Goal: Contribute content: Contribute content

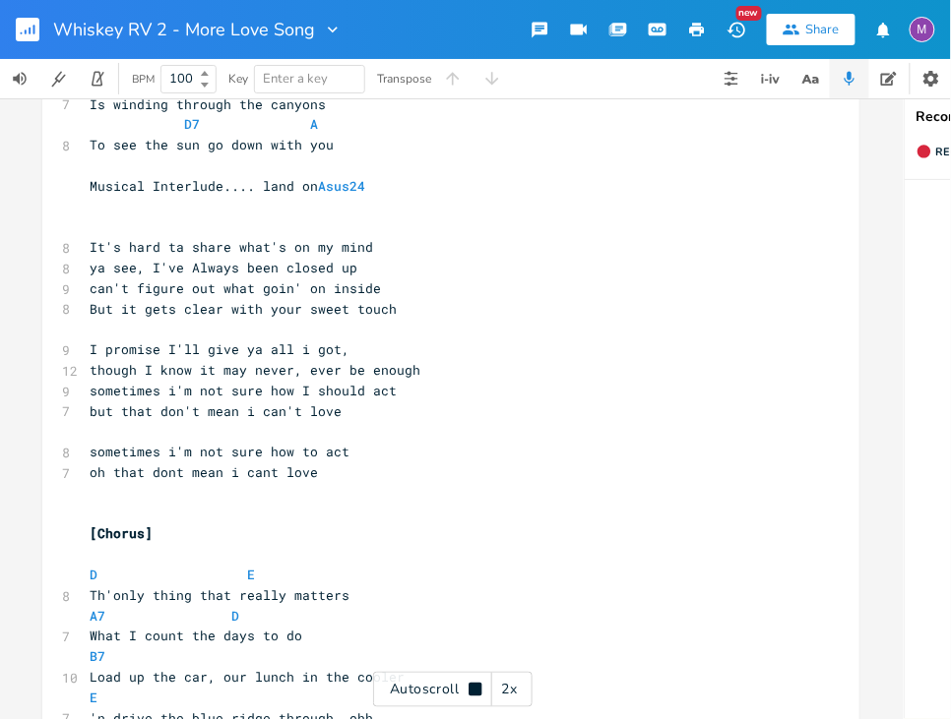
scroll to position [1301, 0]
click at [481, 683] on icon at bounding box center [475, 690] width 16 height 16
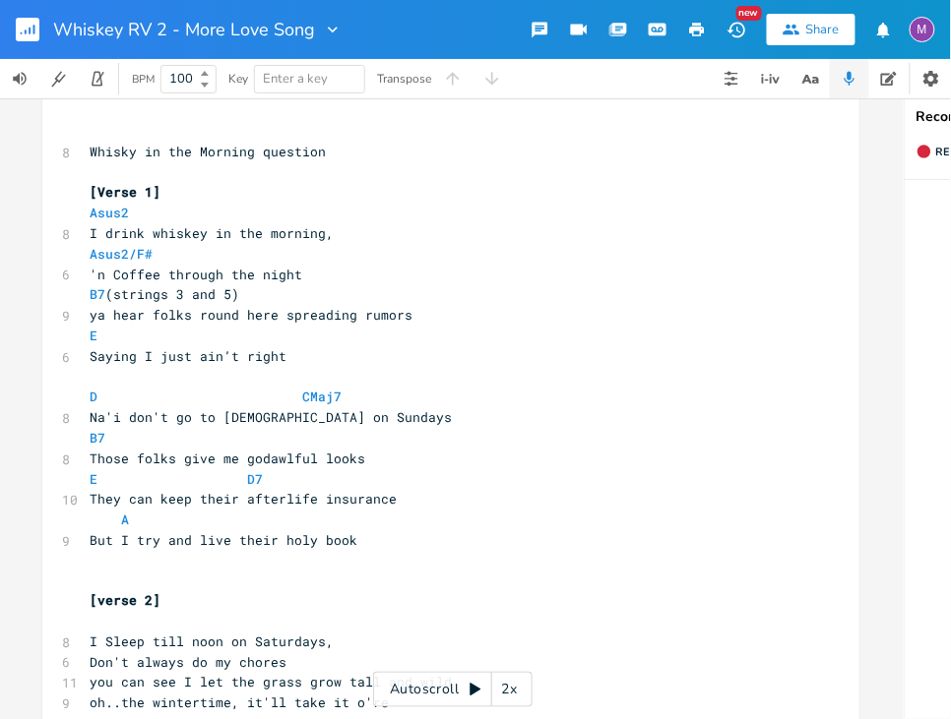
scroll to position [224, 0]
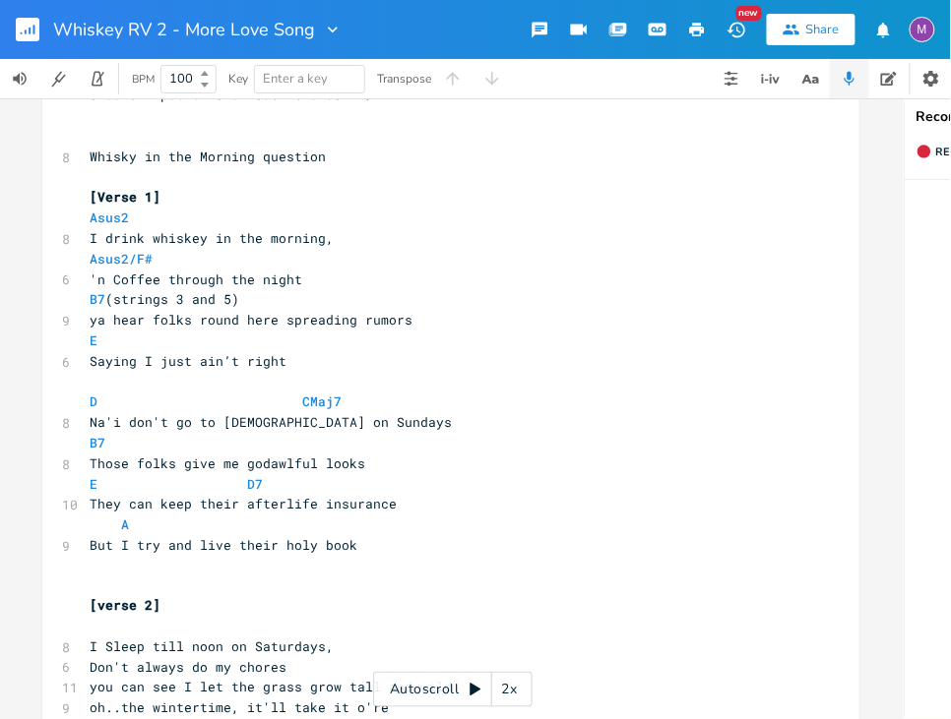
click at [483, 689] on div "Autoscroll 2x" at bounding box center [452, 689] width 159 height 35
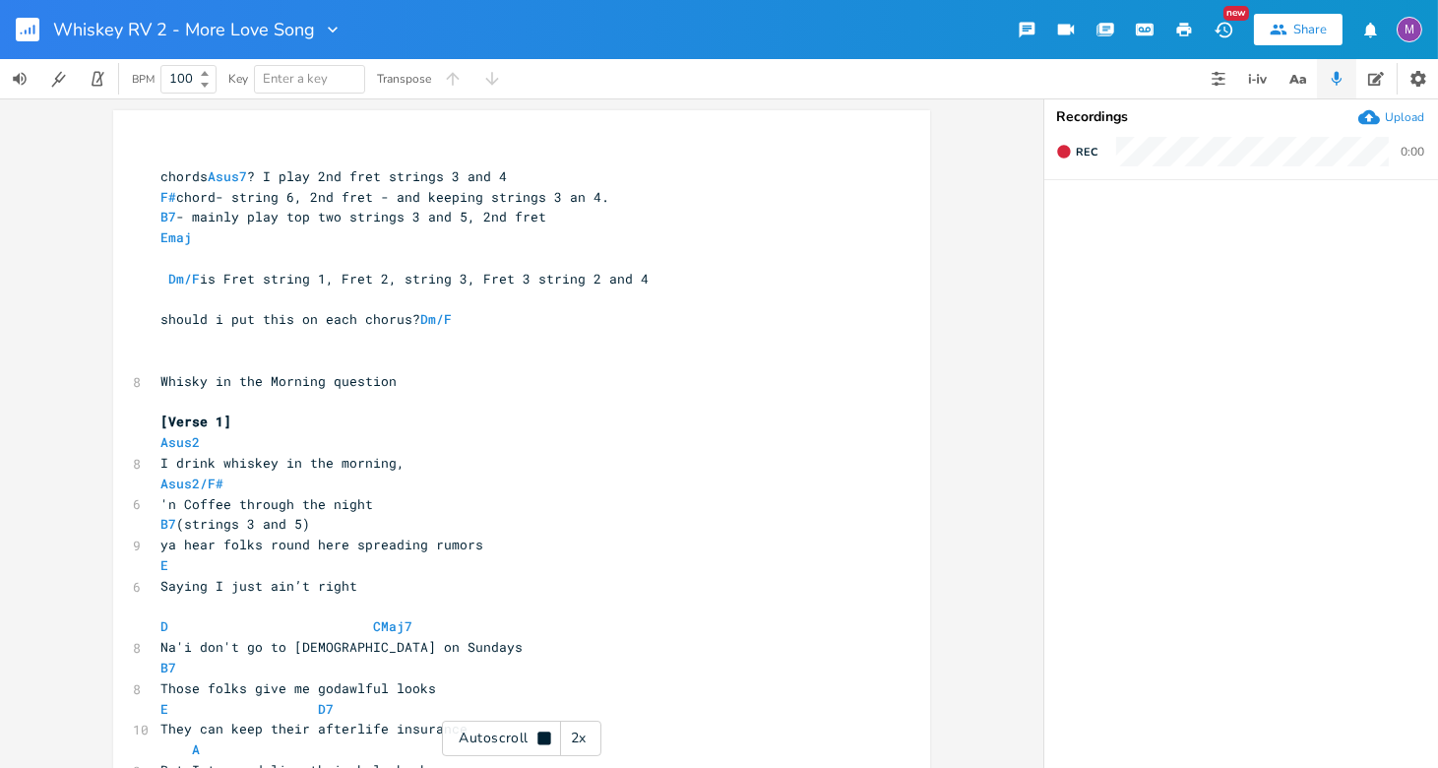
scroll to position [0, 0]
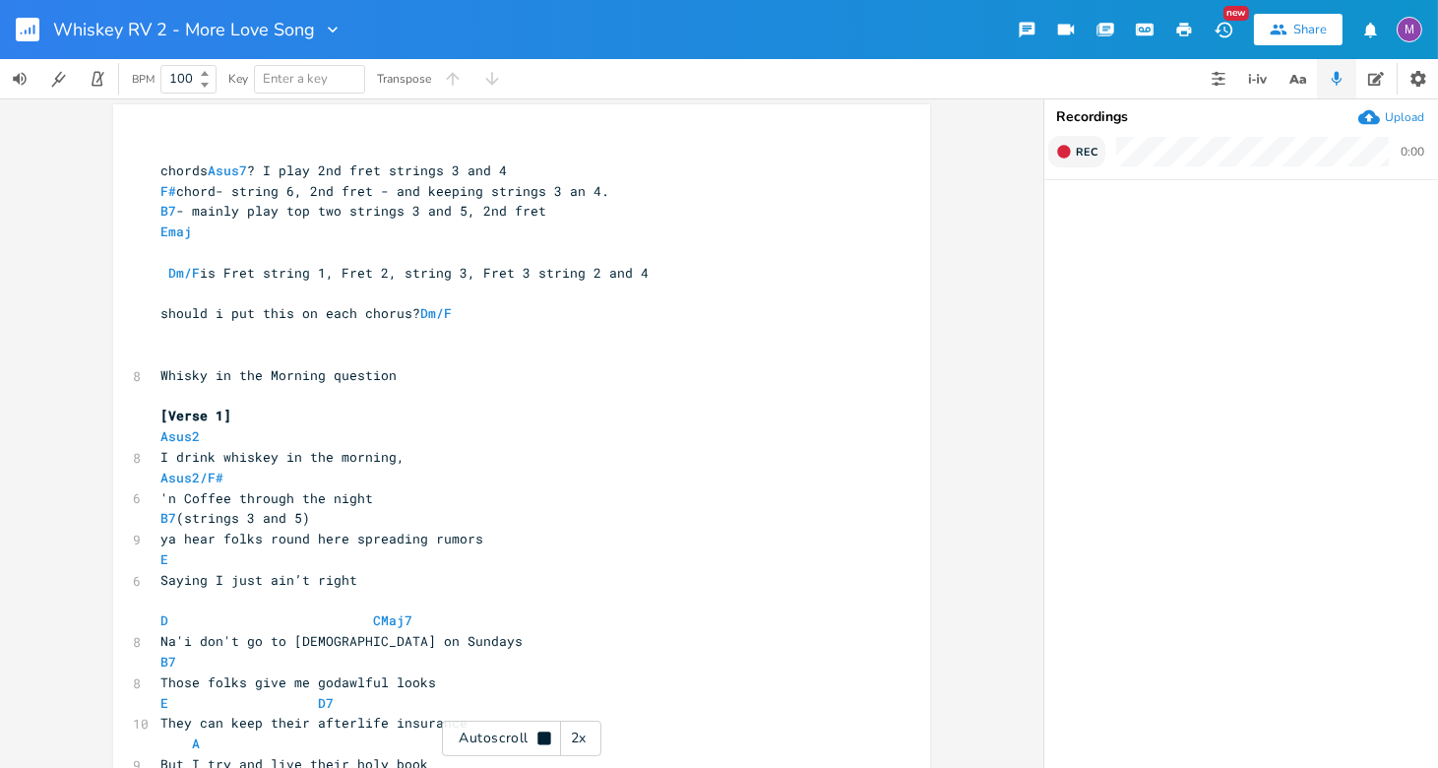
click at [950, 151] on icon "button" at bounding box center [1063, 151] width 13 height 13
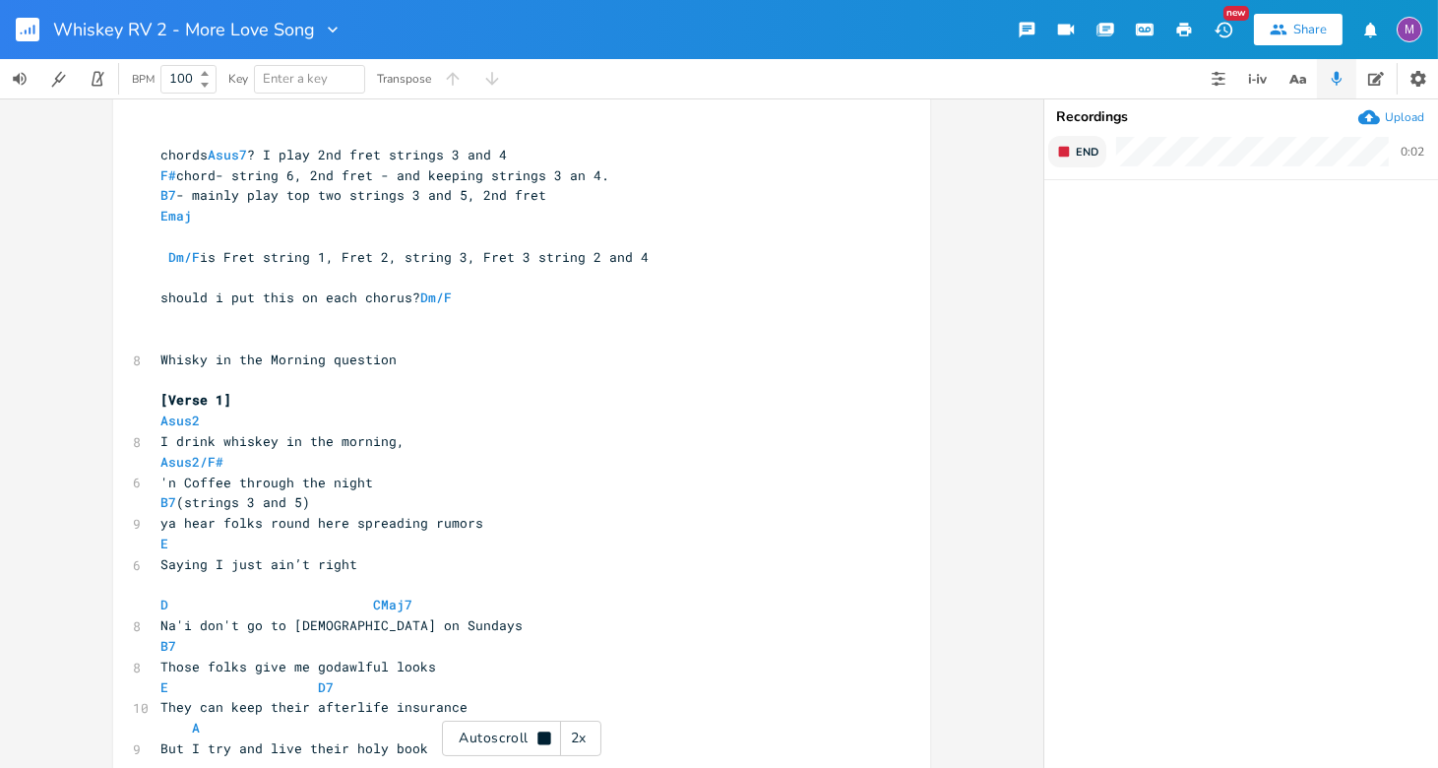
click at [950, 170] on div "End 0:02" at bounding box center [1241, 157] width 394 height 43
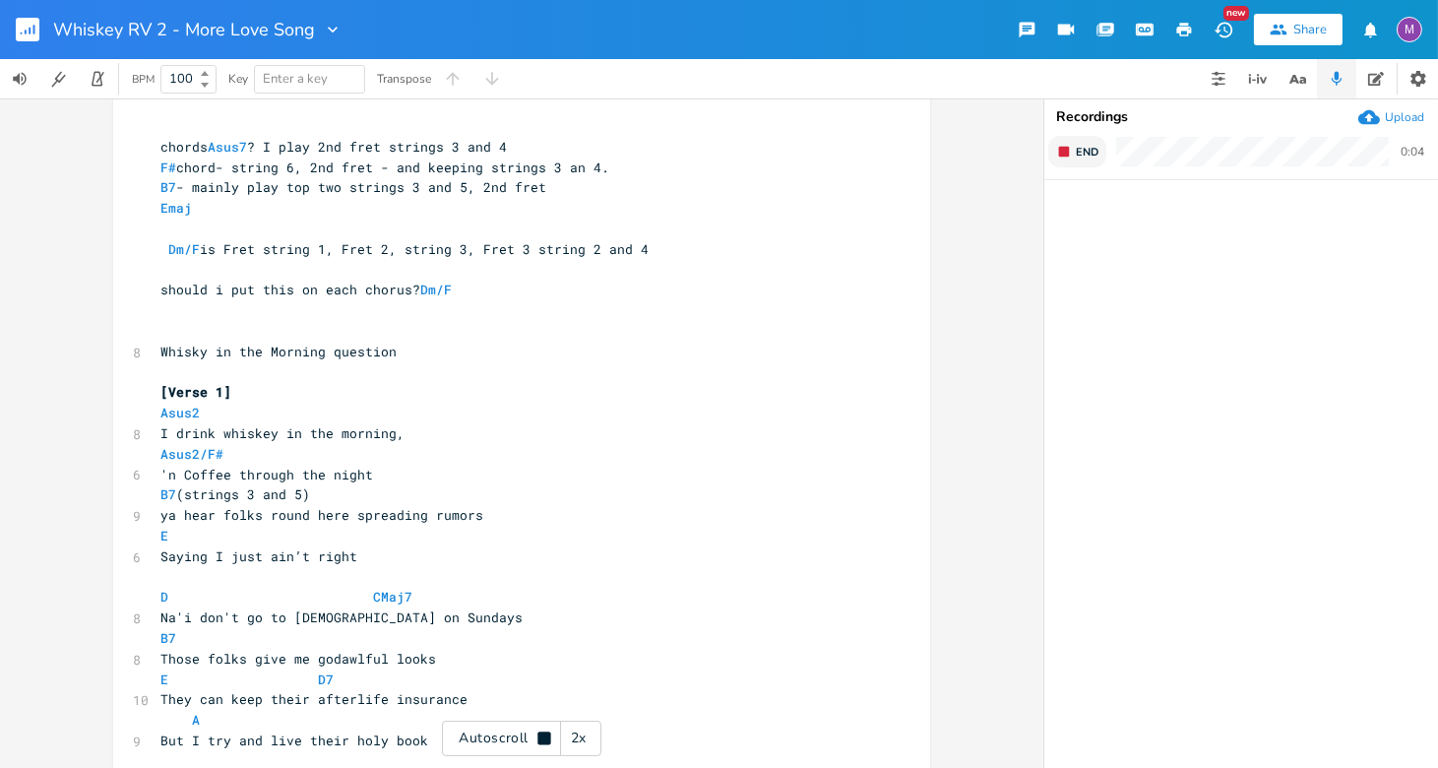
click at [950, 147] on rect "button" at bounding box center [1064, 152] width 11 height 11
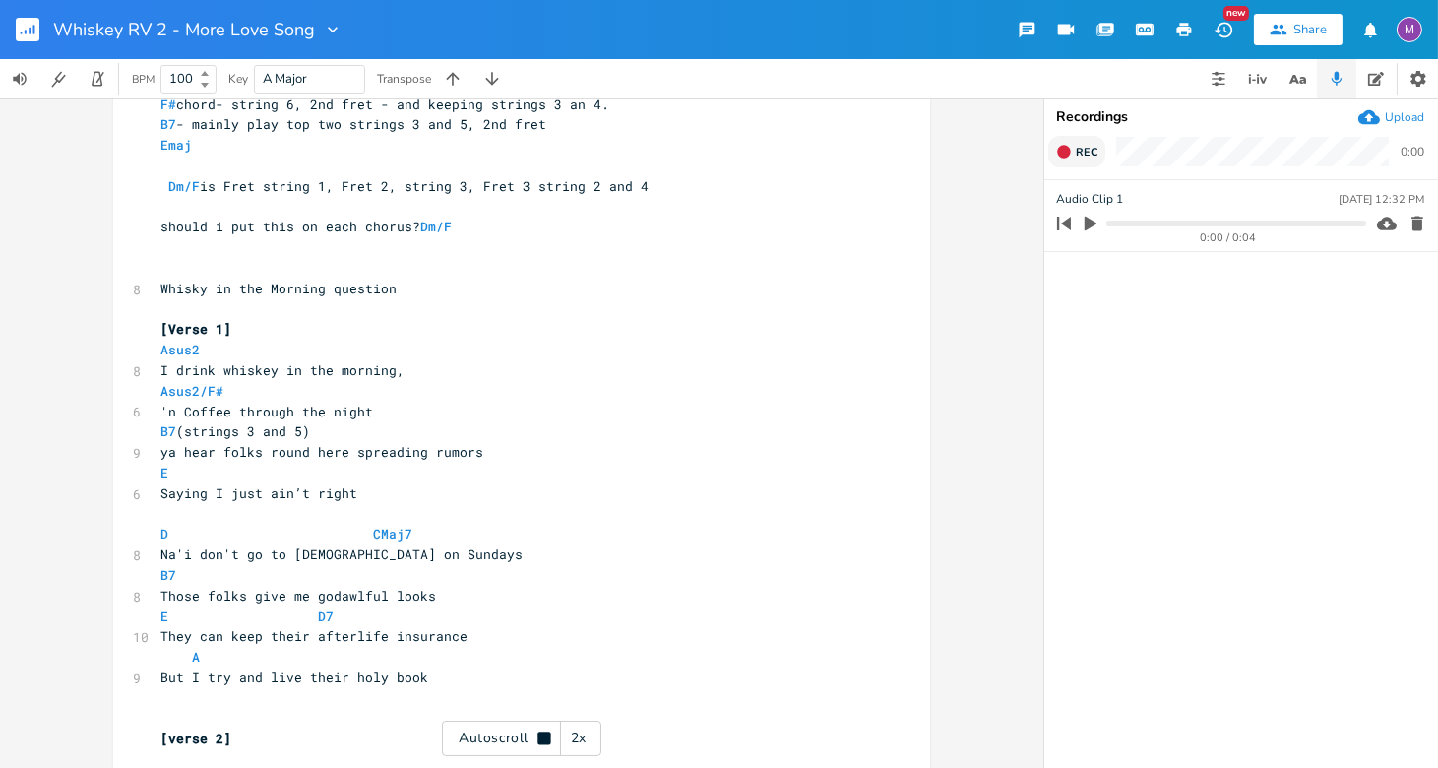
click at [950, 150] on span "Rec" at bounding box center [1087, 152] width 22 height 15
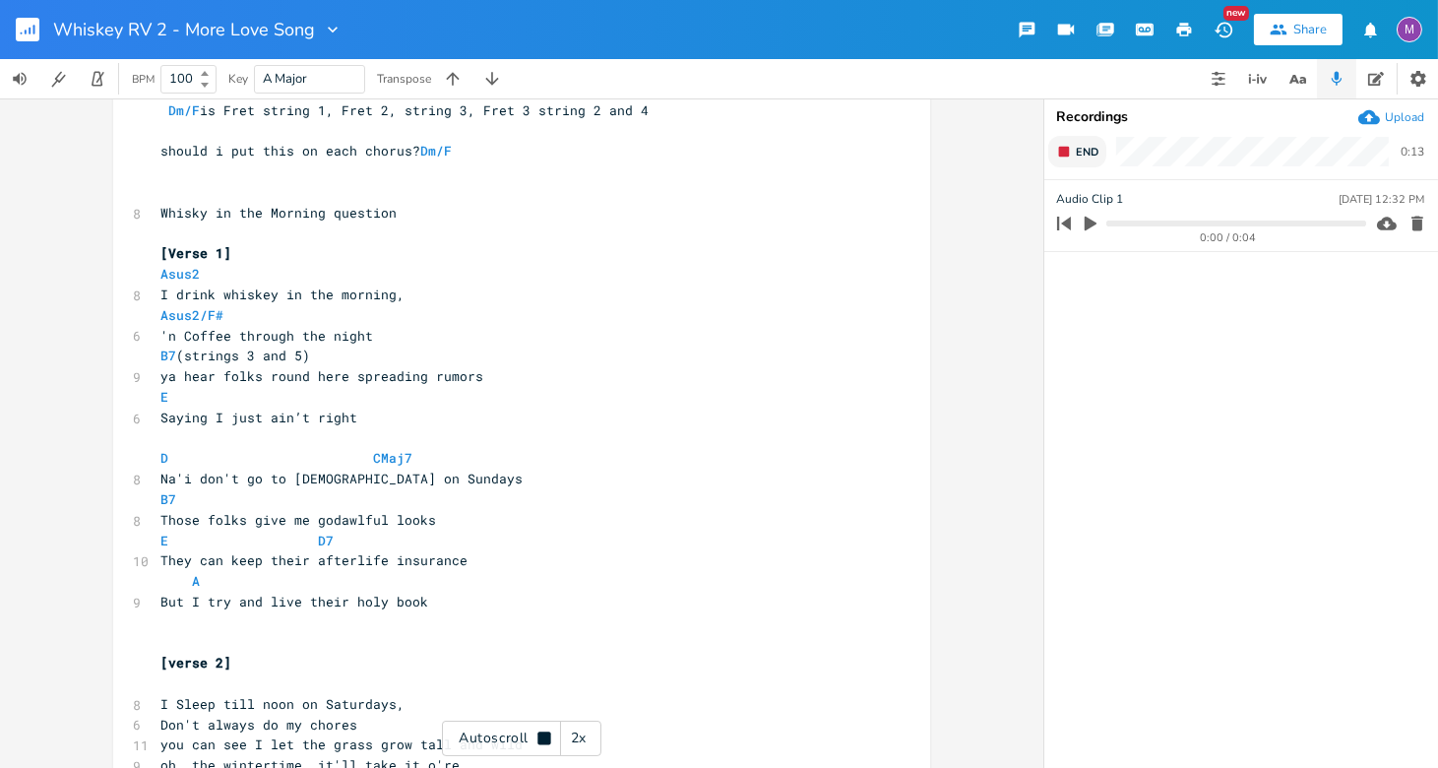
click at [950, 150] on span "End" at bounding box center [1087, 152] width 23 height 15
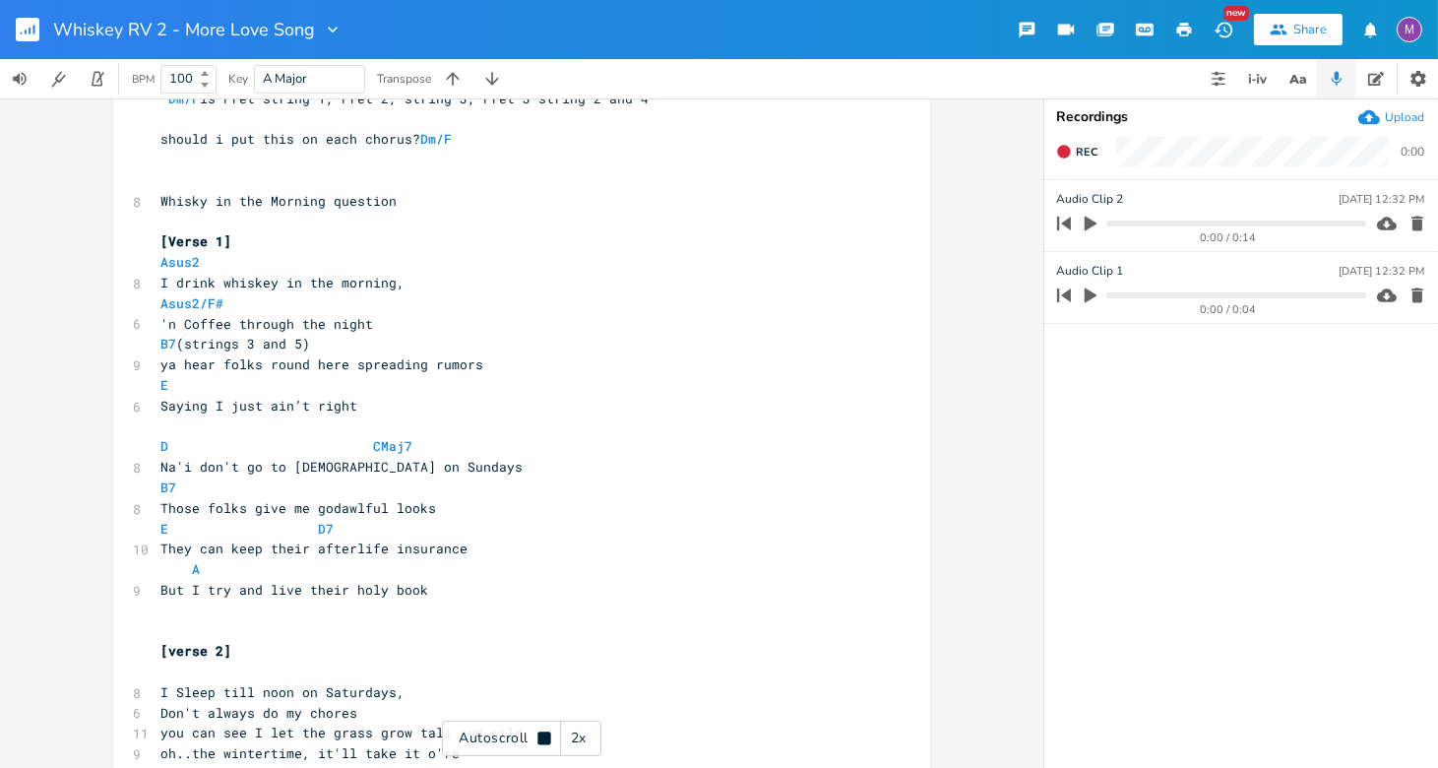
click at [950, 222] on icon "button" at bounding box center [1091, 224] width 12 height 15
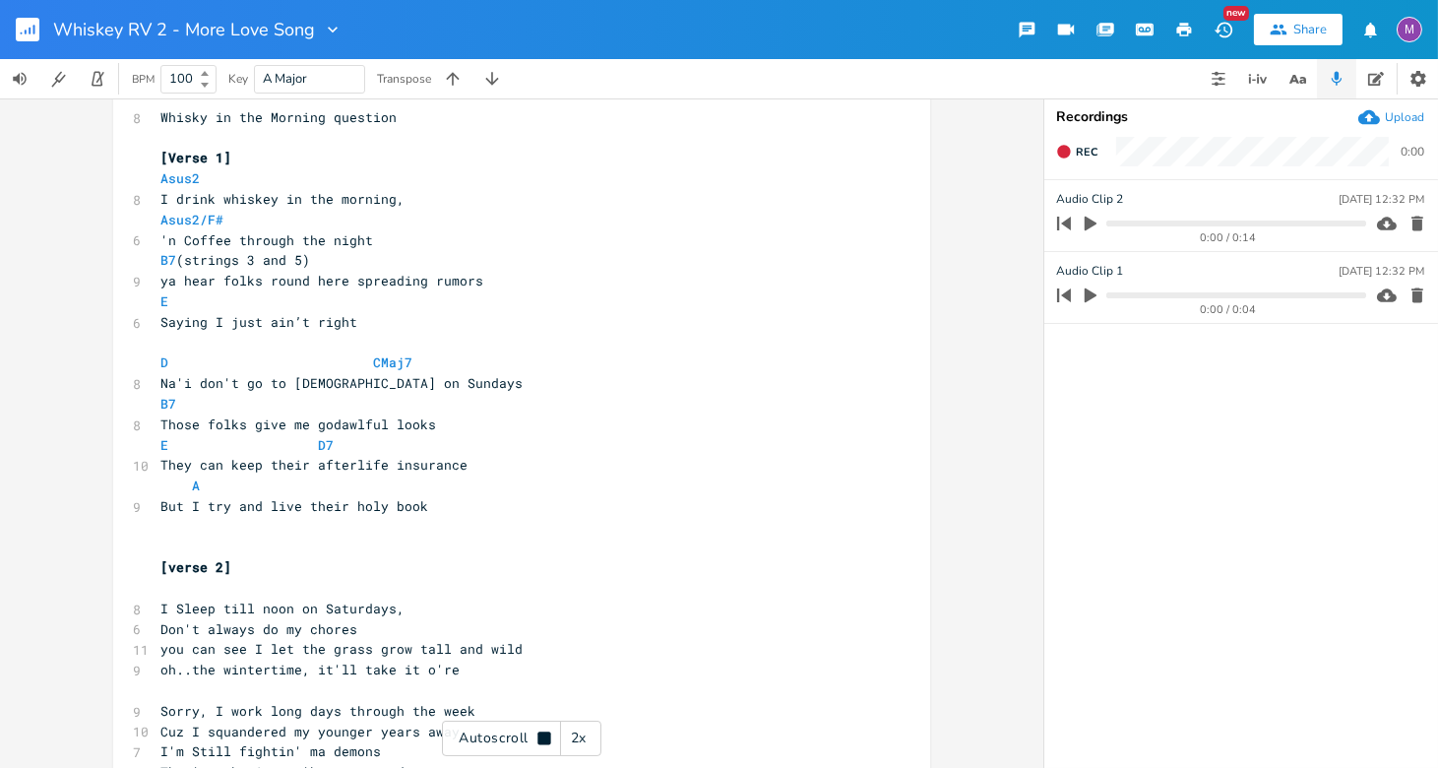
scroll to position [266, 0]
click at [950, 219] on icon "button" at bounding box center [1417, 224] width 12 height 15
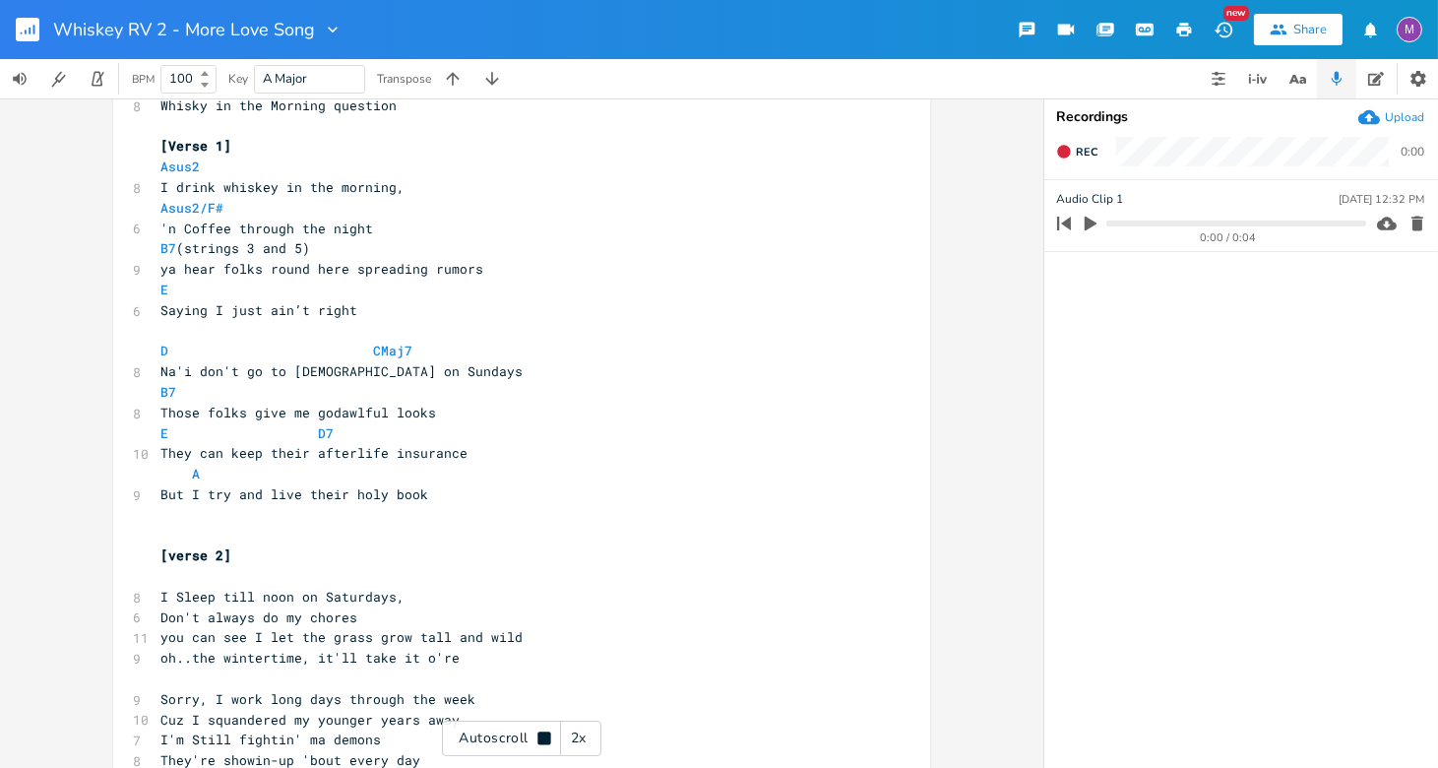
scroll to position [277, 0]
click at [950, 228] on icon "button" at bounding box center [1417, 224] width 12 height 15
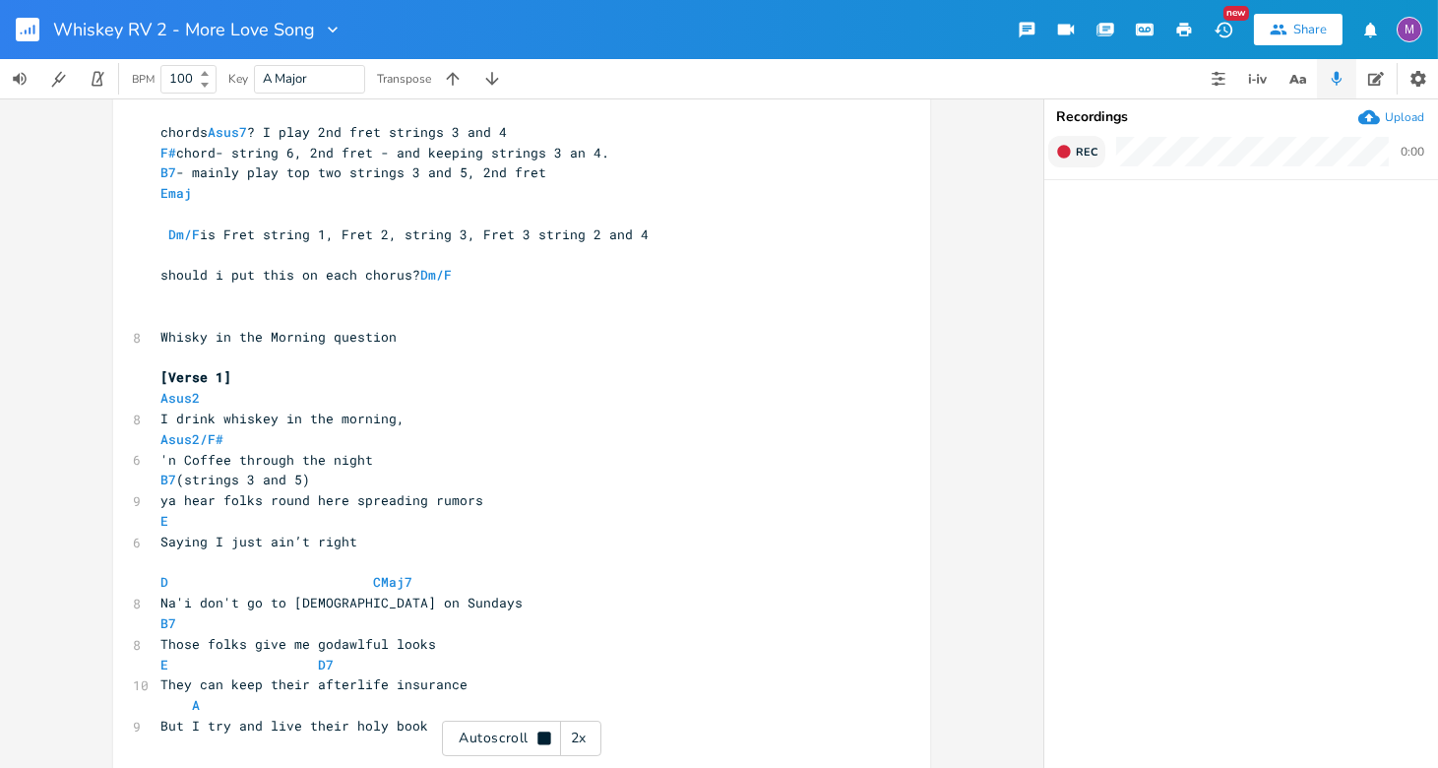
click at [950, 155] on span "Rec" at bounding box center [1087, 152] width 22 height 15
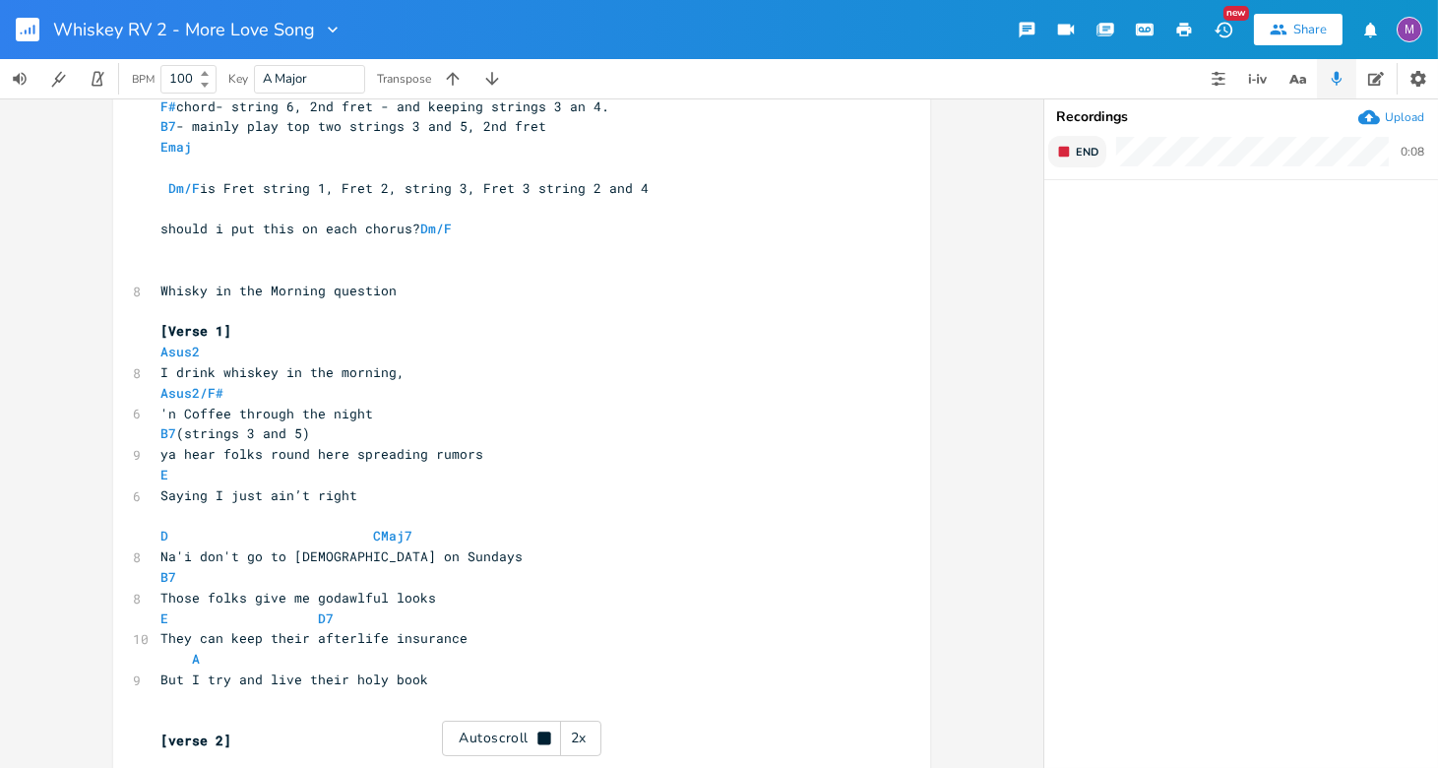
click at [950, 149] on rect "button" at bounding box center [1064, 152] width 11 height 11
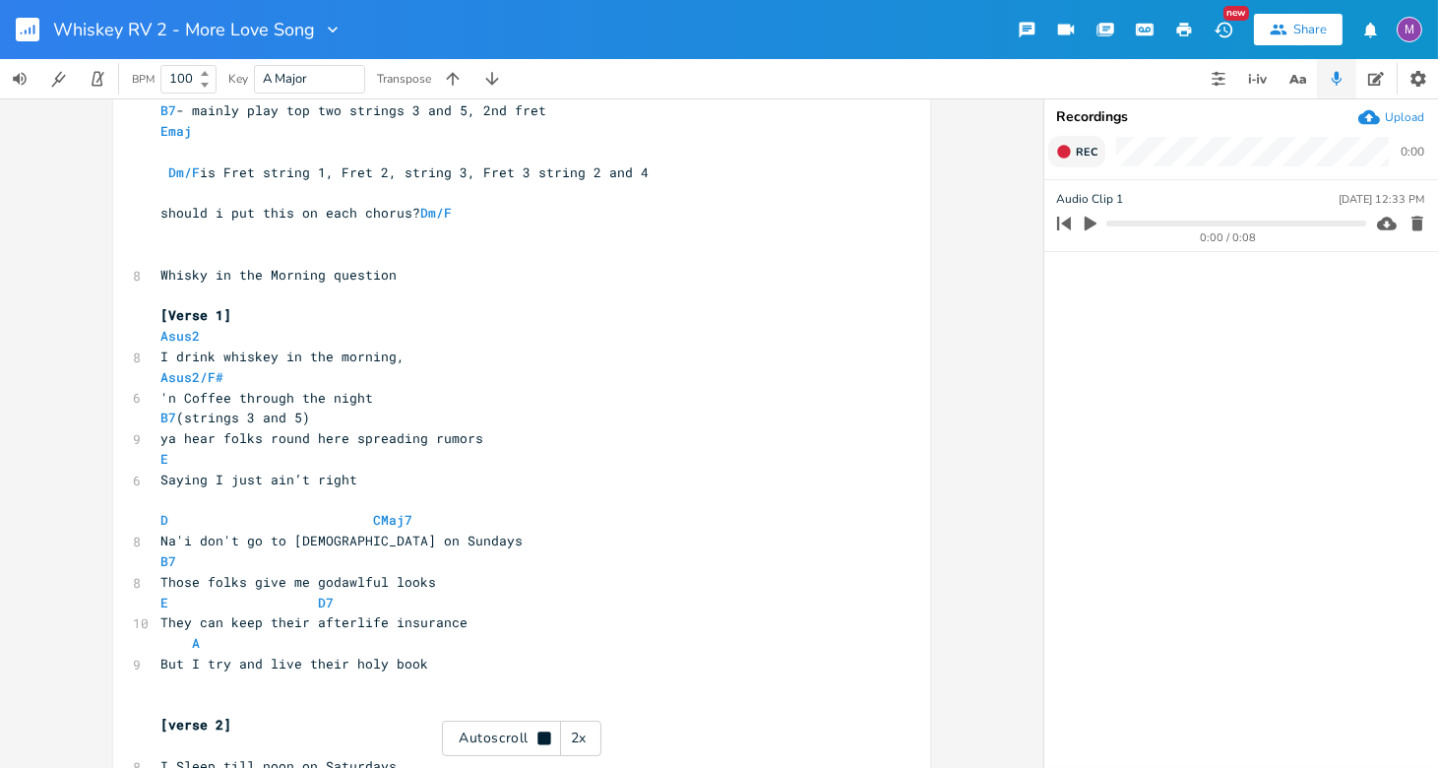
click at [950, 147] on icon "button" at bounding box center [1063, 151] width 13 height 13
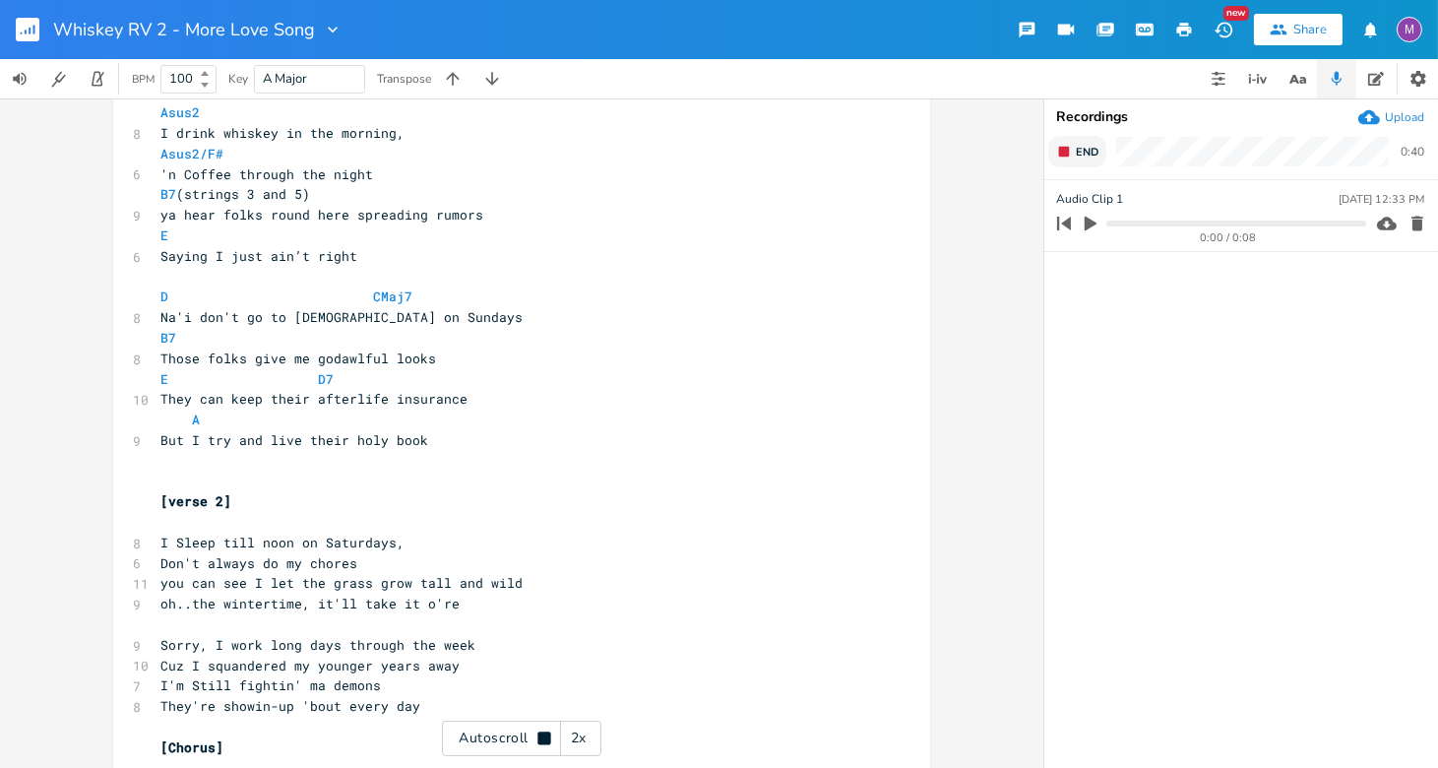
click at [950, 147] on rect "button" at bounding box center [1064, 152] width 11 height 11
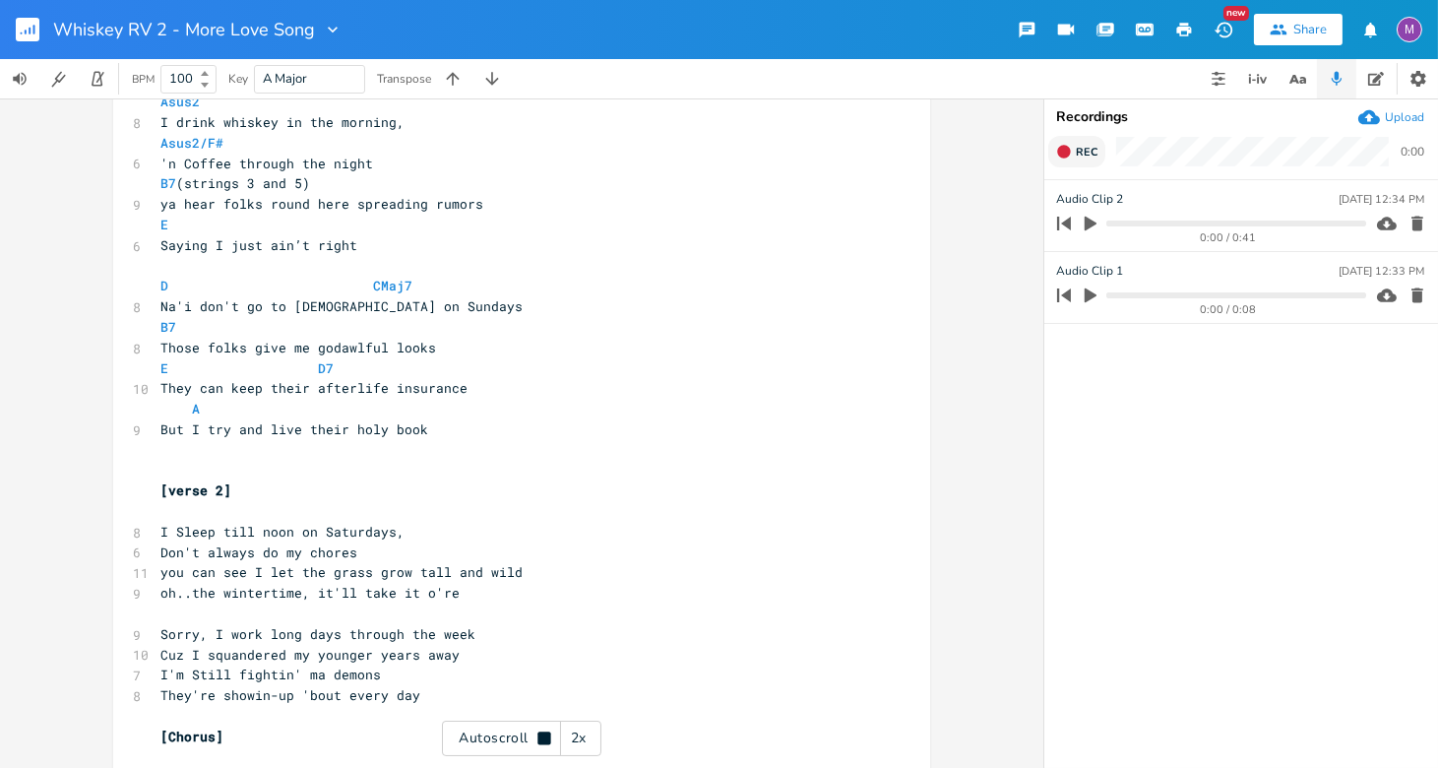
click at [950, 227] on icon "button" at bounding box center [1091, 224] width 18 height 18
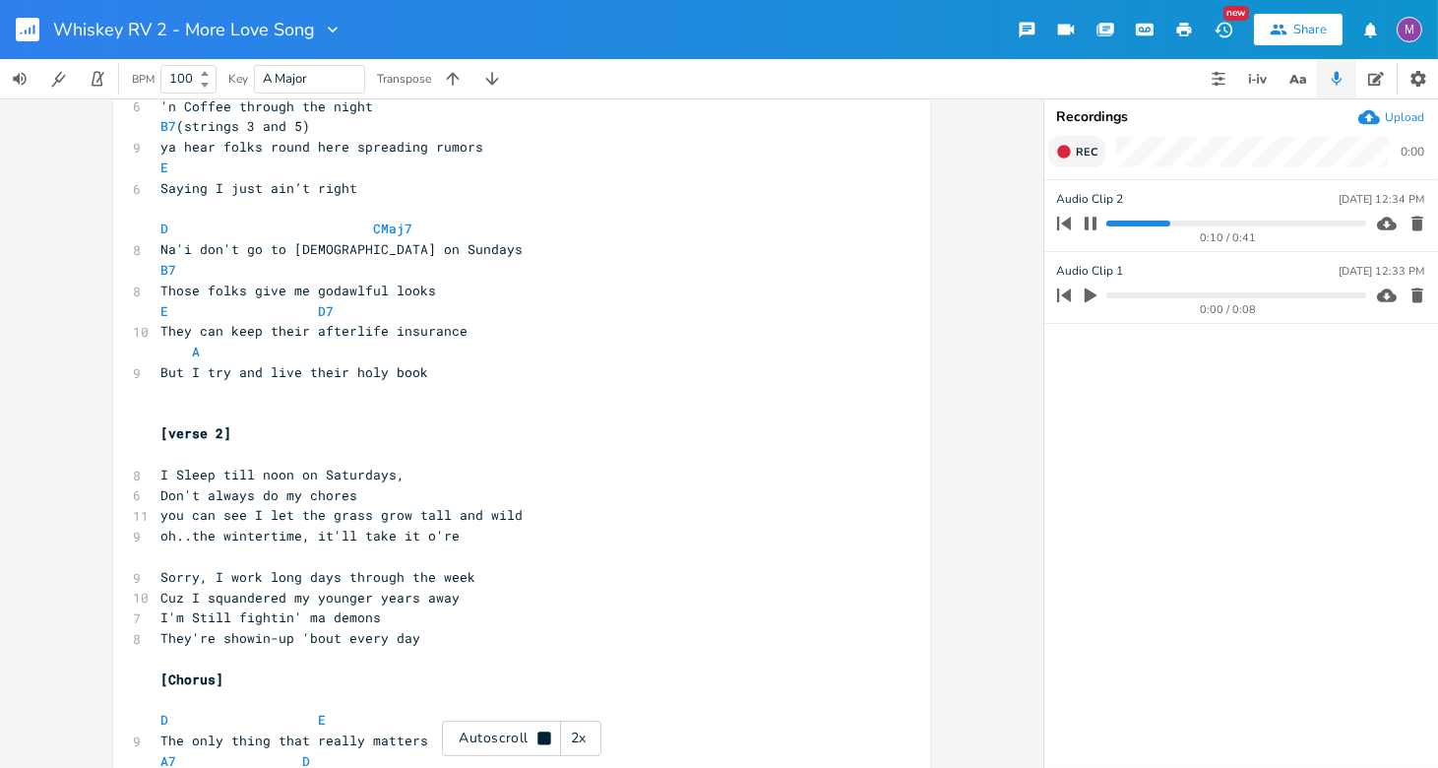
click at [950, 227] on icon "button" at bounding box center [1091, 224] width 16 height 16
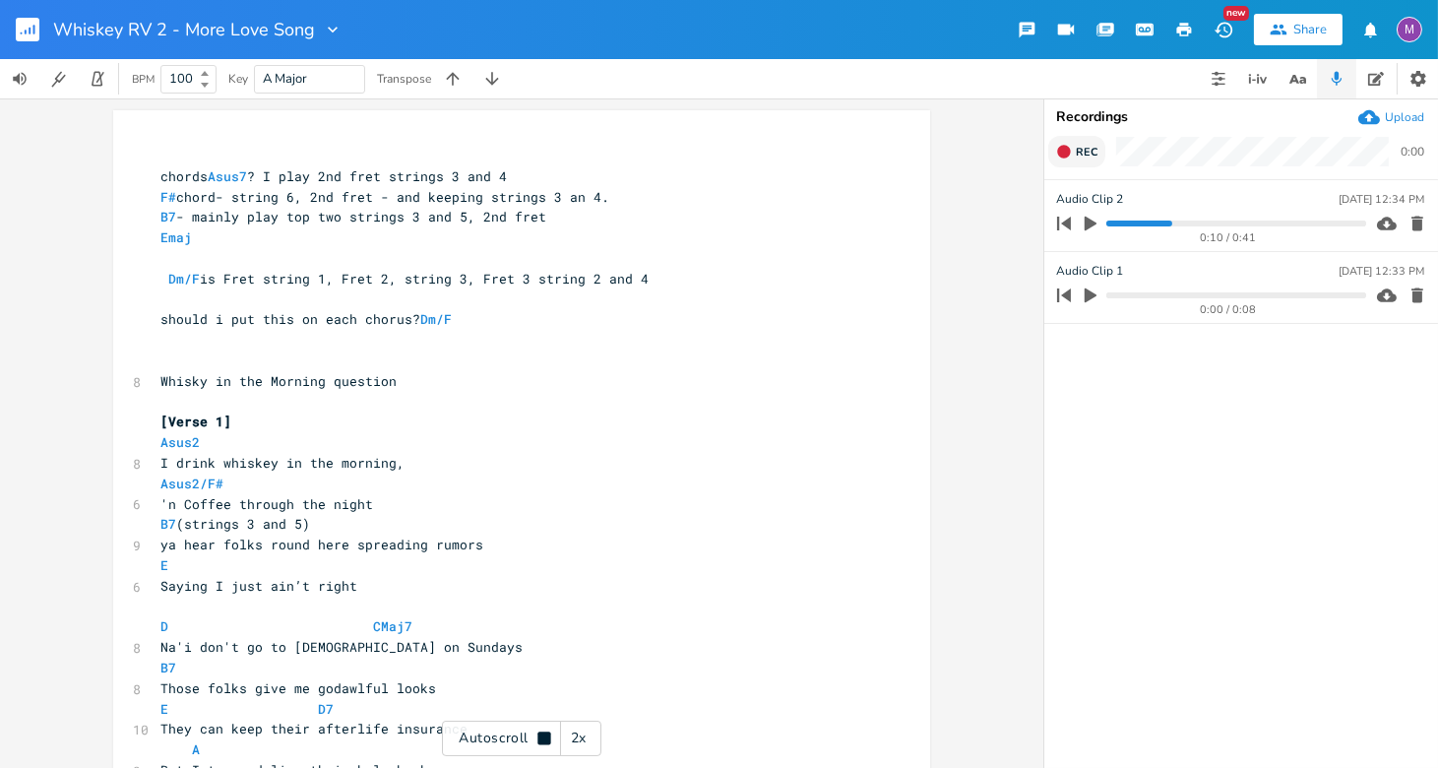
scroll to position [0, 0]
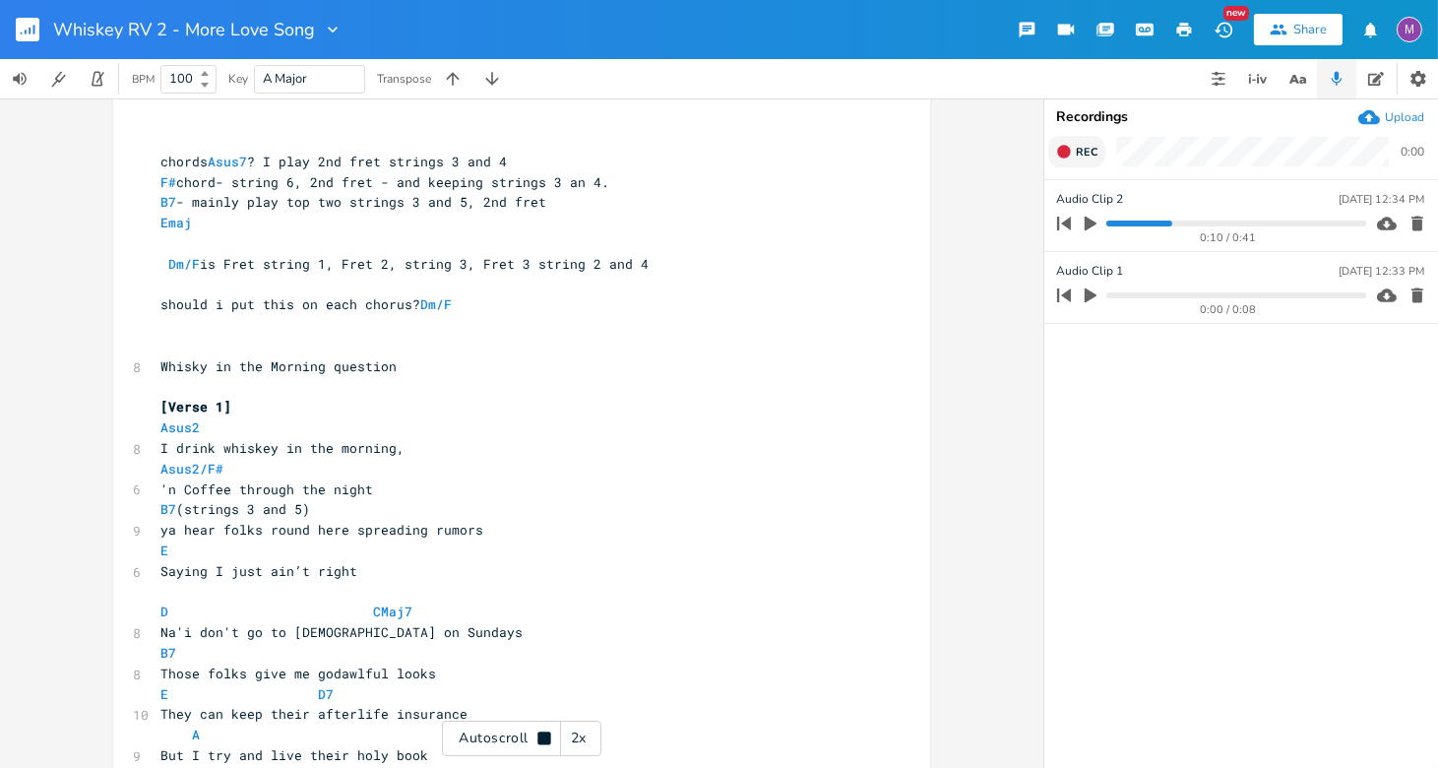
click at [950, 151] on icon "button" at bounding box center [1063, 151] width 13 height 13
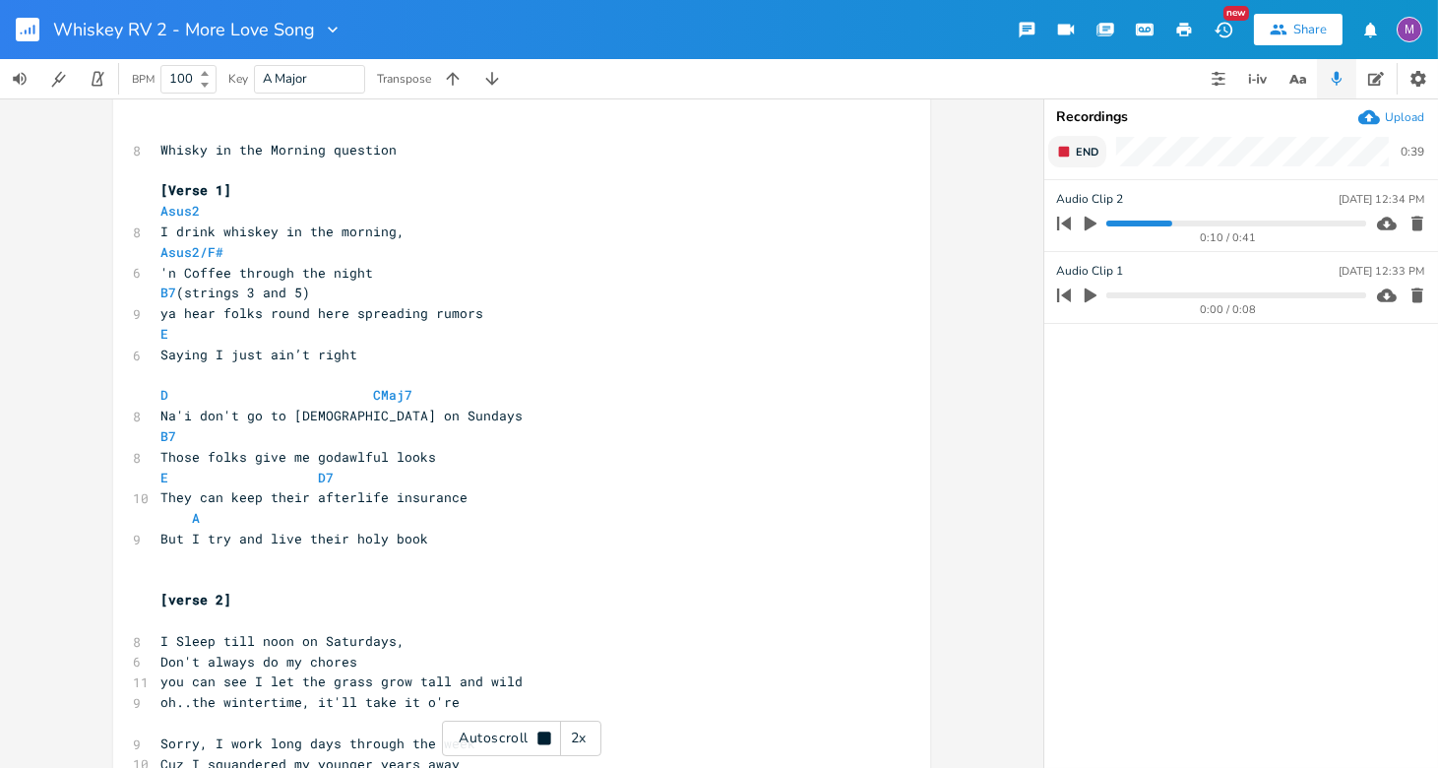
scroll to position [232, 0]
click at [950, 227] on icon "button" at bounding box center [1417, 224] width 12 height 15
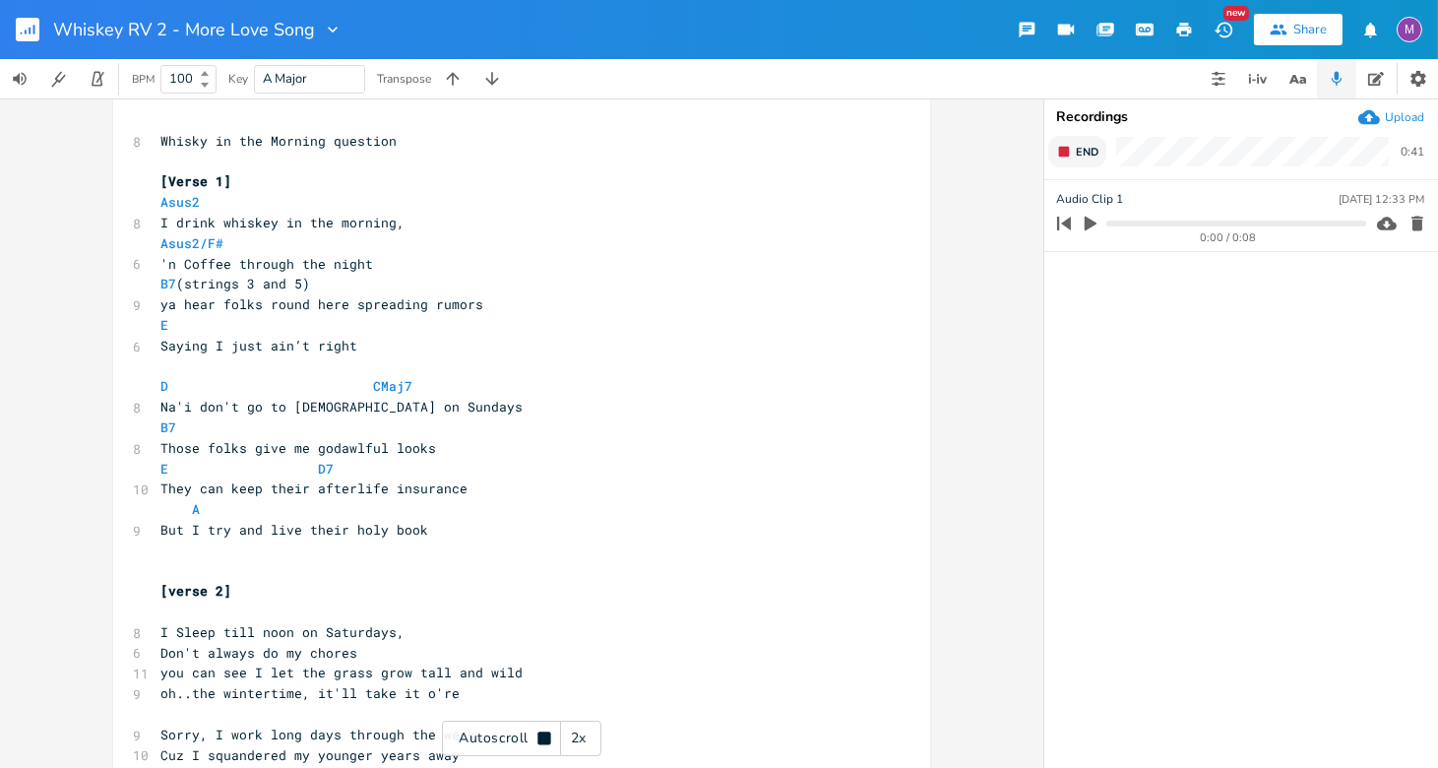
click at [950, 157] on button "End" at bounding box center [1077, 151] width 58 height 31
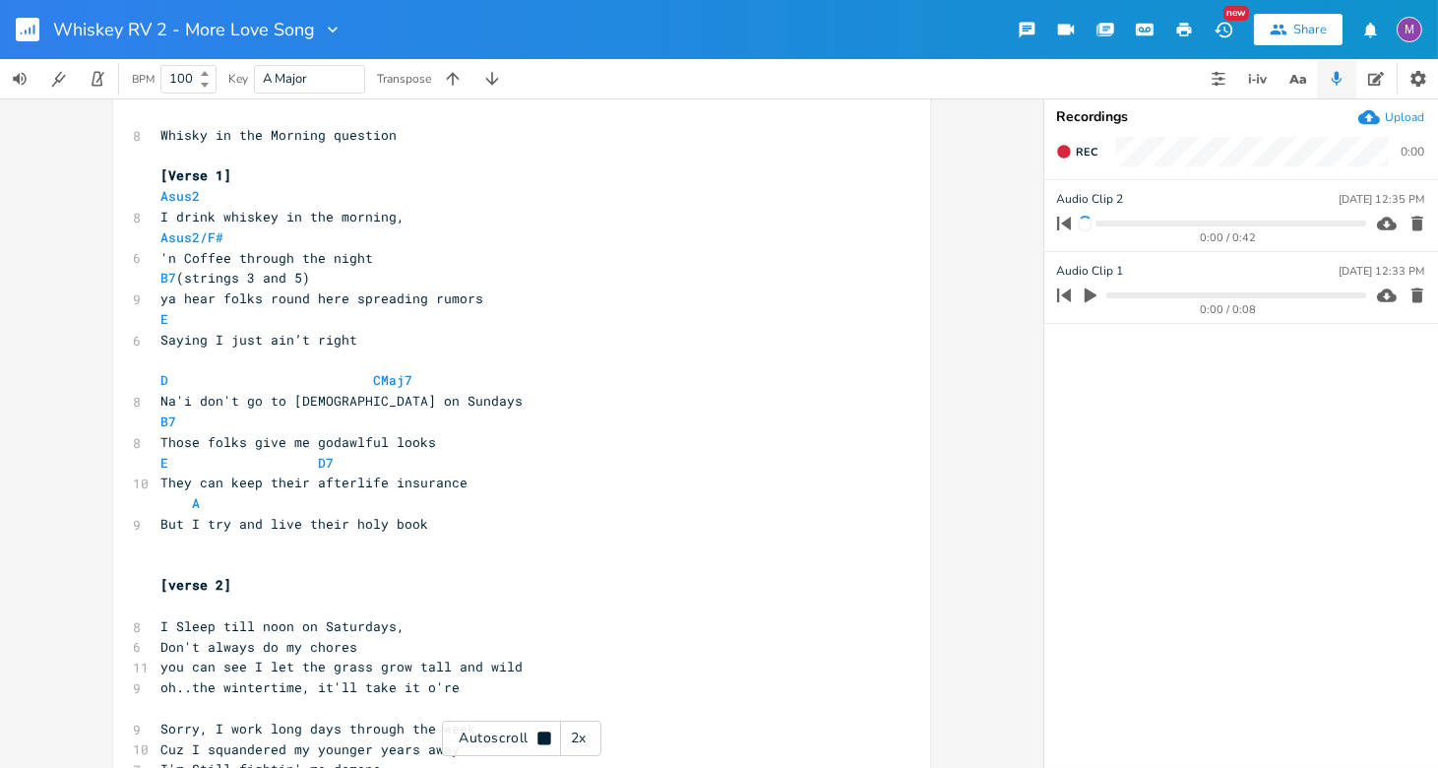
scroll to position [247, 0]
click at [950, 286] on icon "button" at bounding box center [1417, 295] width 20 height 20
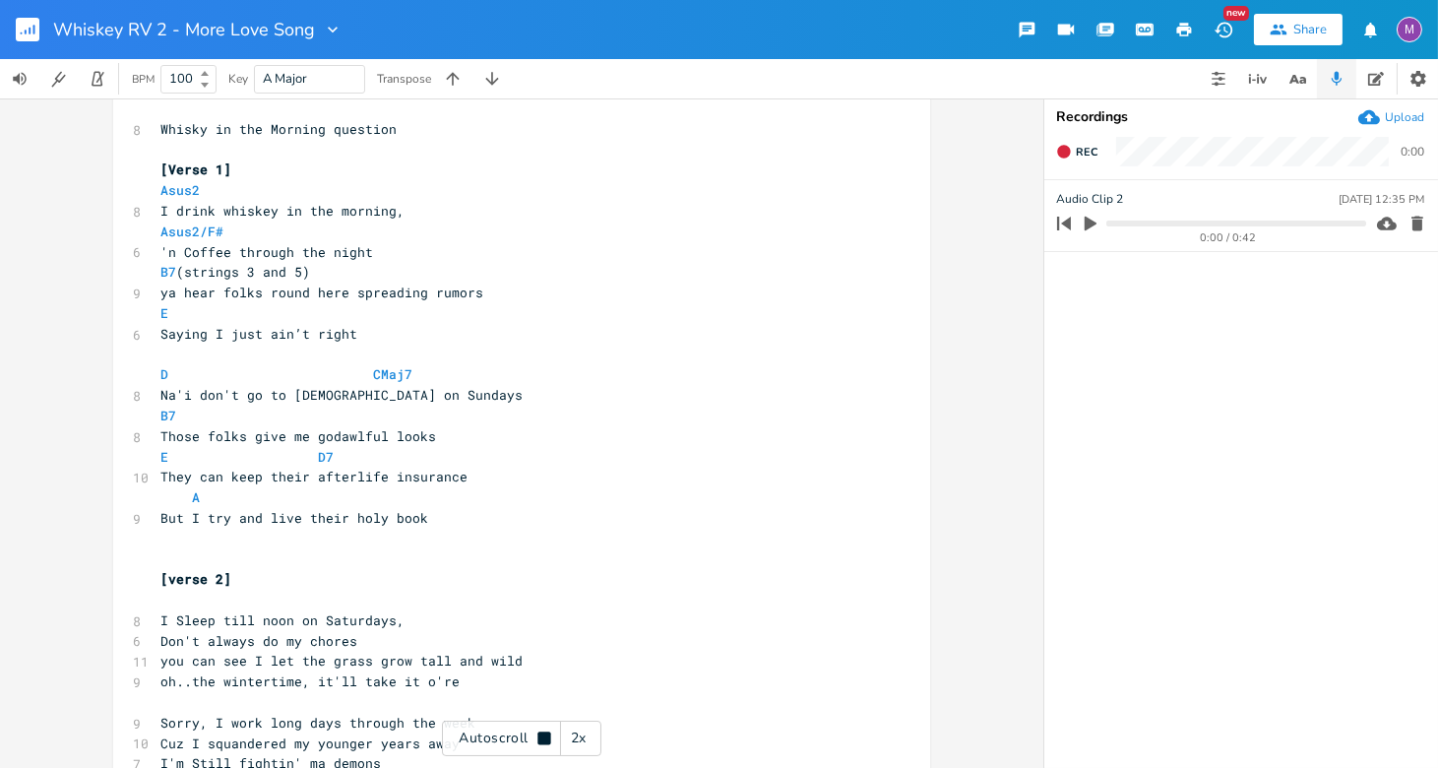
scroll to position [253, 0]
click at [950, 219] on icon "button" at bounding box center [1417, 224] width 12 height 15
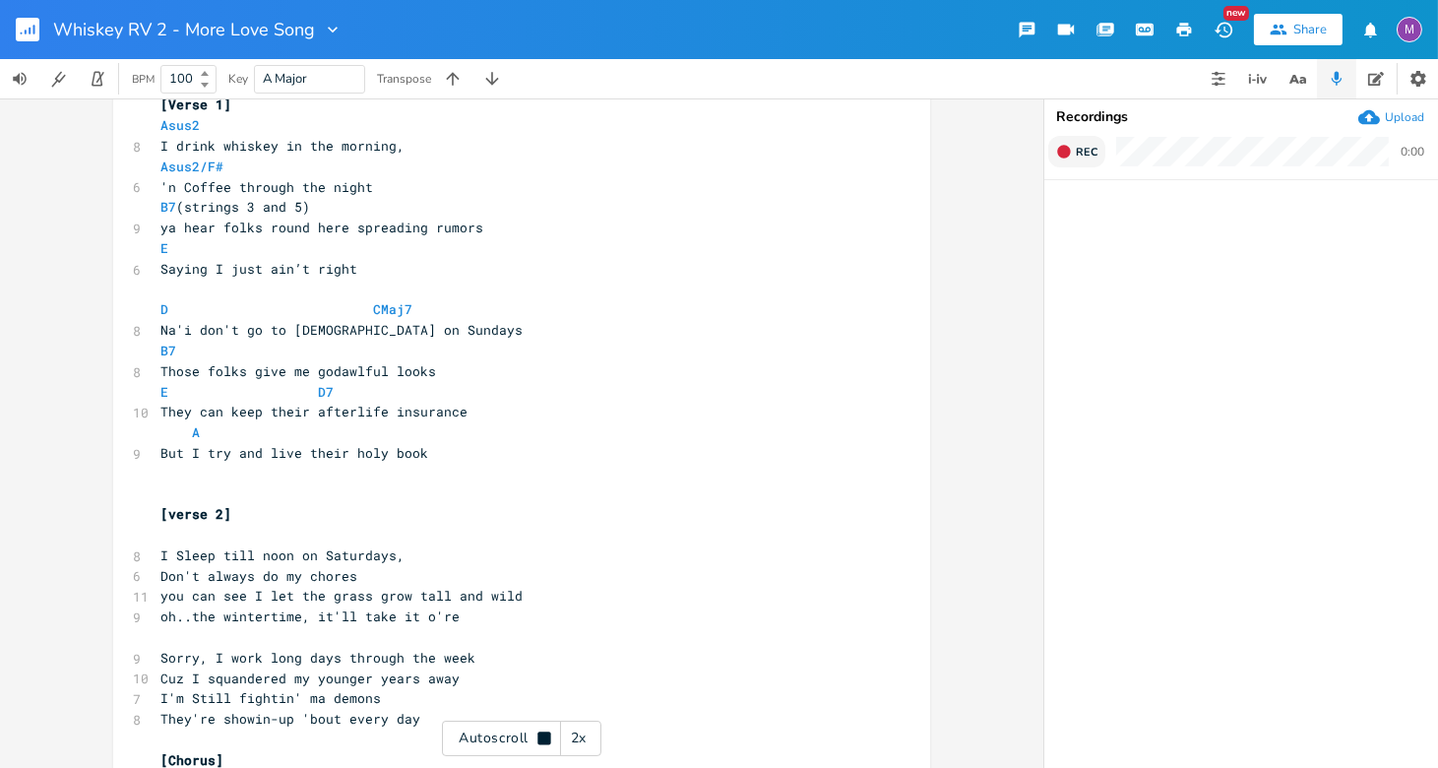
click at [950, 153] on icon "button" at bounding box center [1063, 151] width 13 height 13
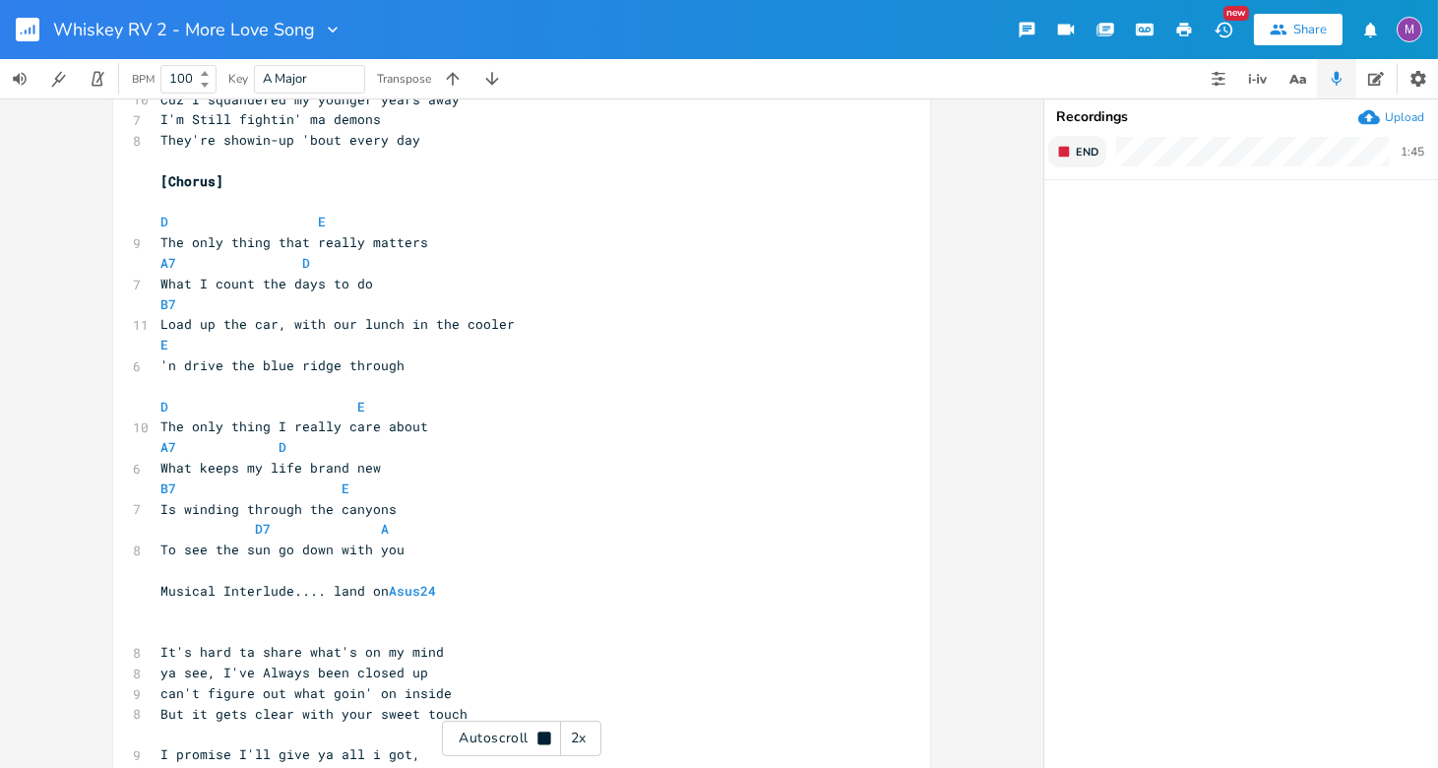
click at [950, 153] on rect "button" at bounding box center [1064, 152] width 11 height 11
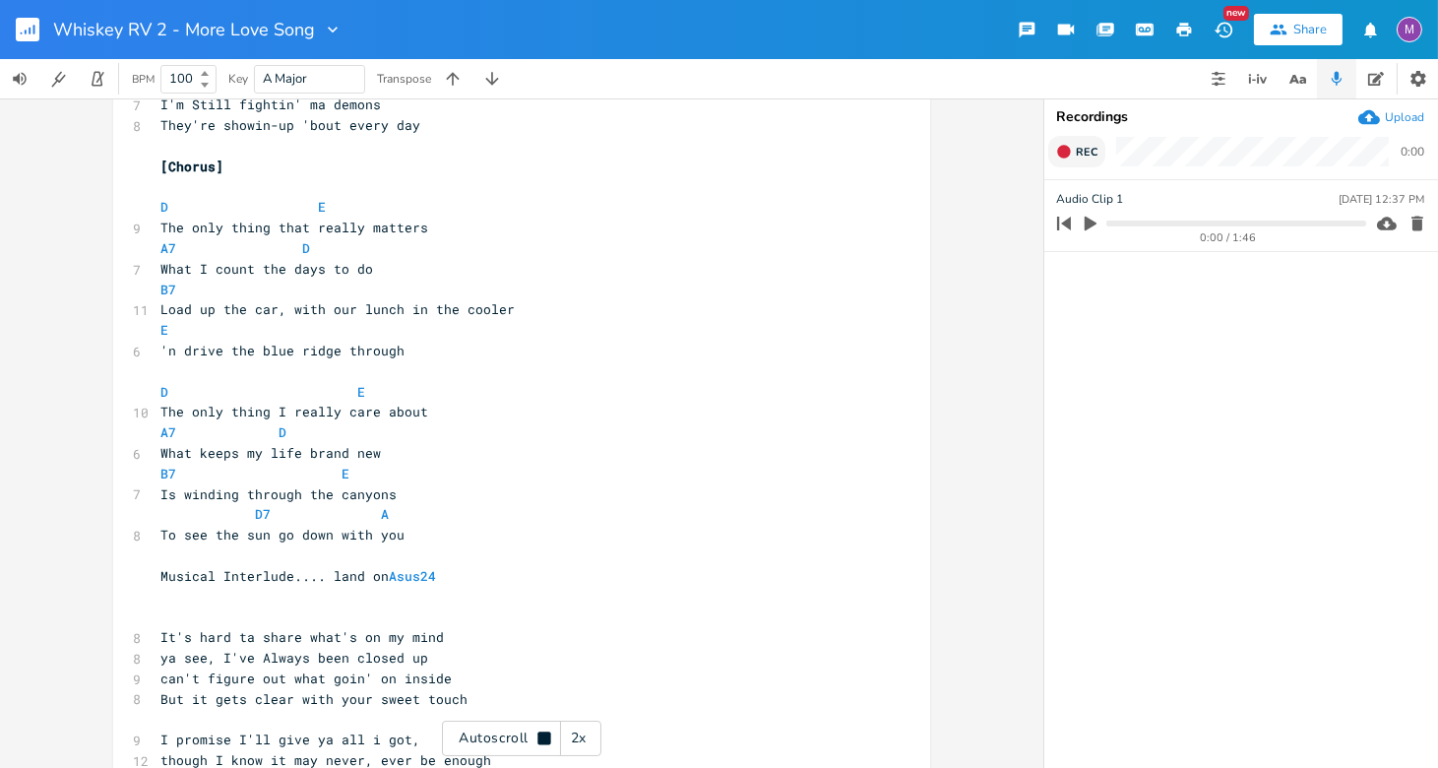
scroll to position [911, 0]
click at [950, 226] on icon "button" at bounding box center [1417, 224] width 12 height 15
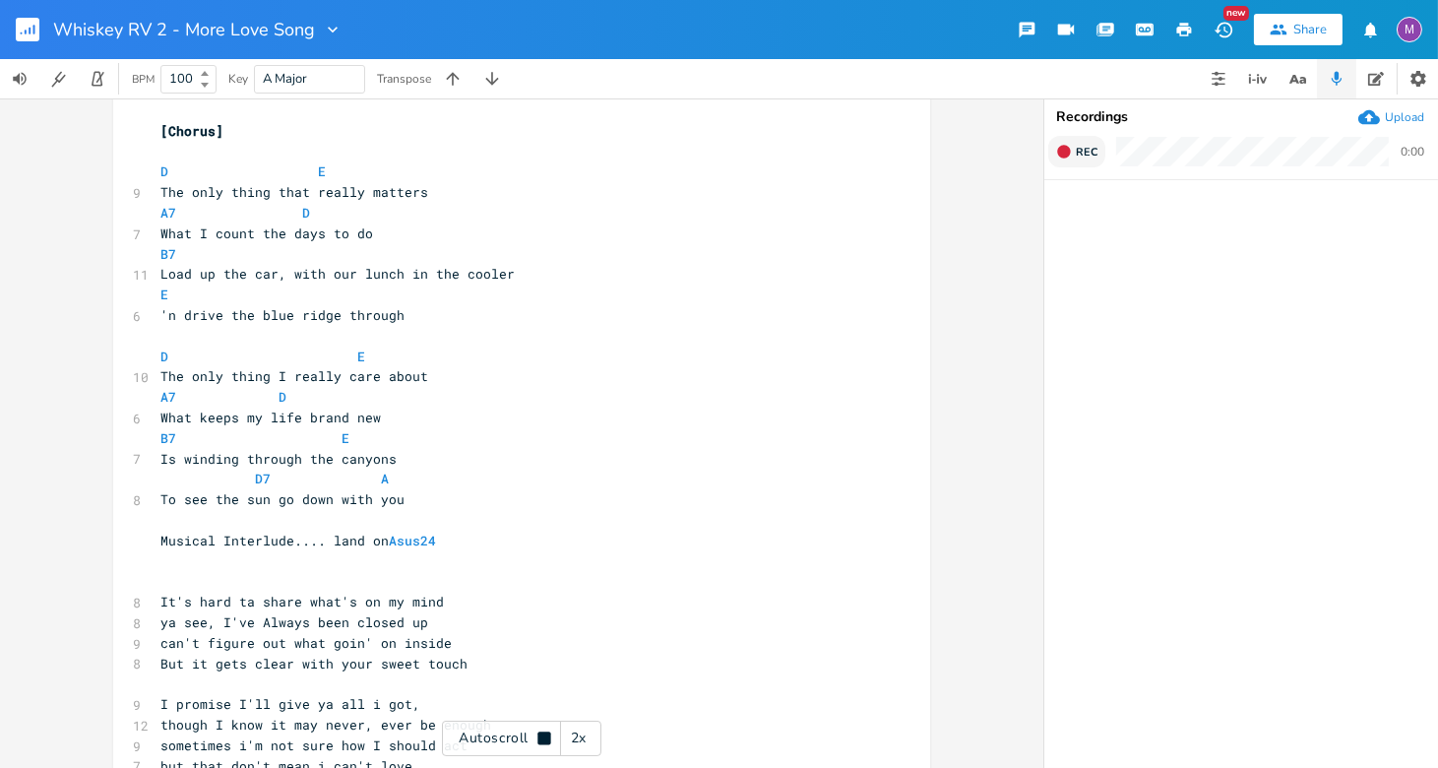
click at [950, 153] on icon "button" at bounding box center [1063, 151] width 13 height 13
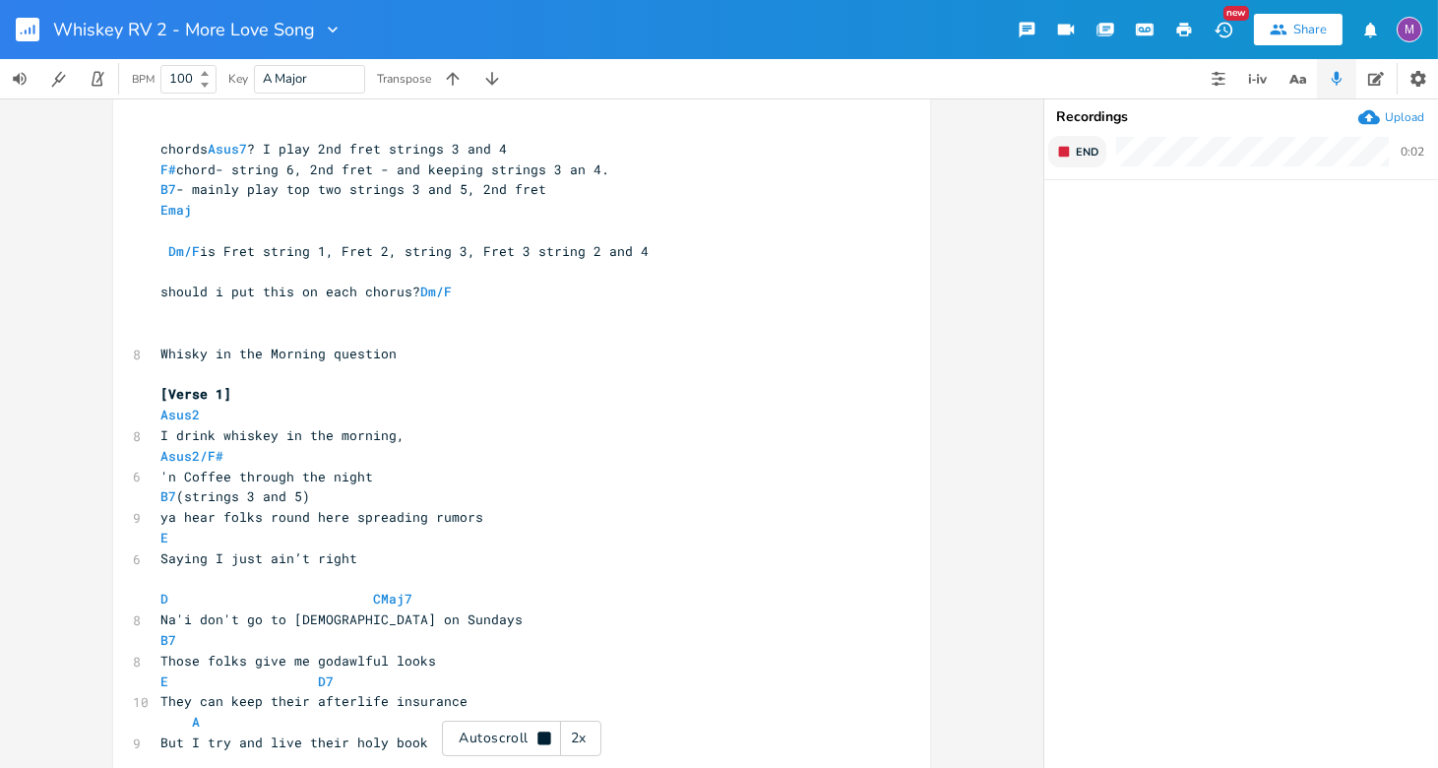
scroll to position [0, 0]
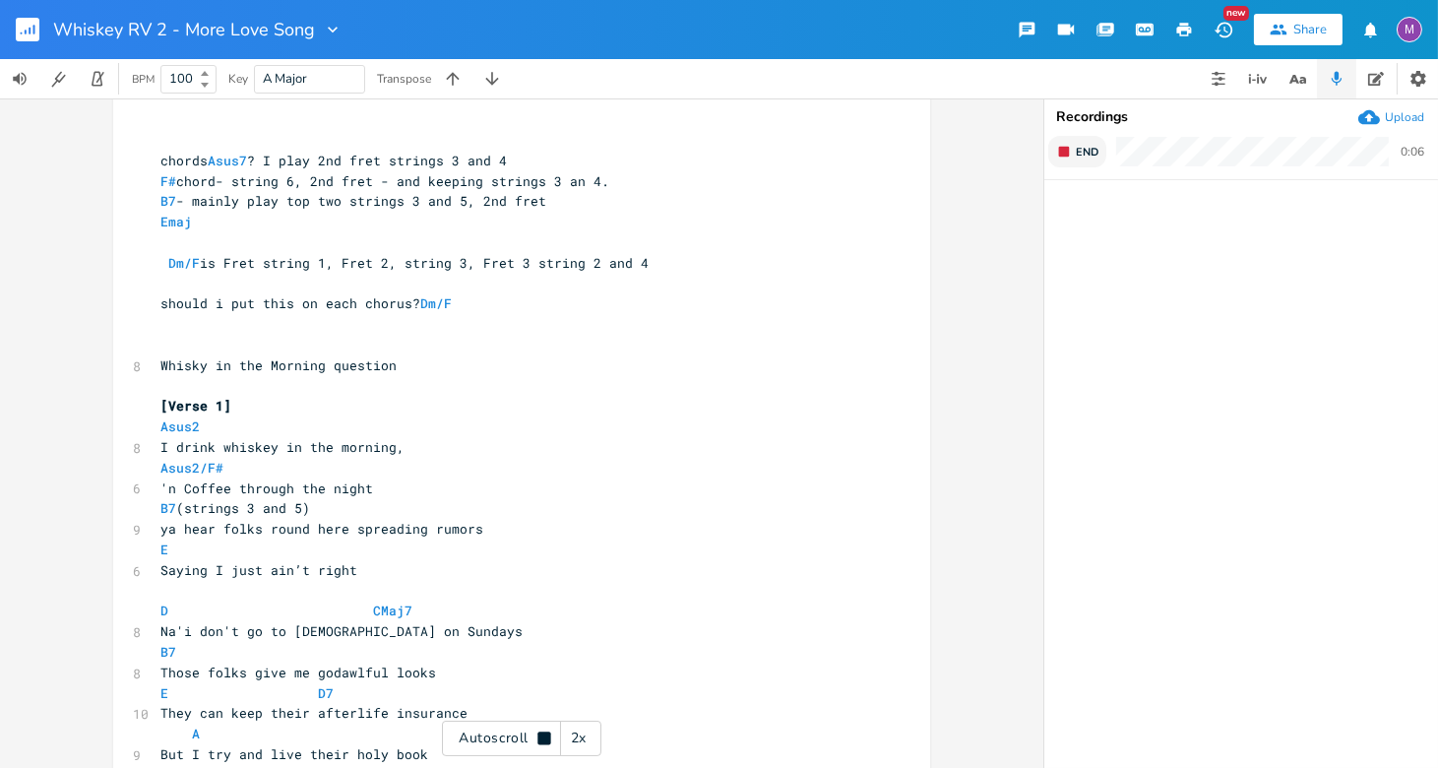
click at [950, 147] on rect "button" at bounding box center [1064, 152] width 11 height 11
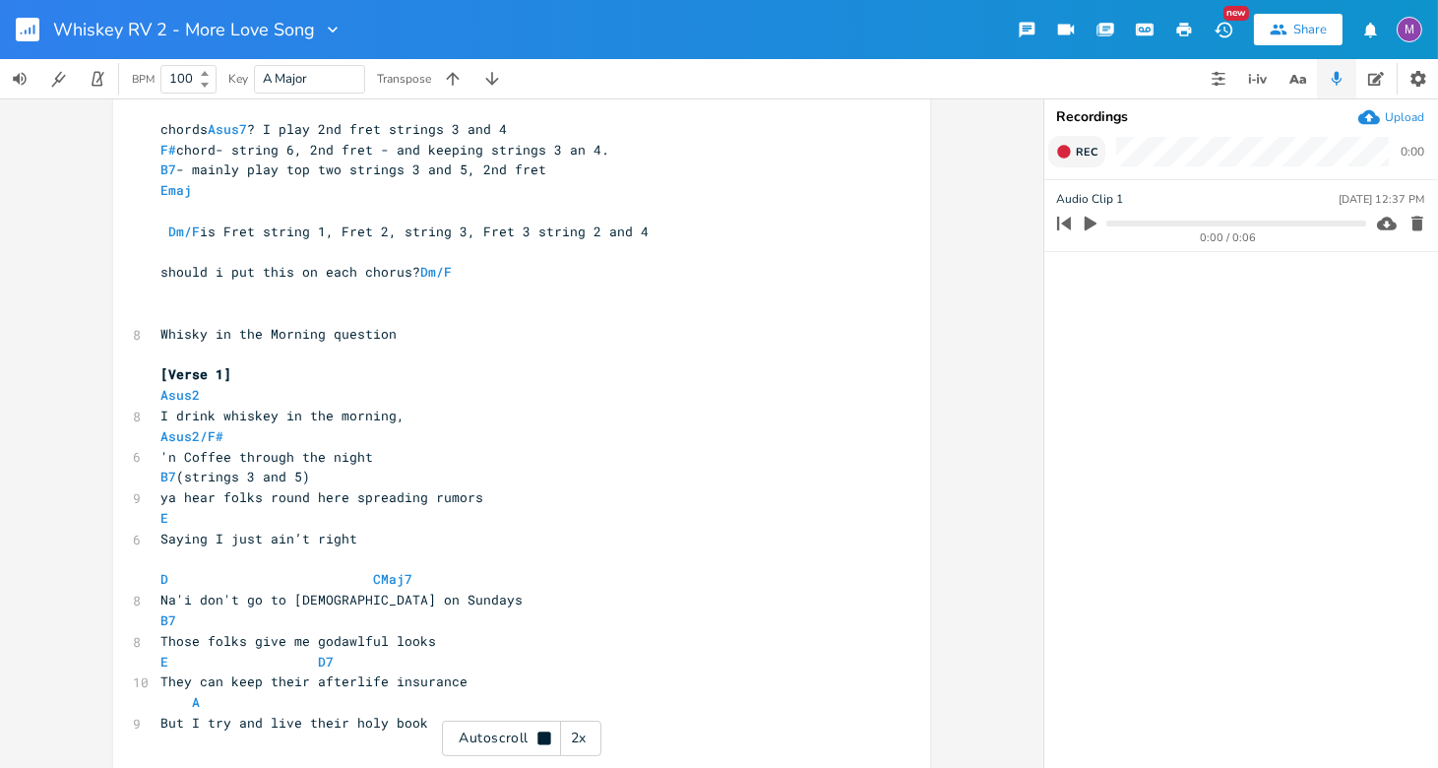
click at [950, 156] on icon "button" at bounding box center [1064, 152] width 16 height 16
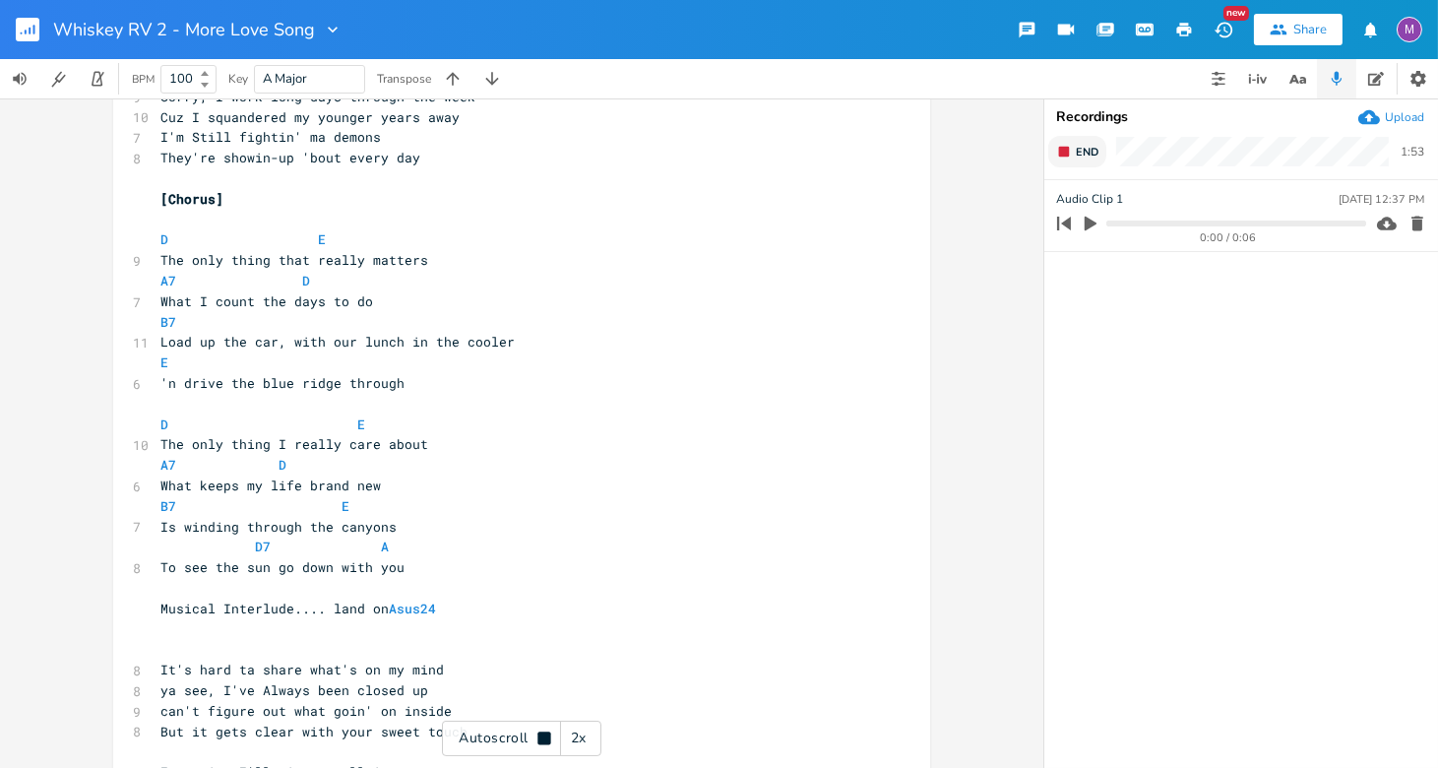
click at [950, 162] on button "End" at bounding box center [1077, 151] width 58 height 31
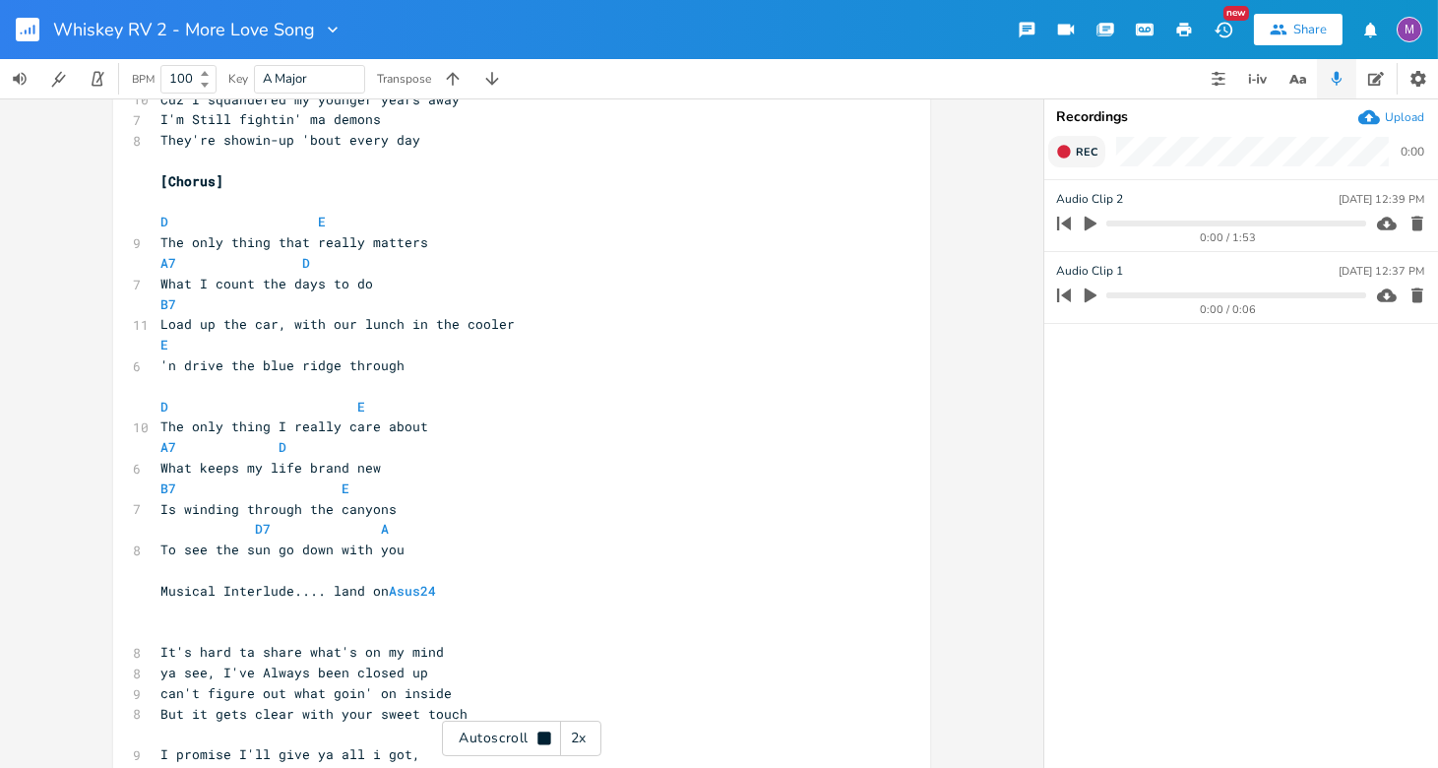
click at [950, 161] on button "Rec" at bounding box center [1076, 151] width 57 height 31
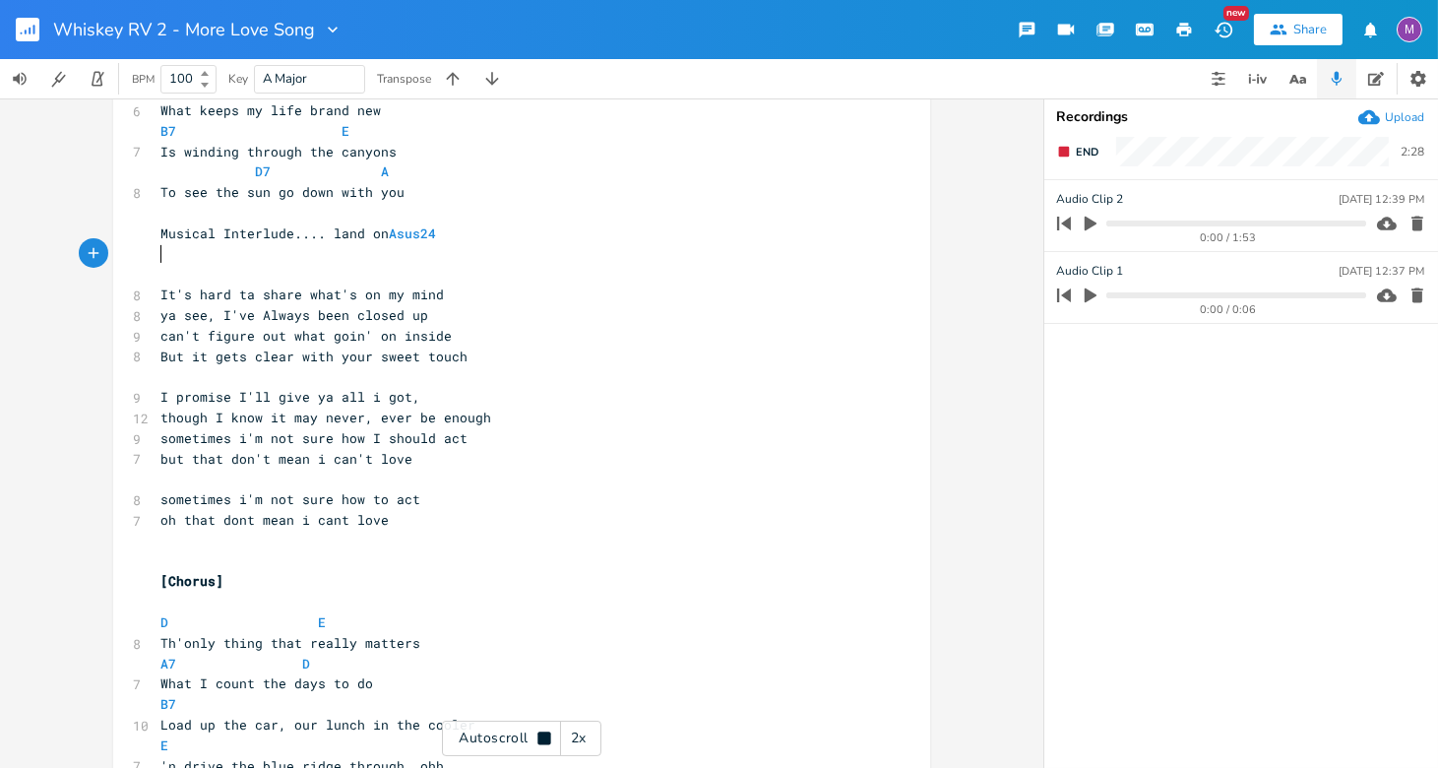
type textarea "nterlude.... land on Asus24"
drag, startPoint x: 458, startPoint y: 259, endPoint x: 220, endPoint y: 240, distance: 237.9
click at [220, 240] on div "​ chords Asus7 ? I play 2nd fret strings 3 and 4 F# chord- string 6, 2nd fret -…" at bounding box center [511, 27] width 711 height 2271
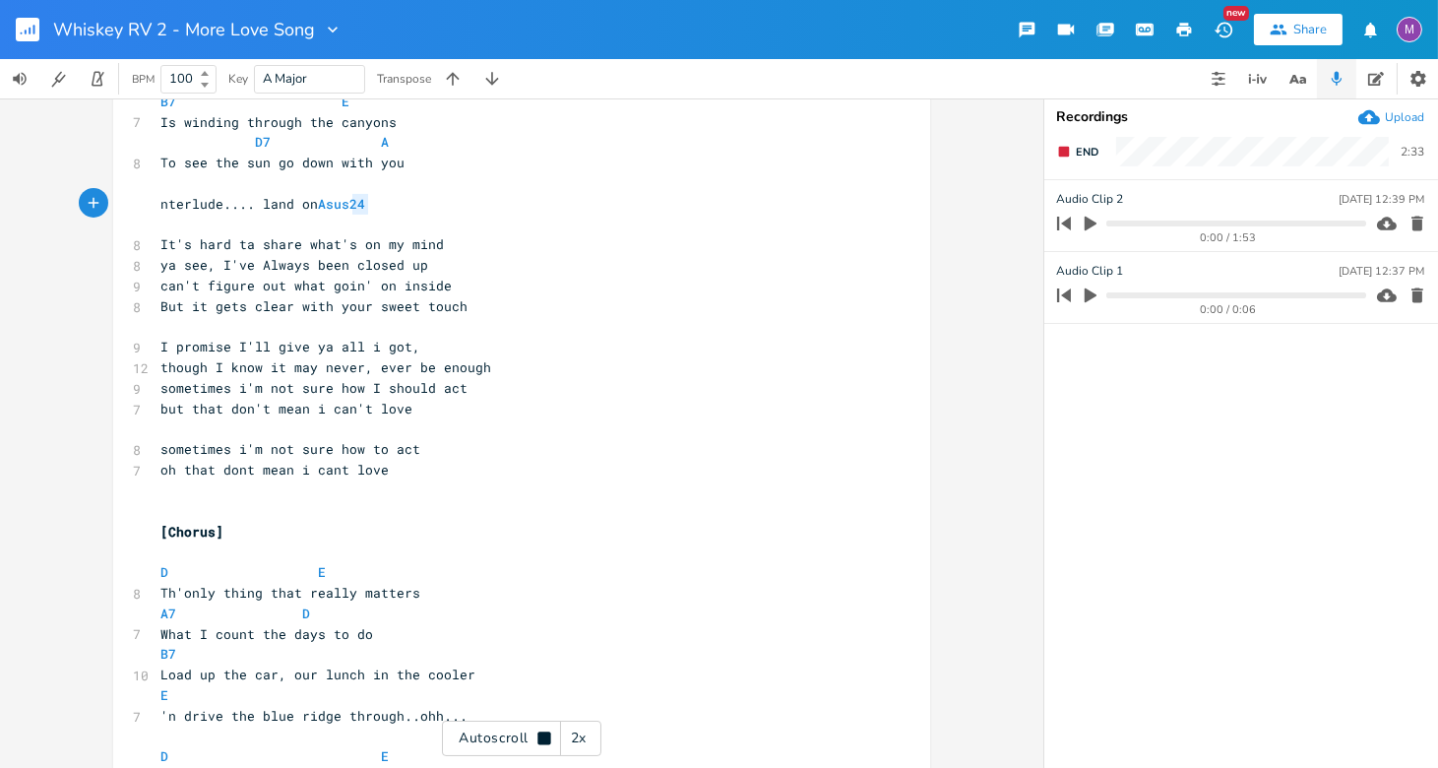
type textarea "Asus24"
drag, startPoint x: 399, startPoint y: 205, endPoint x: 306, endPoint y: 206, distance: 92.5
click at [306, 207] on pre "nterlude.... land on Asus24" at bounding box center [511, 203] width 711 height 21
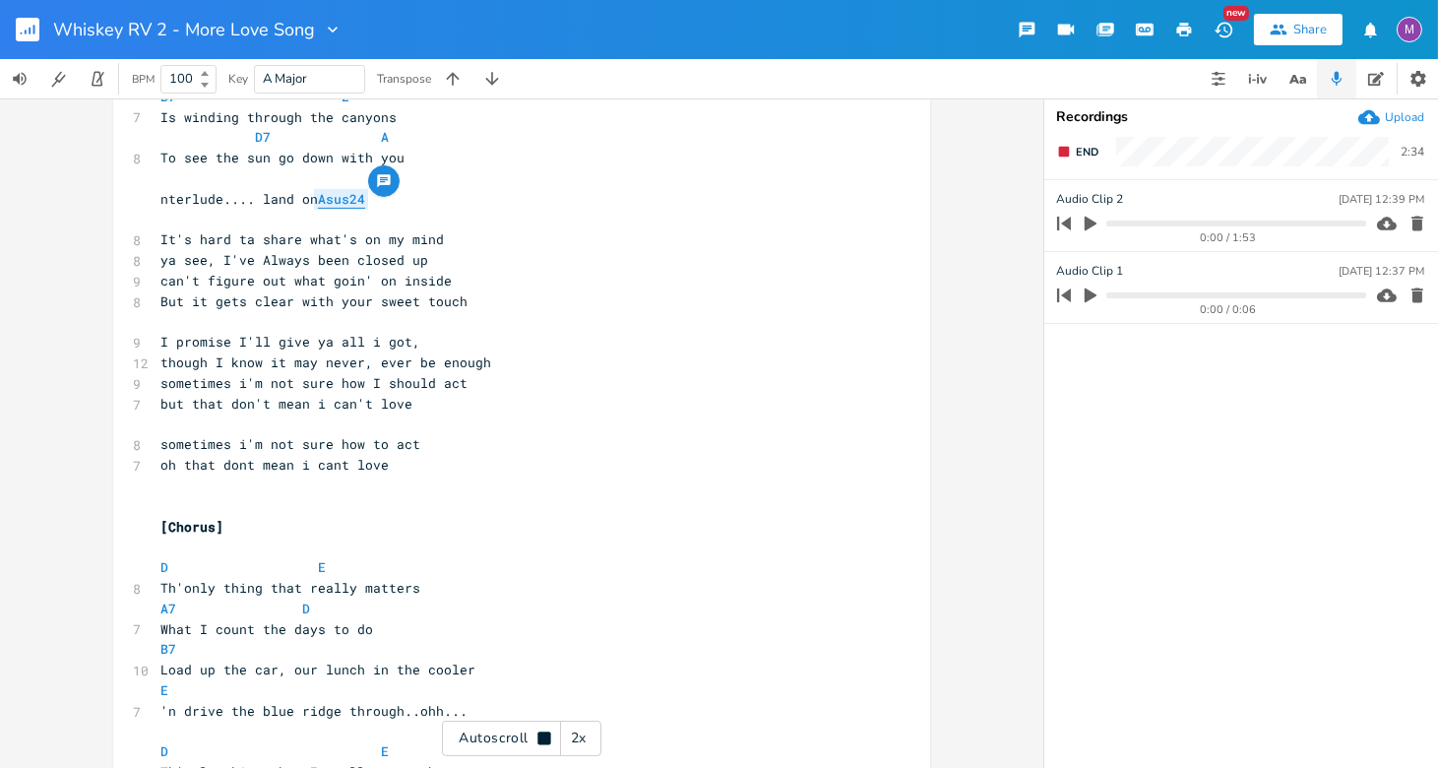
click at [361, 203] on span "Asus24" at bounding box center [341, 199] width 47 height 19
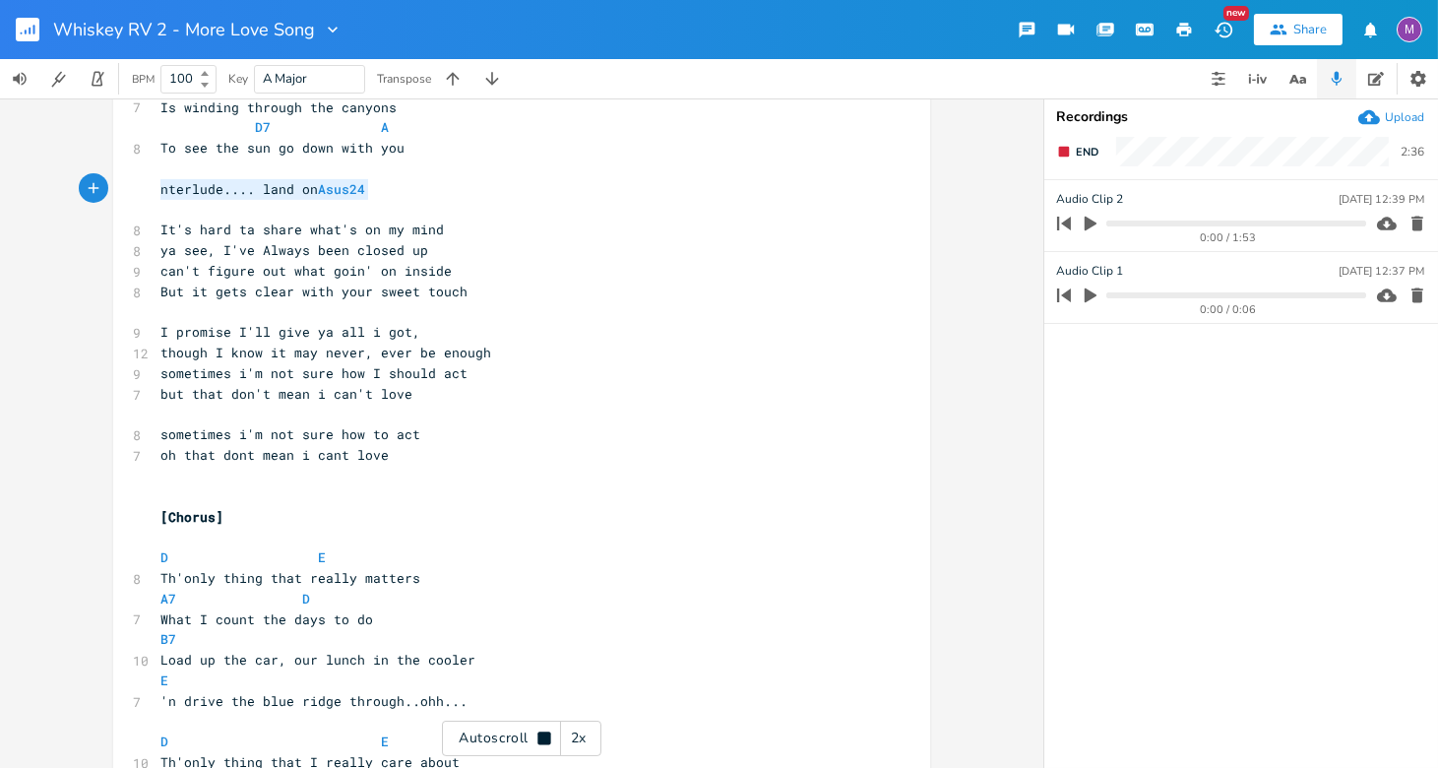
drag, startPoint x: 385, startPoint y: 190, endPoint x: 140, endPoint y: 190, distance: 245.1
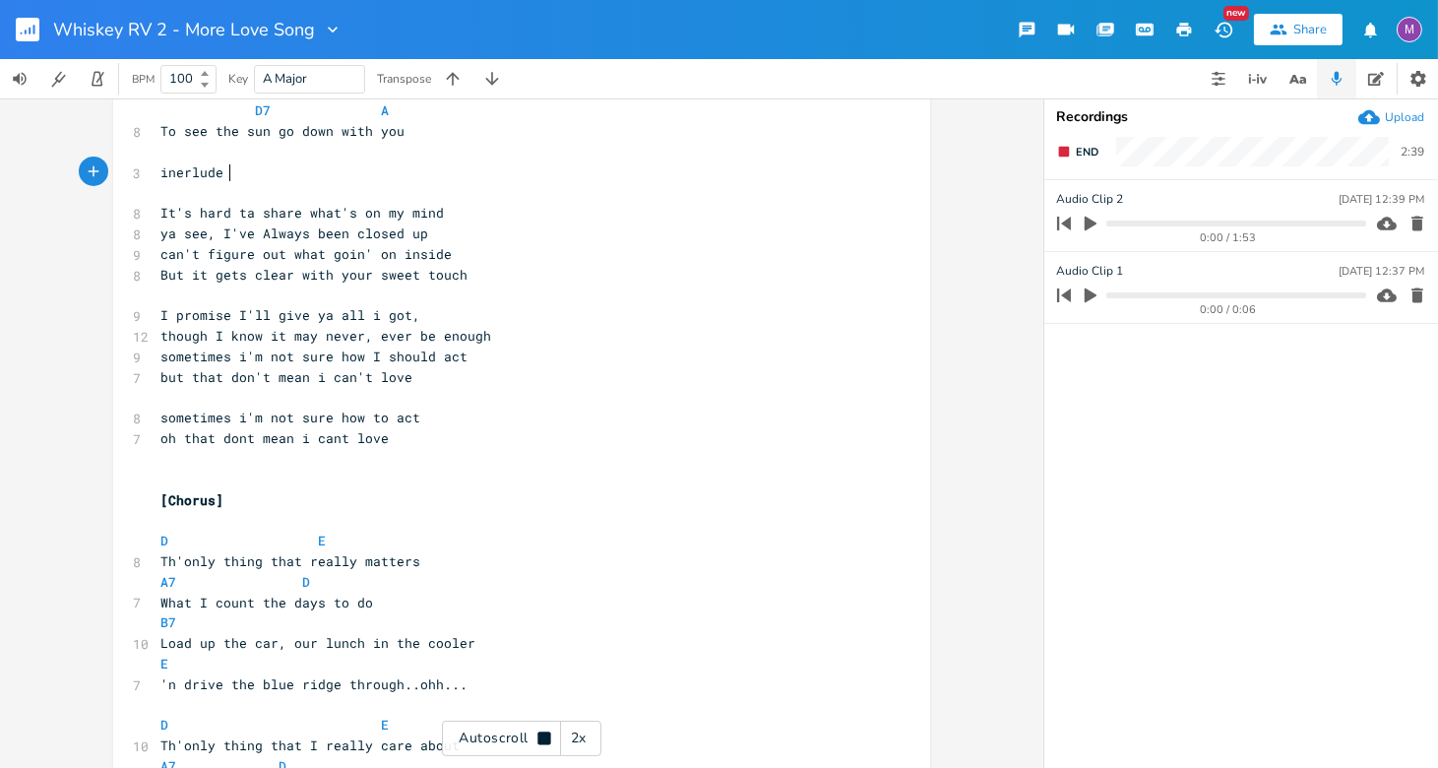
scroll to position [1315, 0]
type textarea "inerlude dk"
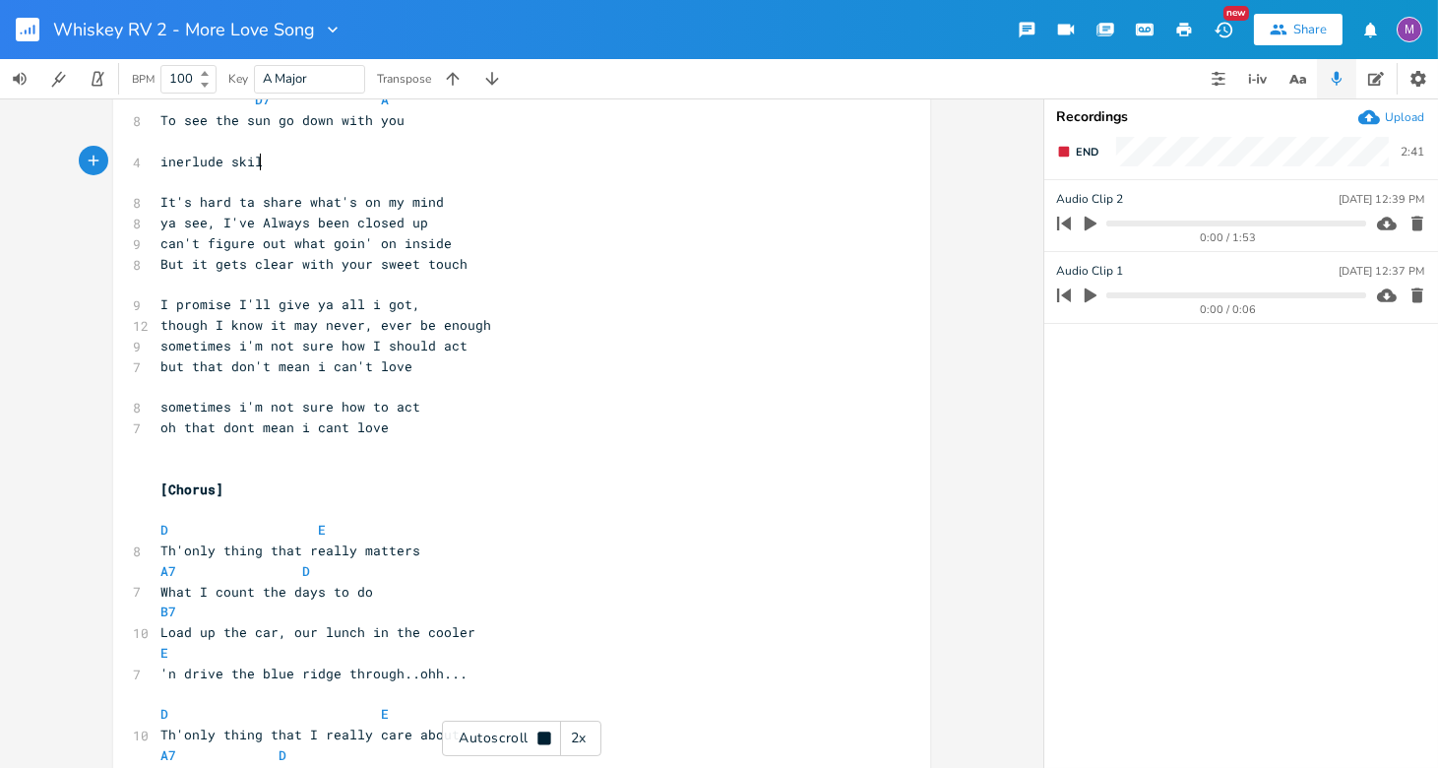
scroll to position [0, 25]
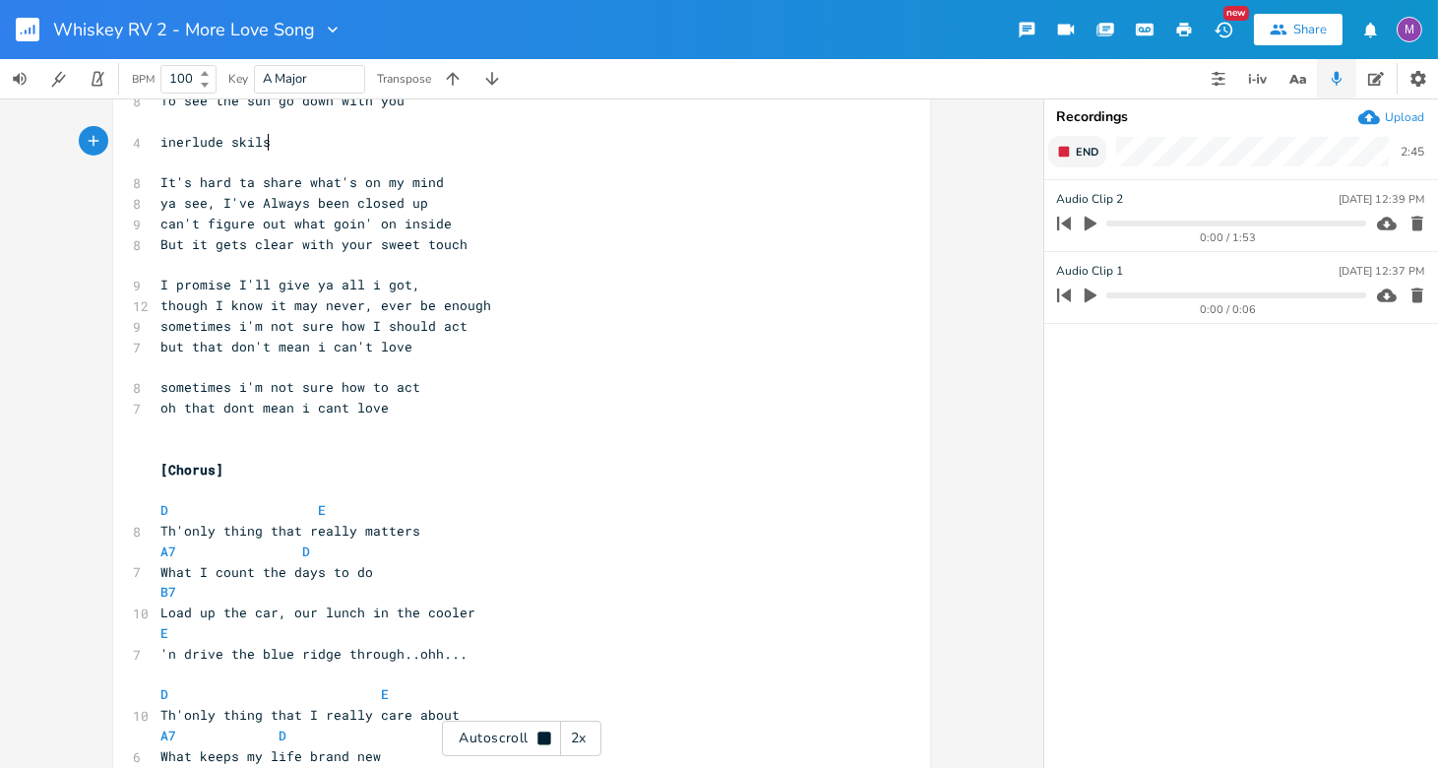
type textarea "skils"
click at [950, 158] on icon "button" at bounding box center [1064, 152] width 16 height 16
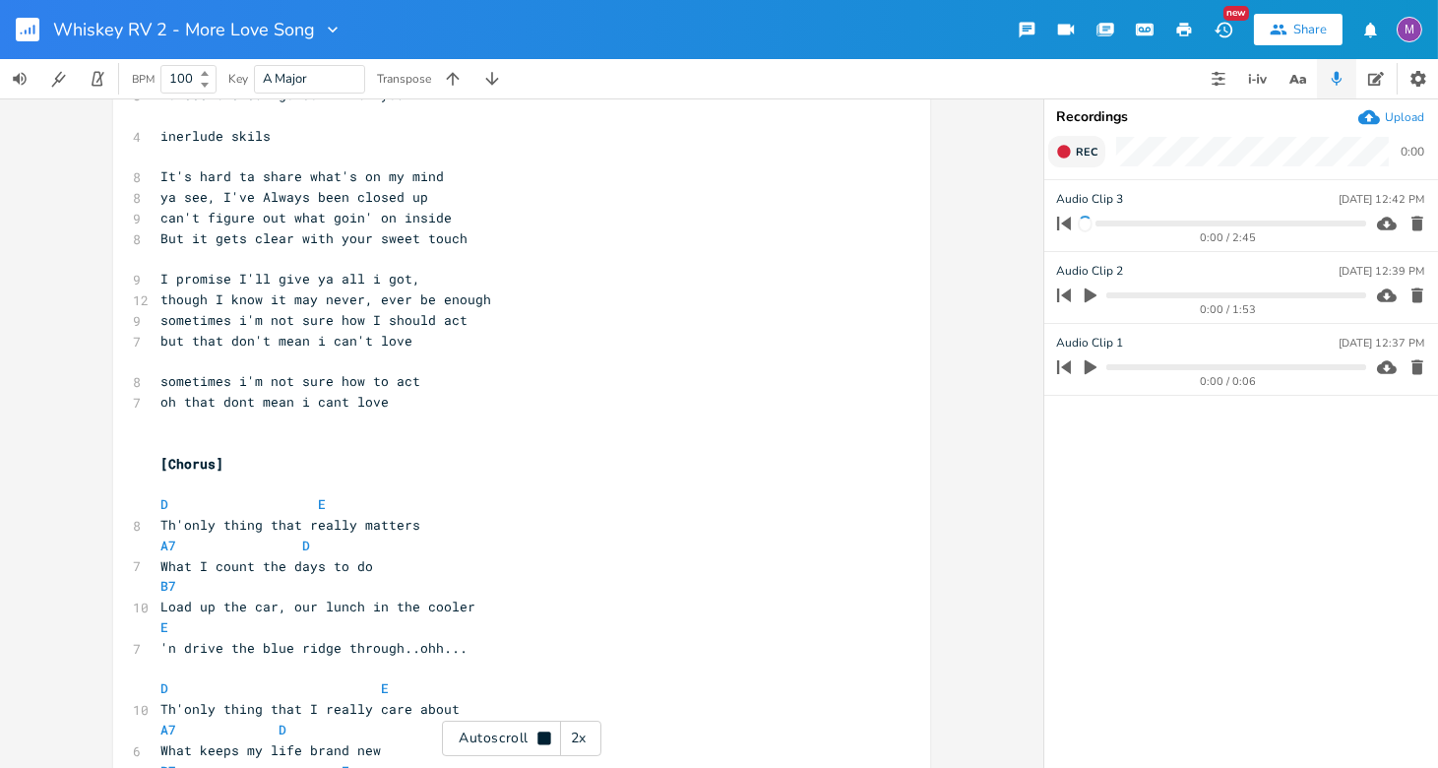
scroll to position [1351, 0]
click at [950, 368] on icon "button" at bounding box center [1417, 367] width 12 height 15
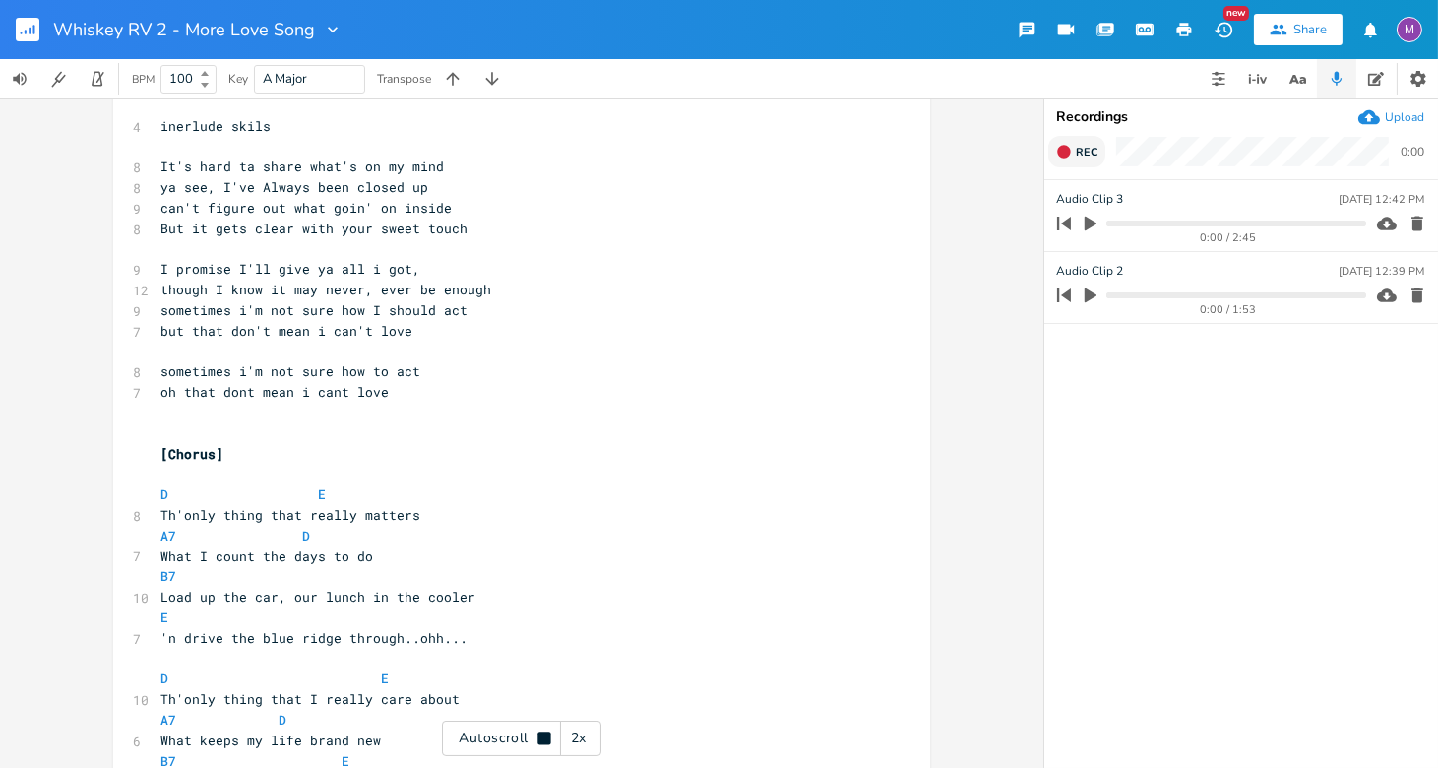
scroll to position [1361, 0]
click at [950, 299] on icon "button" at bounding box center [1417, 295] width 12 height 15
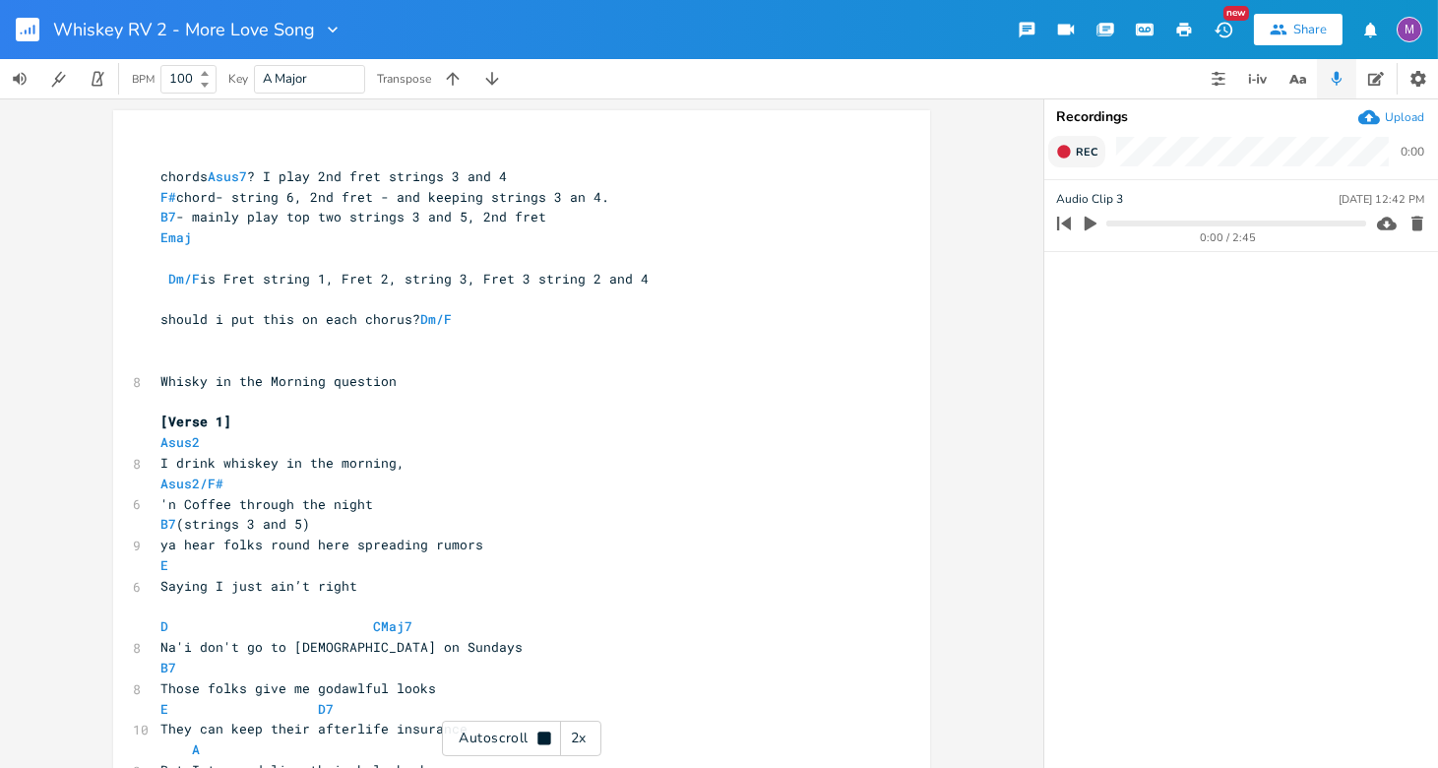
scroll to position [0, 0]
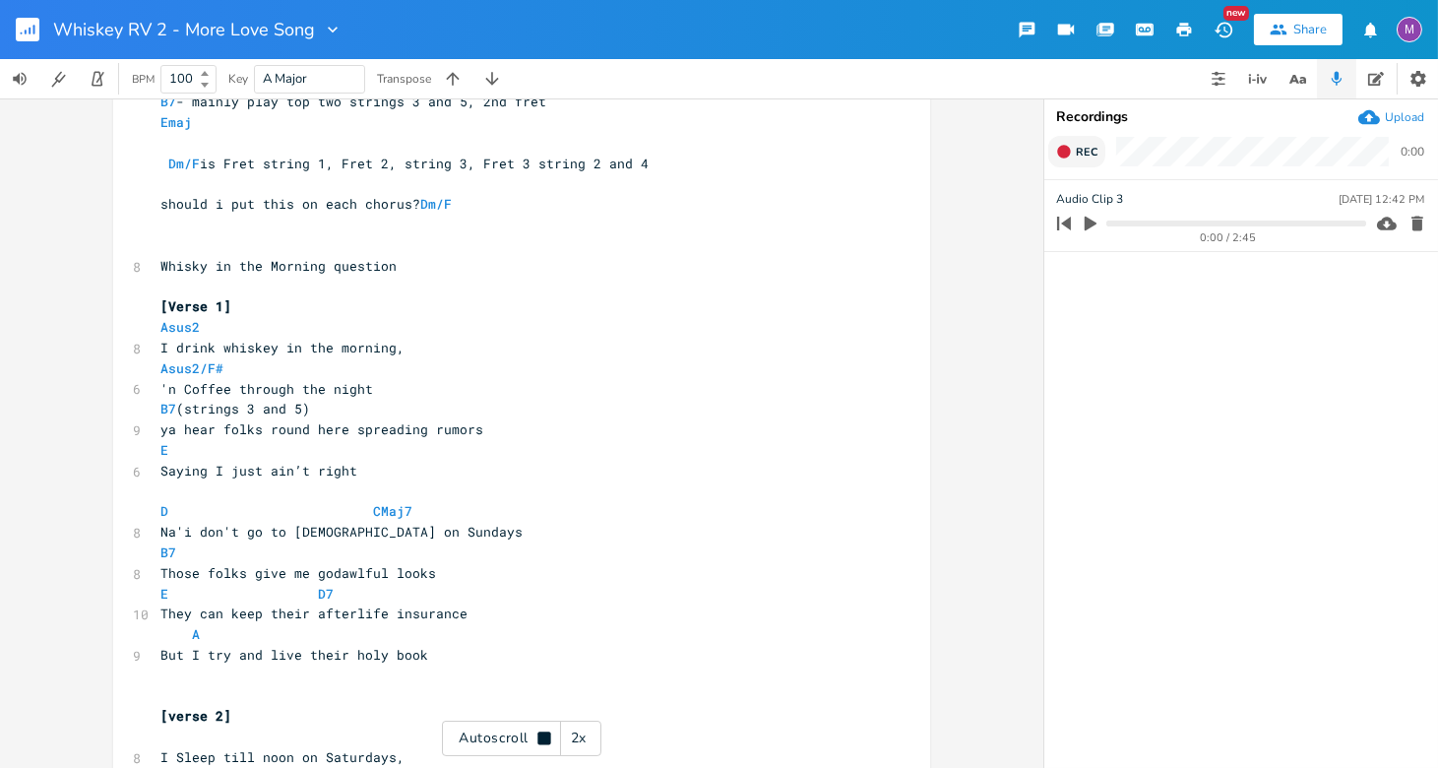
click at [950, 156] on icon "button" at bounding box center [1063, 151] width 13 height 13
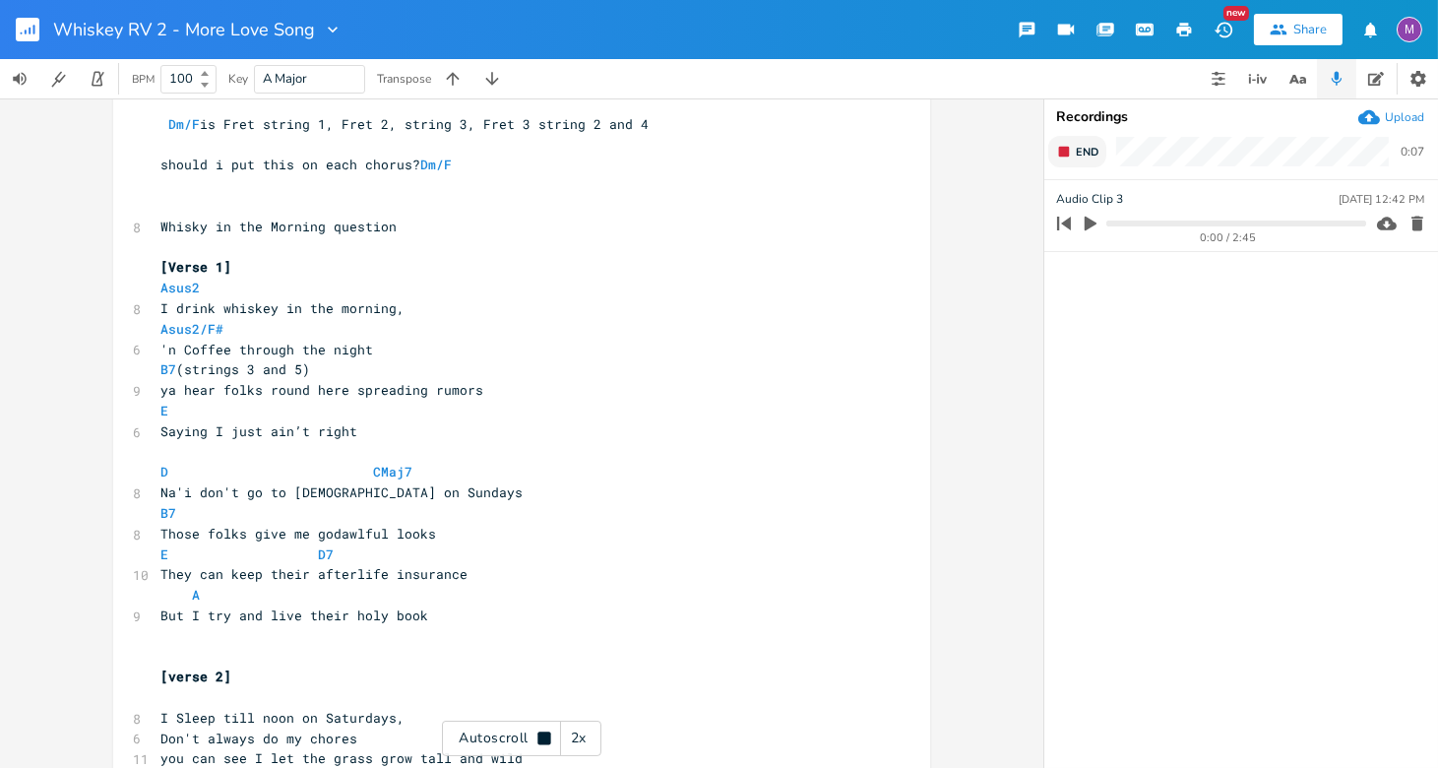
click at [950, 158] on icon "button" at bounding box center [1064, 152] width 16 height 16
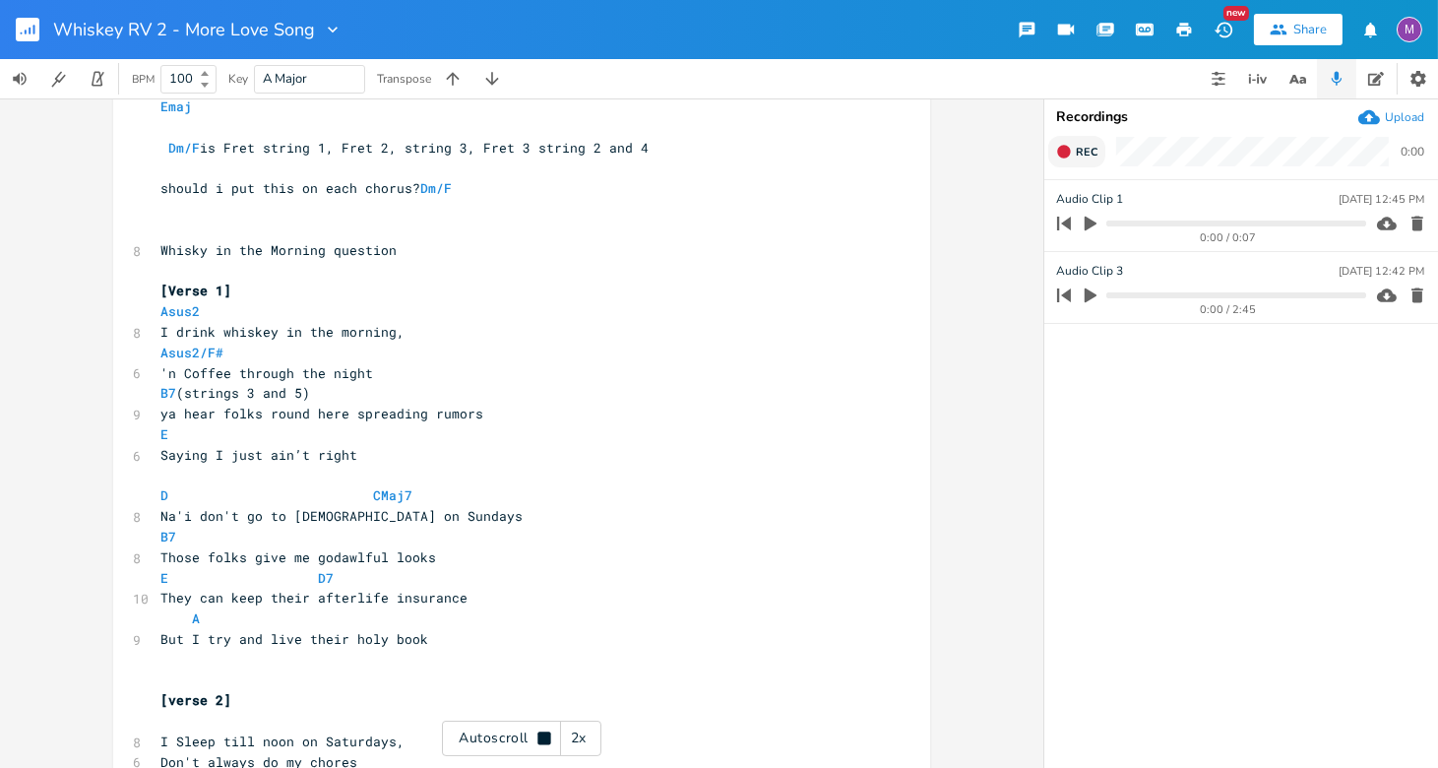
click at [950, 151] on span "Rec" at bounding box center [1087, 152] width 22 height 15
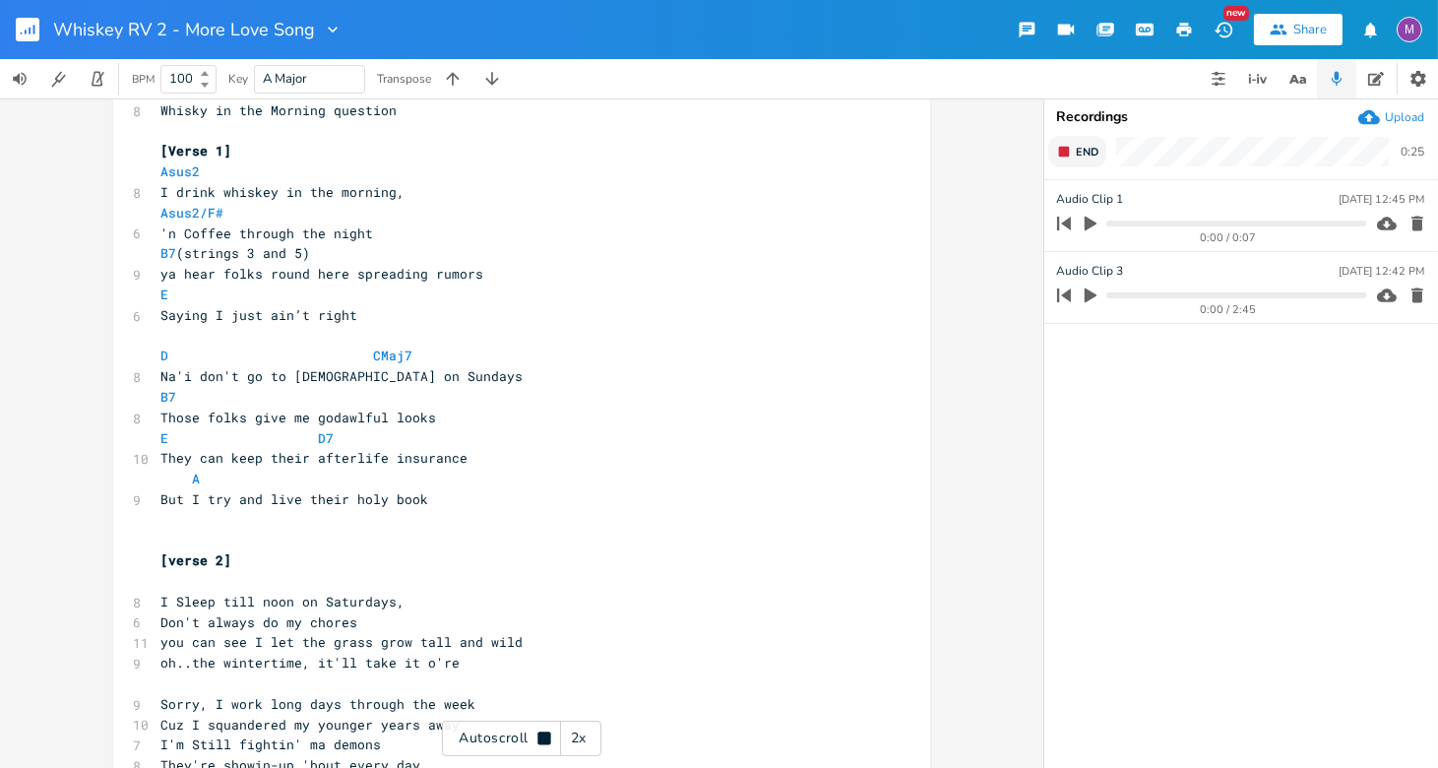
click at [950, 151] on span "End" at bounding box center [1087, 152] width 23 height 15
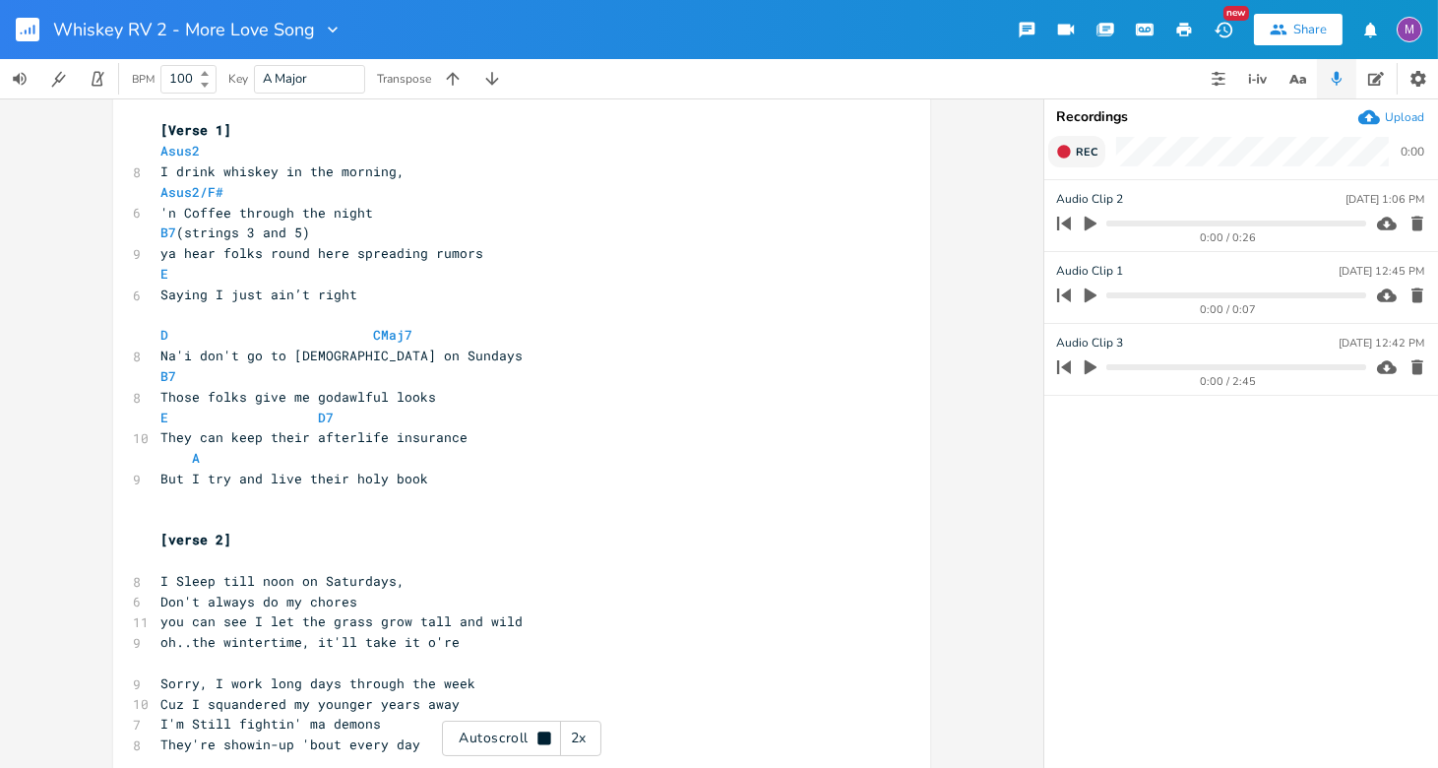
click at [950, 153] on button "Rec" at bounding box center [1076, 151] width 57 height 31
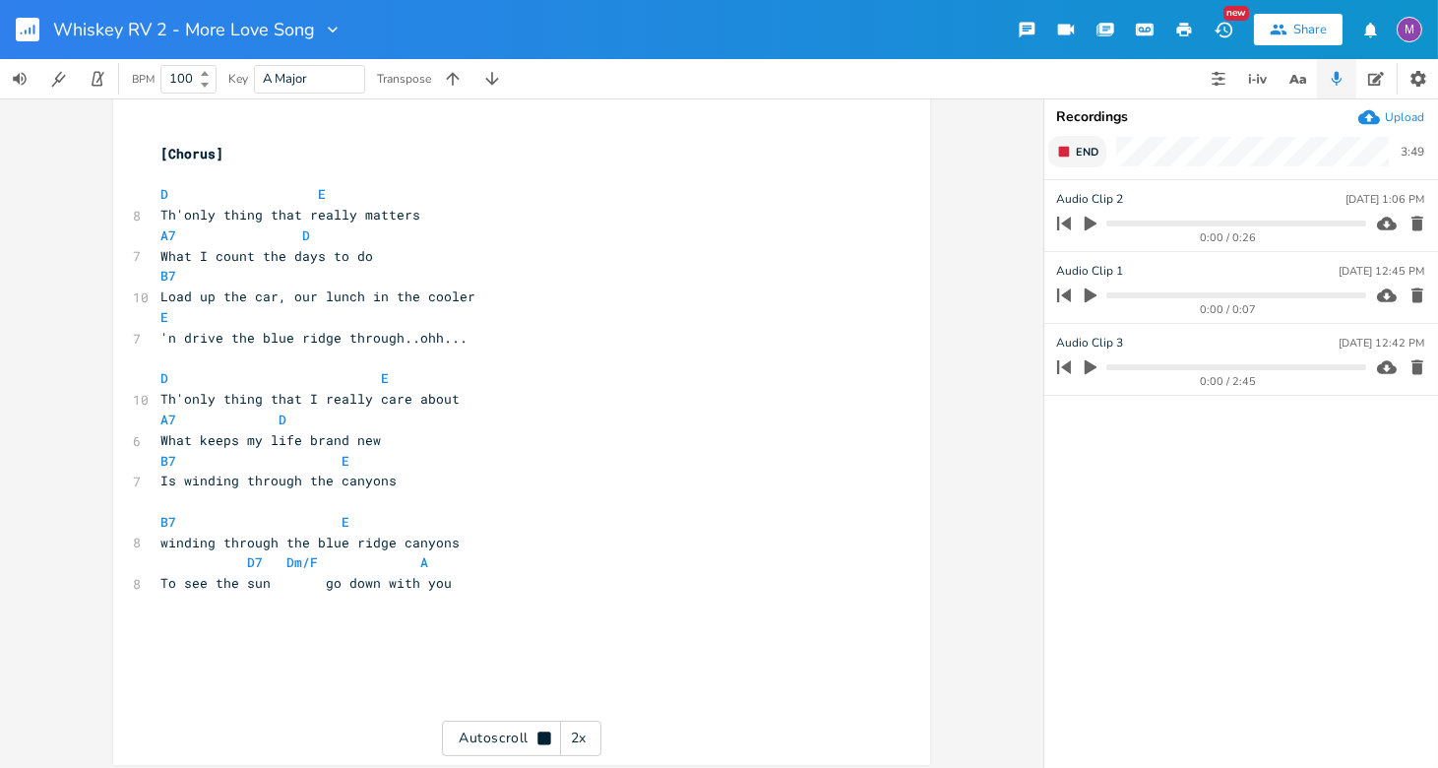
click at [950, 155] on span "End" at bounding box center [1087, 152] width 23 height 15
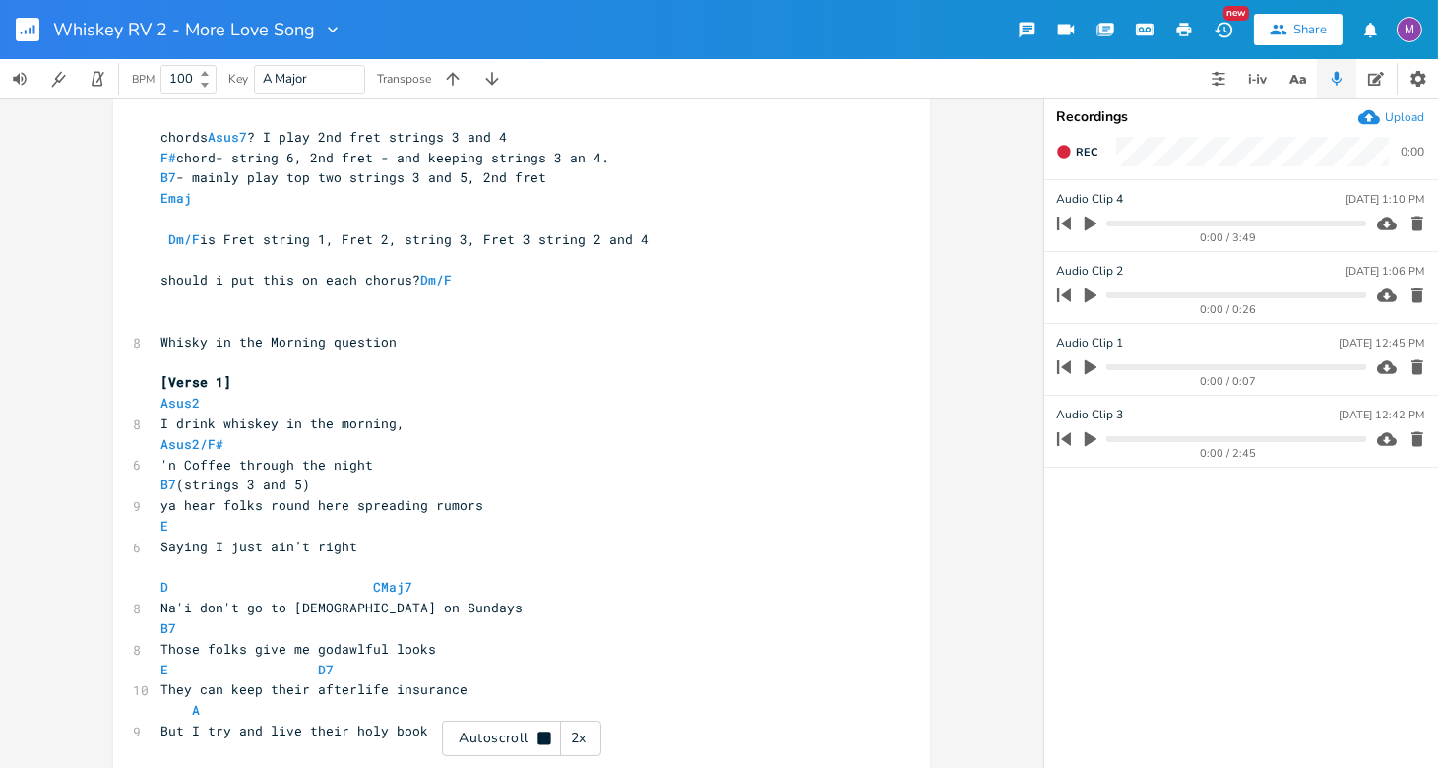
scroll to position [40, 0]
click at [950, 441] on icon "button" at bounding box center [1417, 439] width 20 height 20
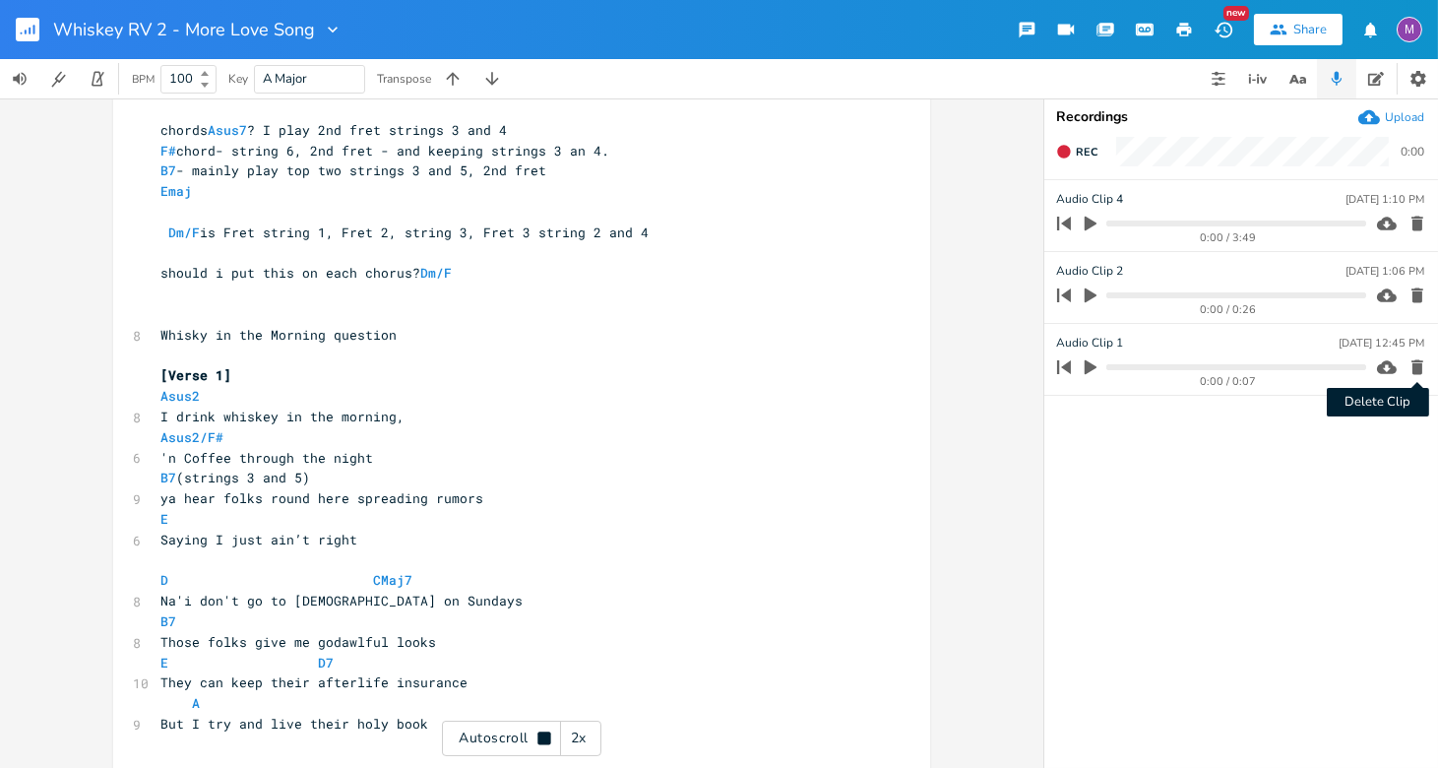
scroll to position [47, 0]
click at [950, 365] on icon "button" at bounding box center [1417, 367] width 20 height 20
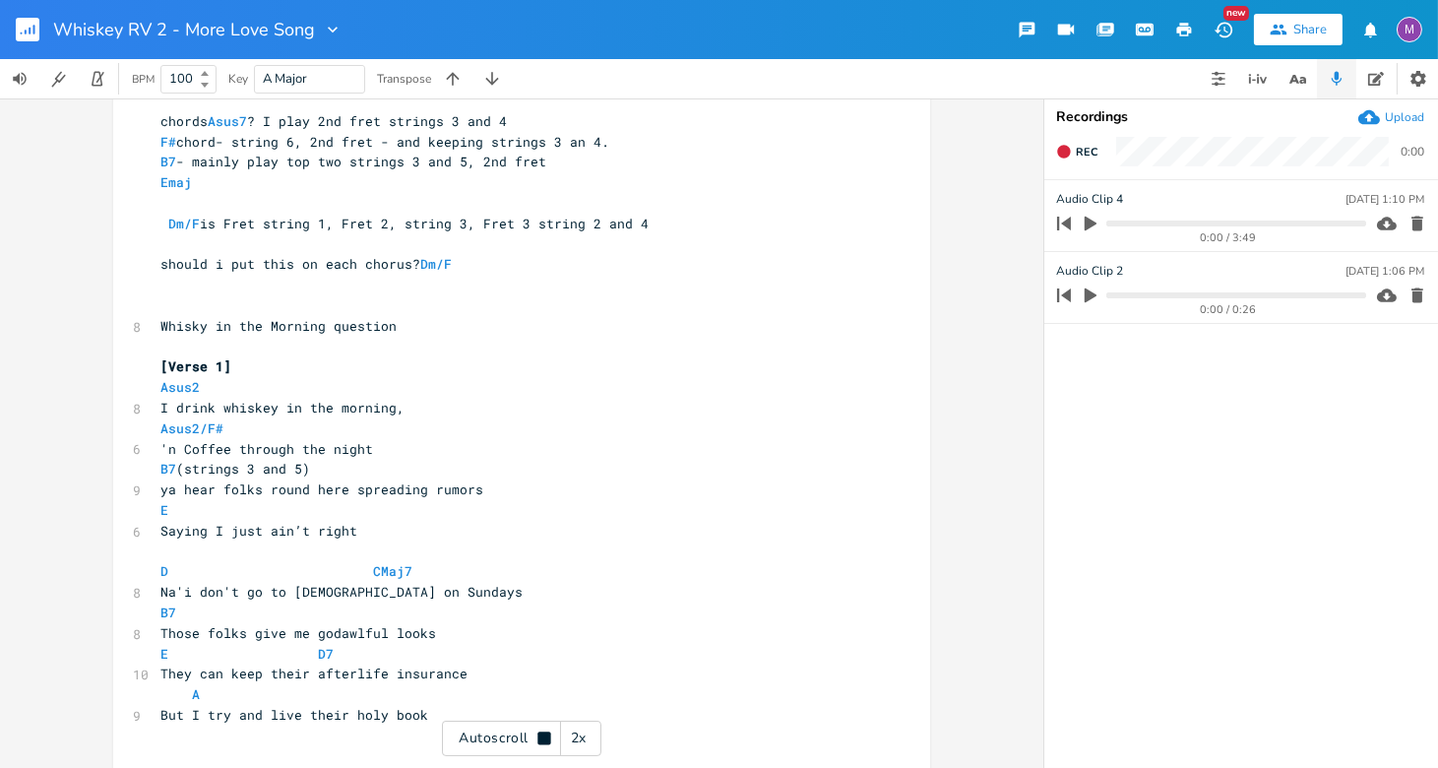
scroll to position [56, 0]
click at [950, 290] on icon "button" at bounding box center [1417, 295] width 12 height 15
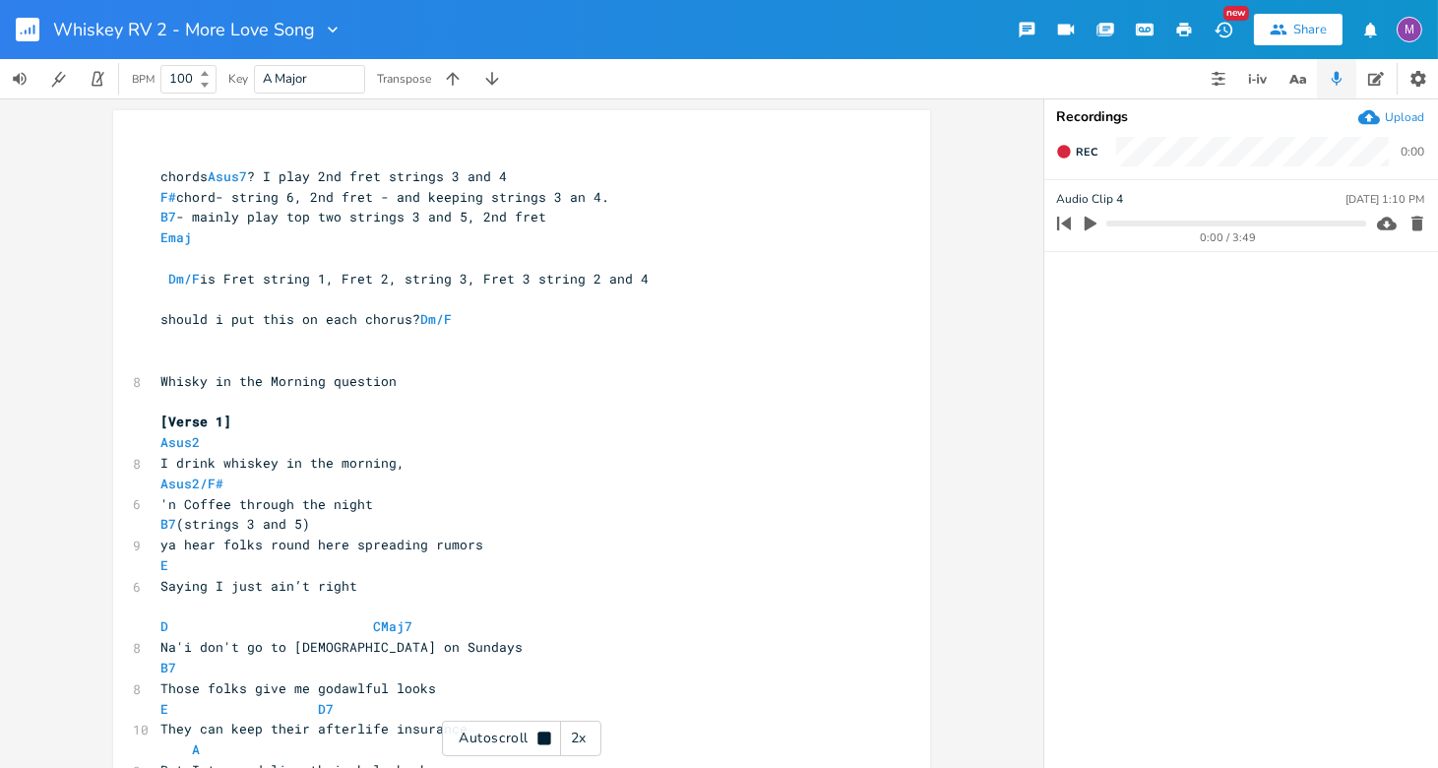
scroll to position [0, 0]
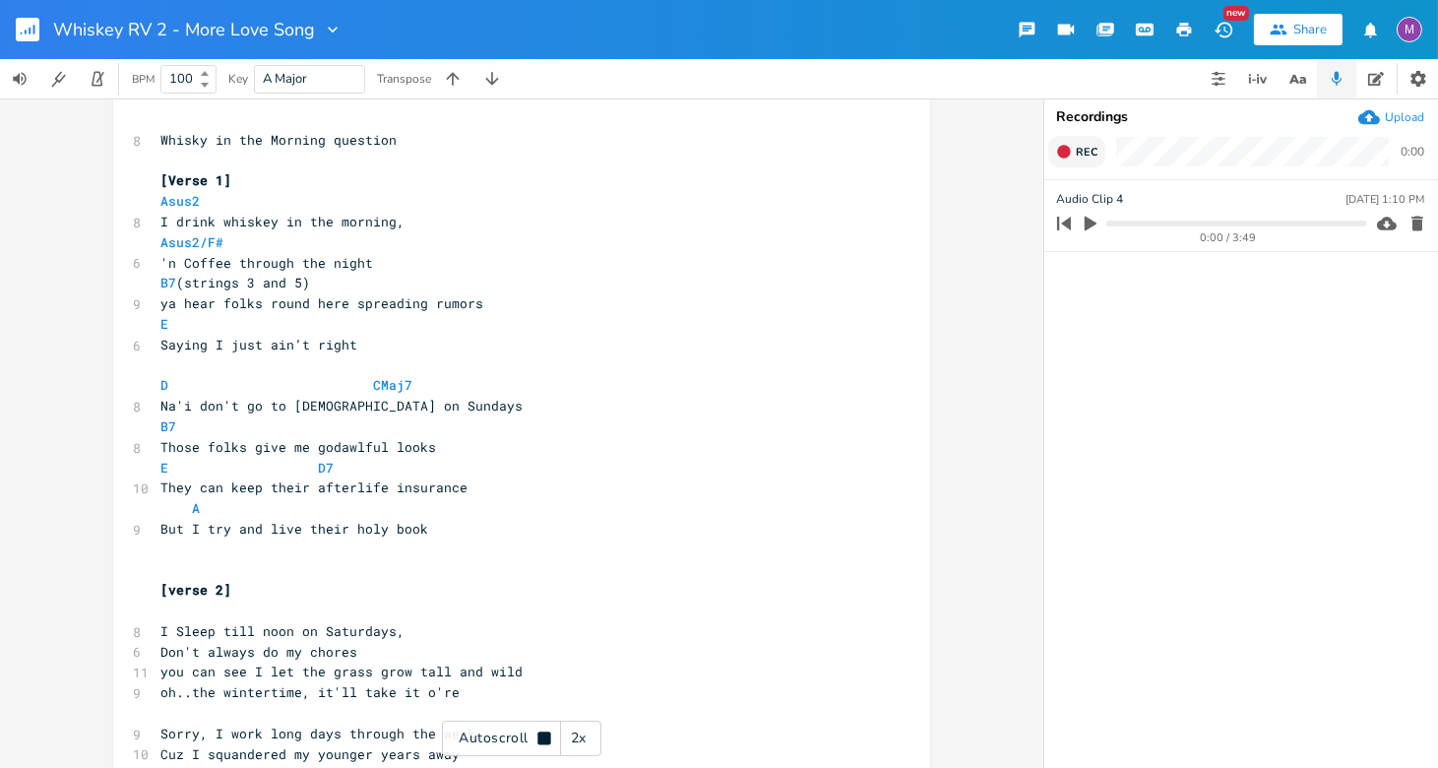
click at [950, 156] on icon "button" at bounding box center [1064, 152] width 16 height 16
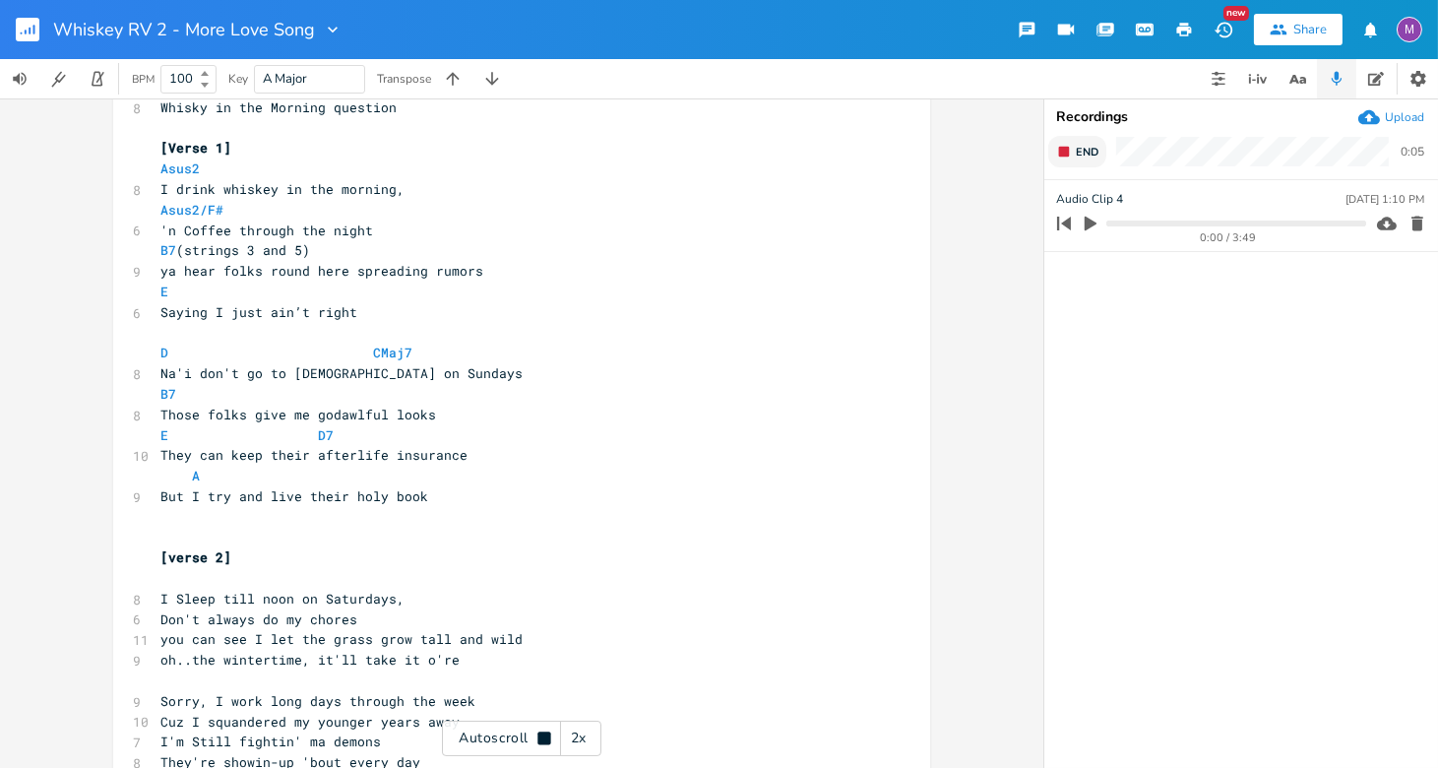
click at [950, 156] on icon "button" at bounding box center [1064, 152] width 16 height 16
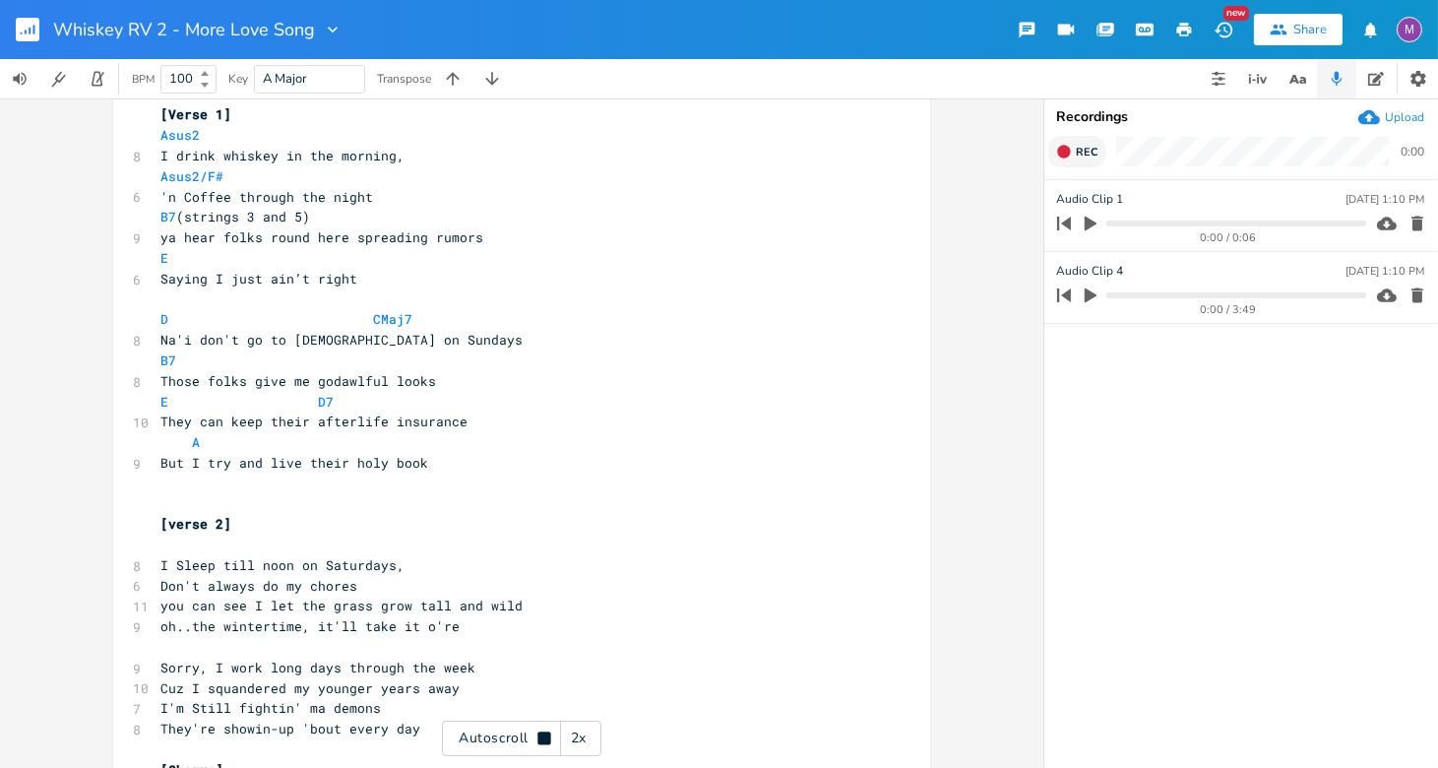
click at [950, 152] on icon "button" at bounding box center [1063, 151] width 13 height 13
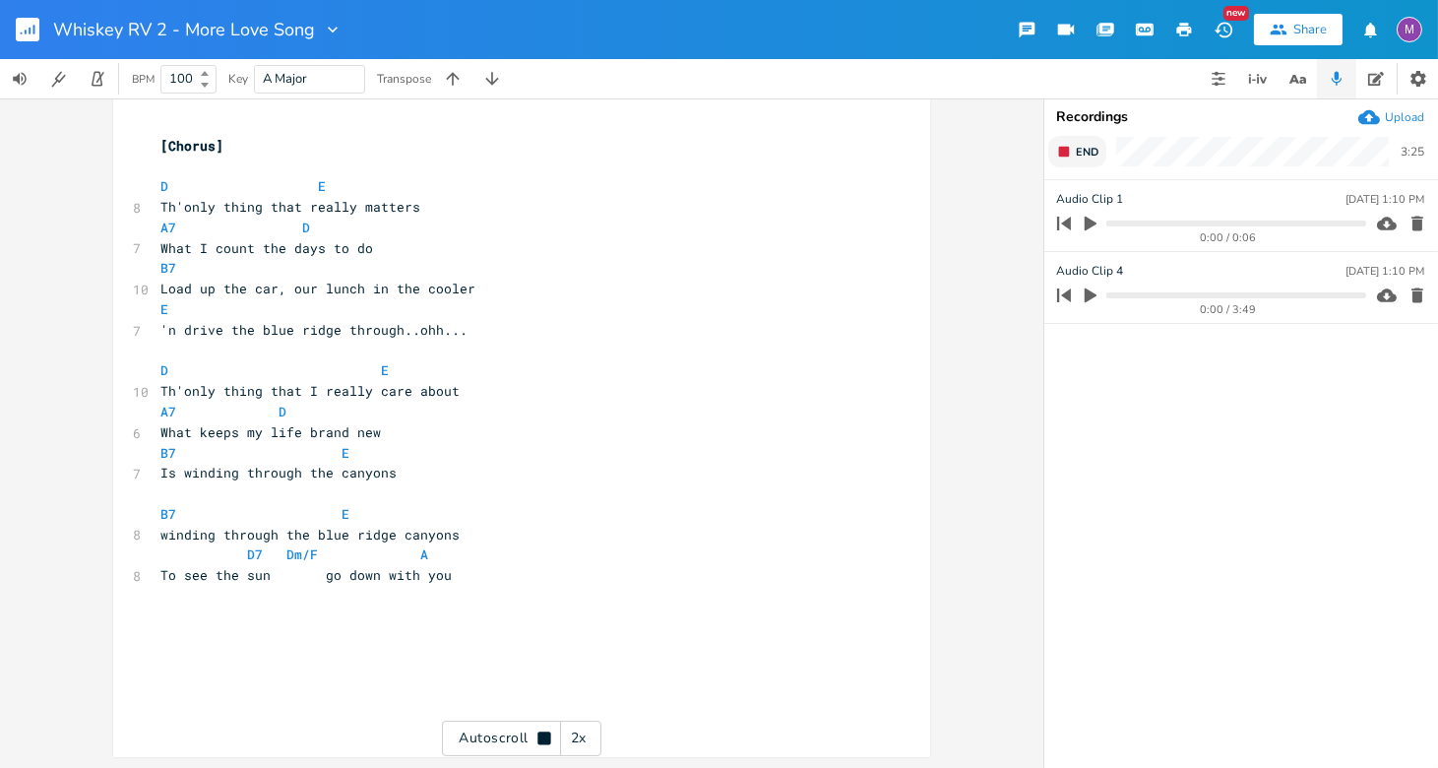
scroll to position [1669, 0]
click at [950, 145] on span "End" at bounding box center [1087, 152] width 23 height 15
click at [950, 219] on icon "button" at bounding box center [1091, 224] width 12 height 15
click at [950, 219] on icon "button" at bounding box center [1091, 223] width 12 height 13
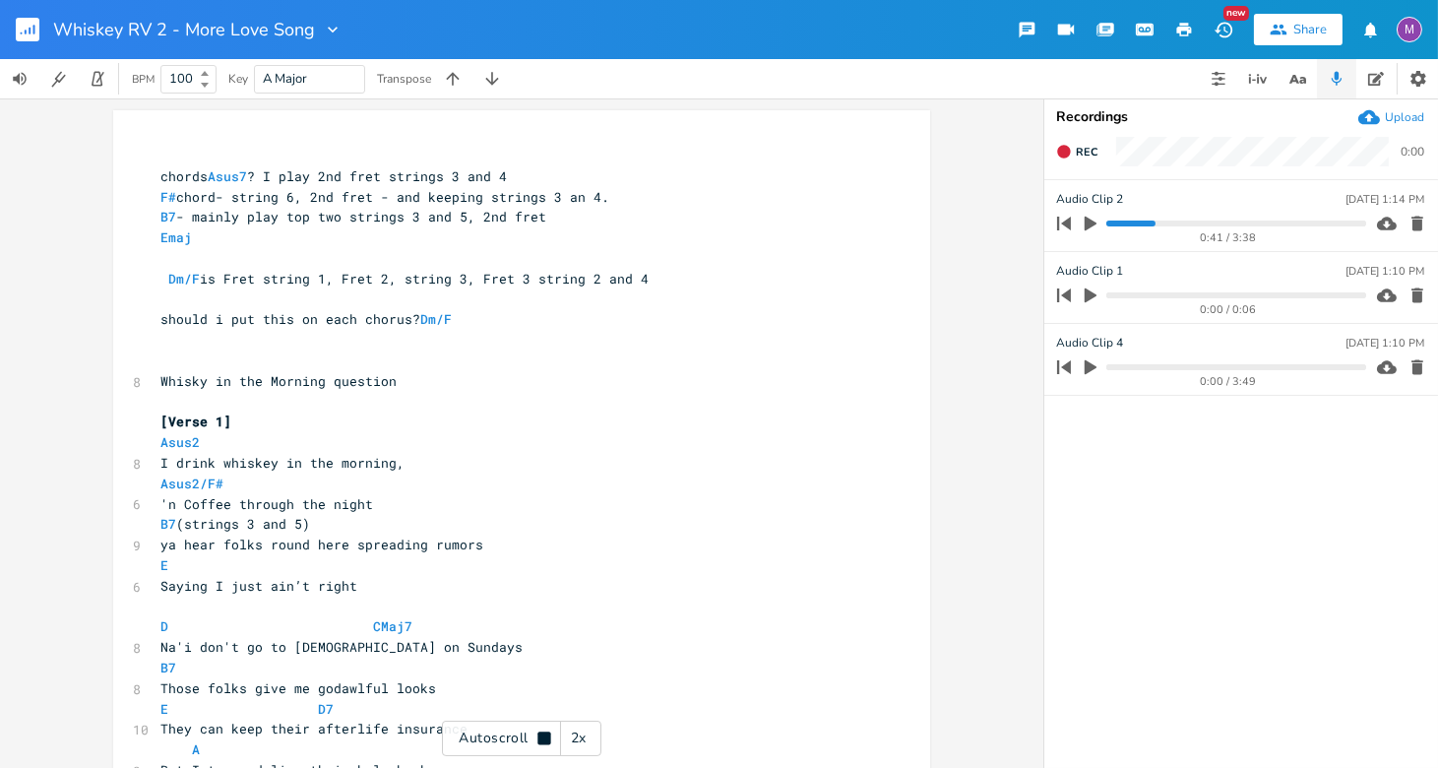
scroll to position [0, 0]
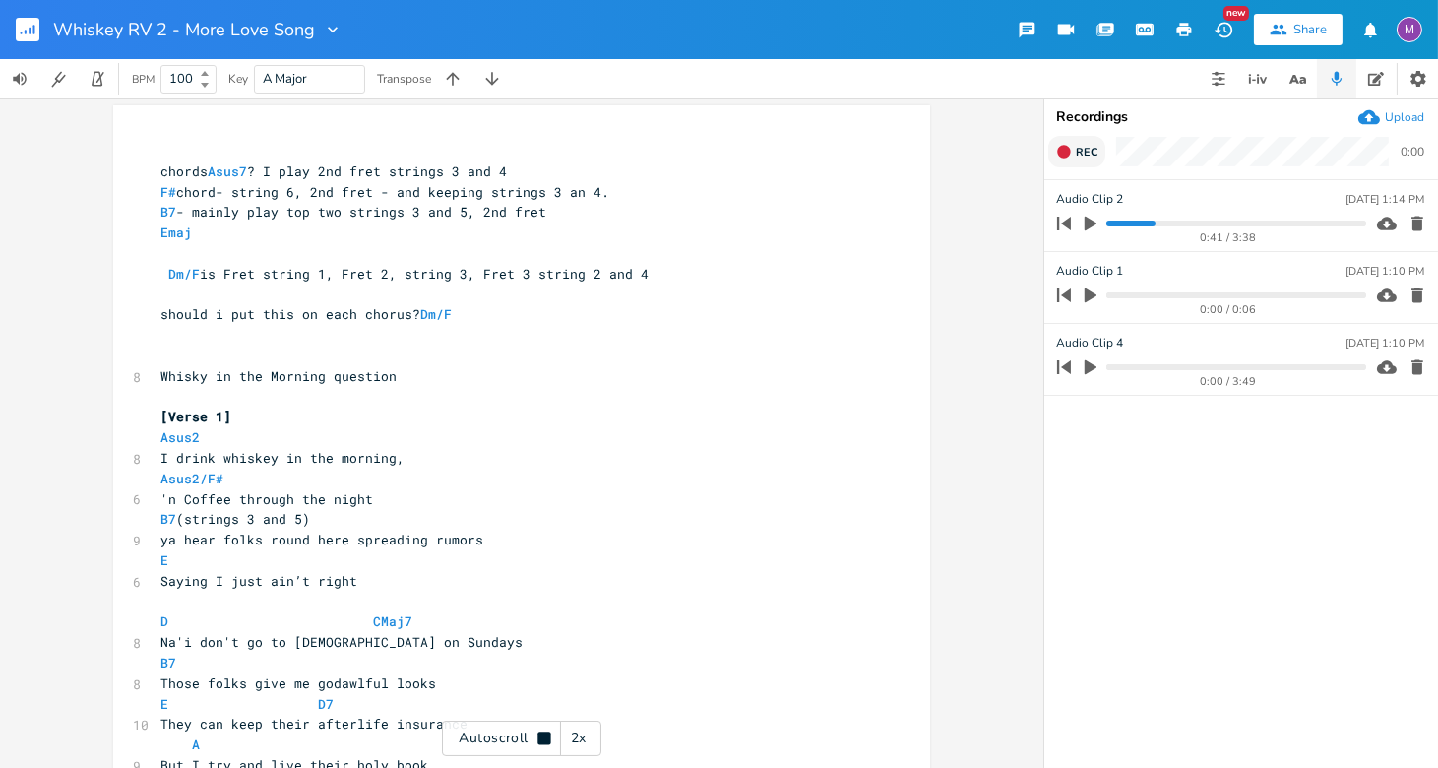
click at [950, 155] on button "Rec" at bounding box center [1076, 151] width 57 height 31
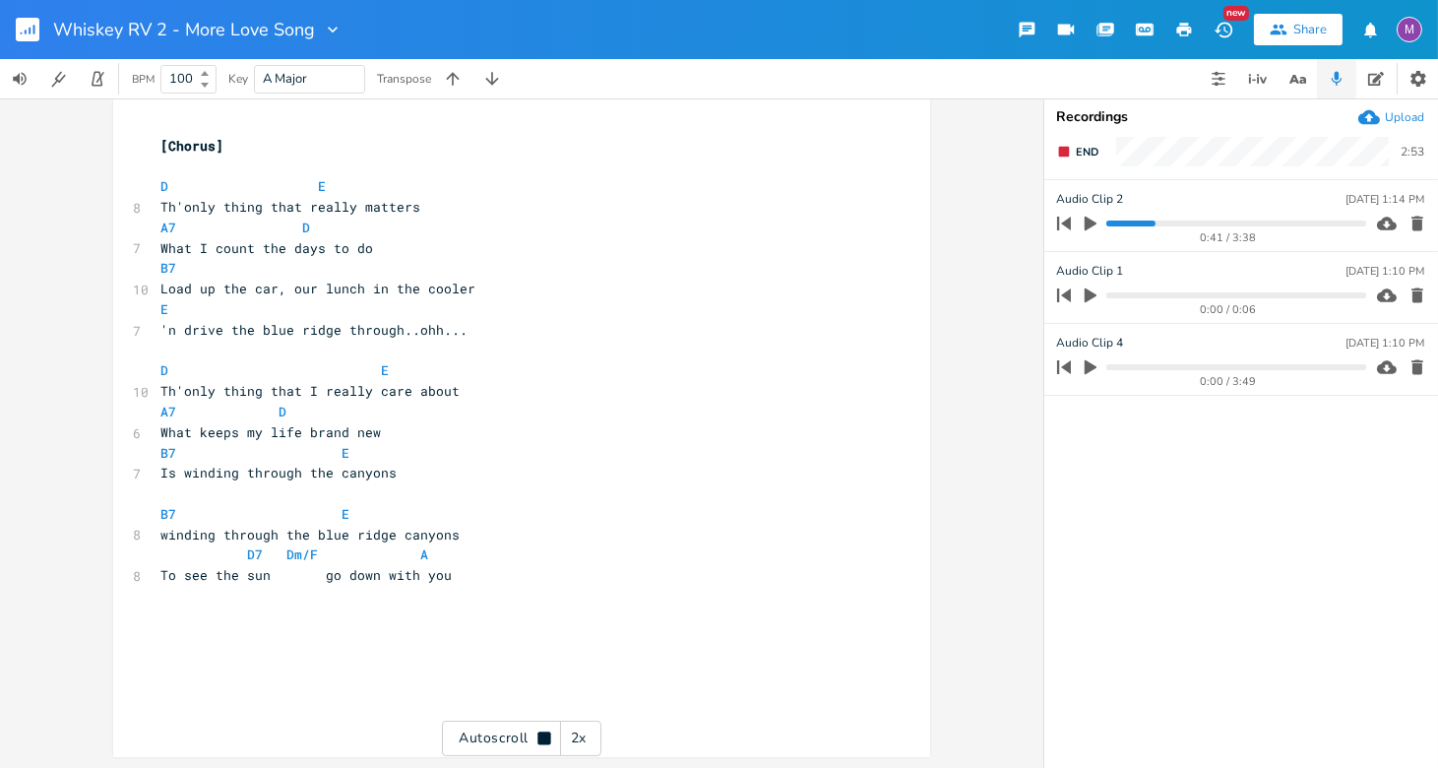
scroll to position [1669, 0]
click at [950, 159] on button "End" at bounding box center [1077, 151] width 58 height 31
click at [950, 218] on icon "button" at bounding box center [1091, 224] width 18 height 18
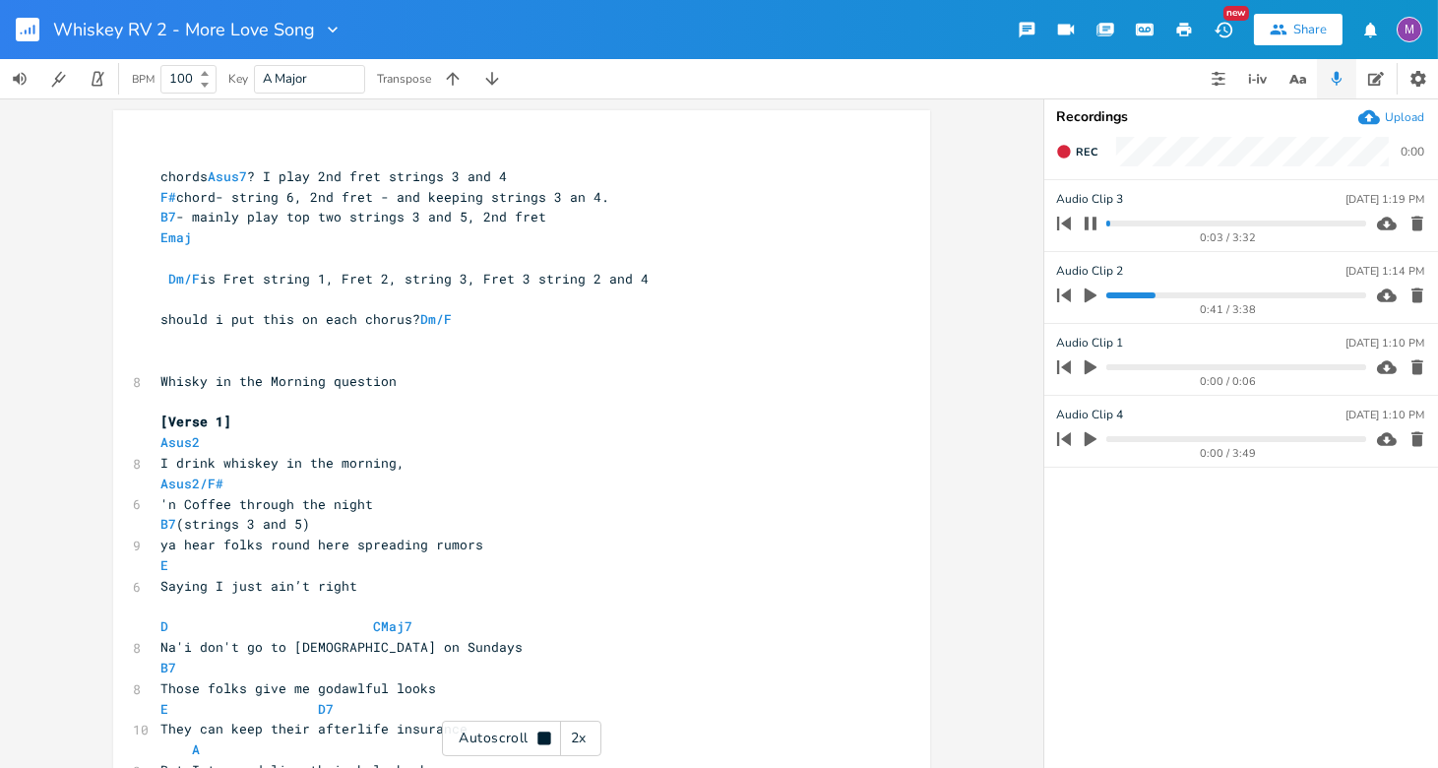
scroll to position [0, 0]
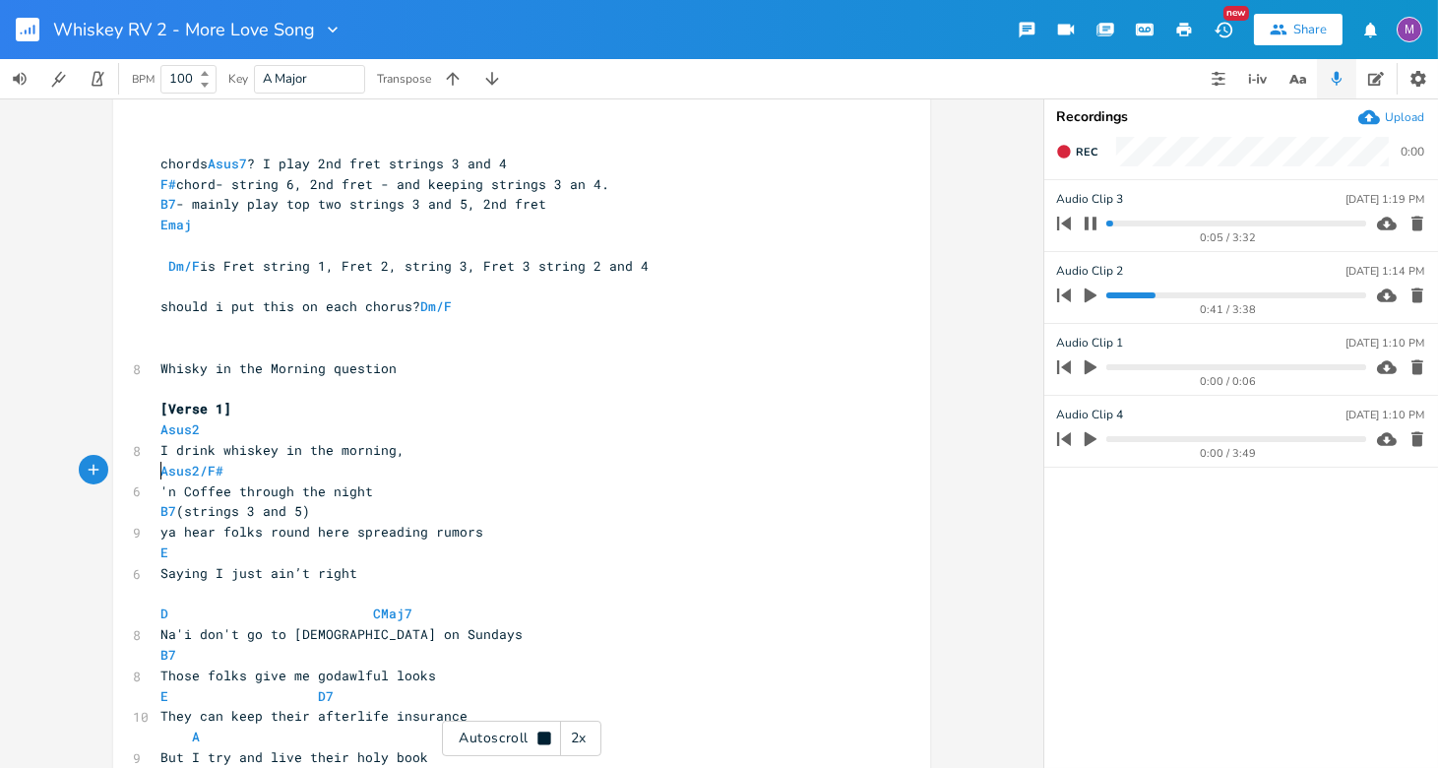
click at [160, 462] on span "Asus2/F#" at bounding box center [191, 471] width 63 height 18
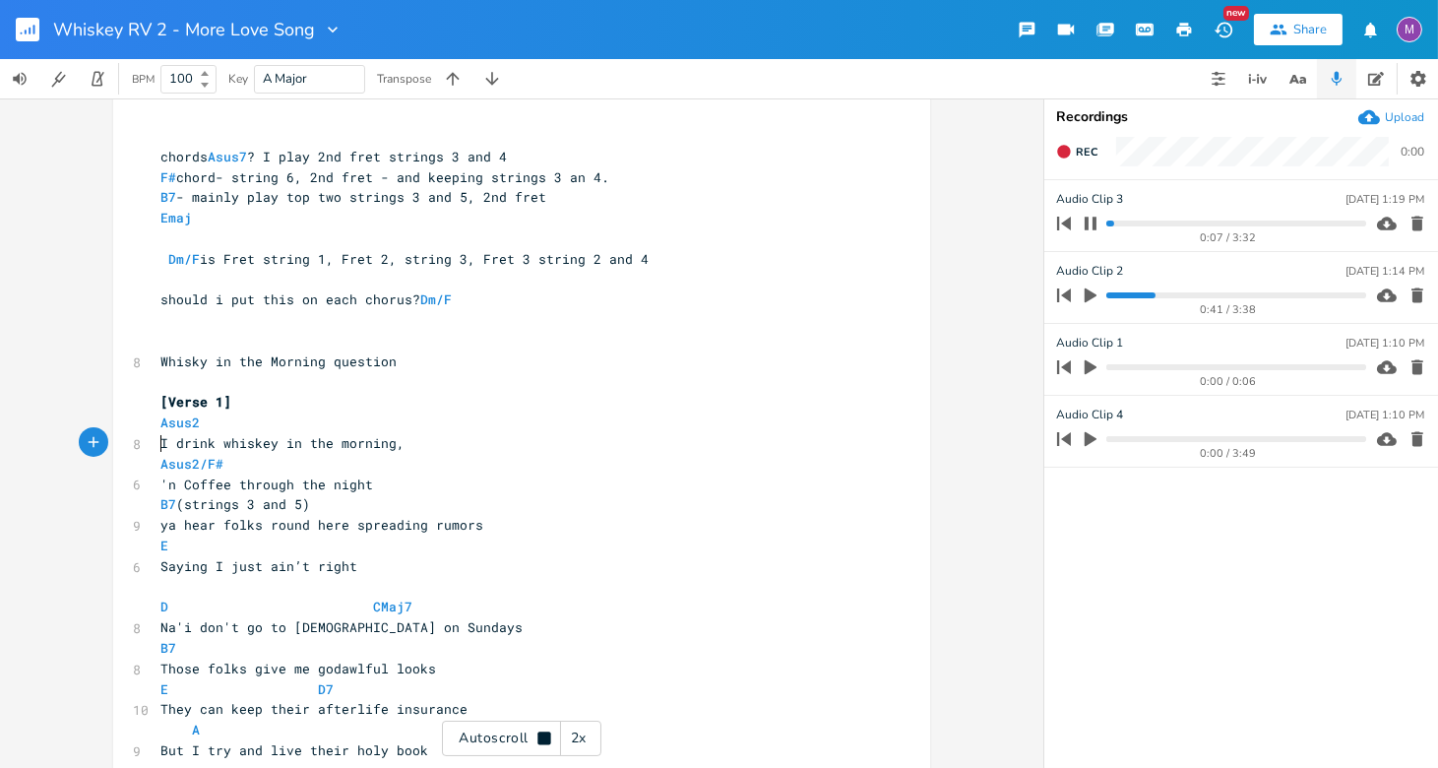
click at [160, 447] on span "I drink whiskey in the morning," at bounding box center [282, 443] width 244 height 18
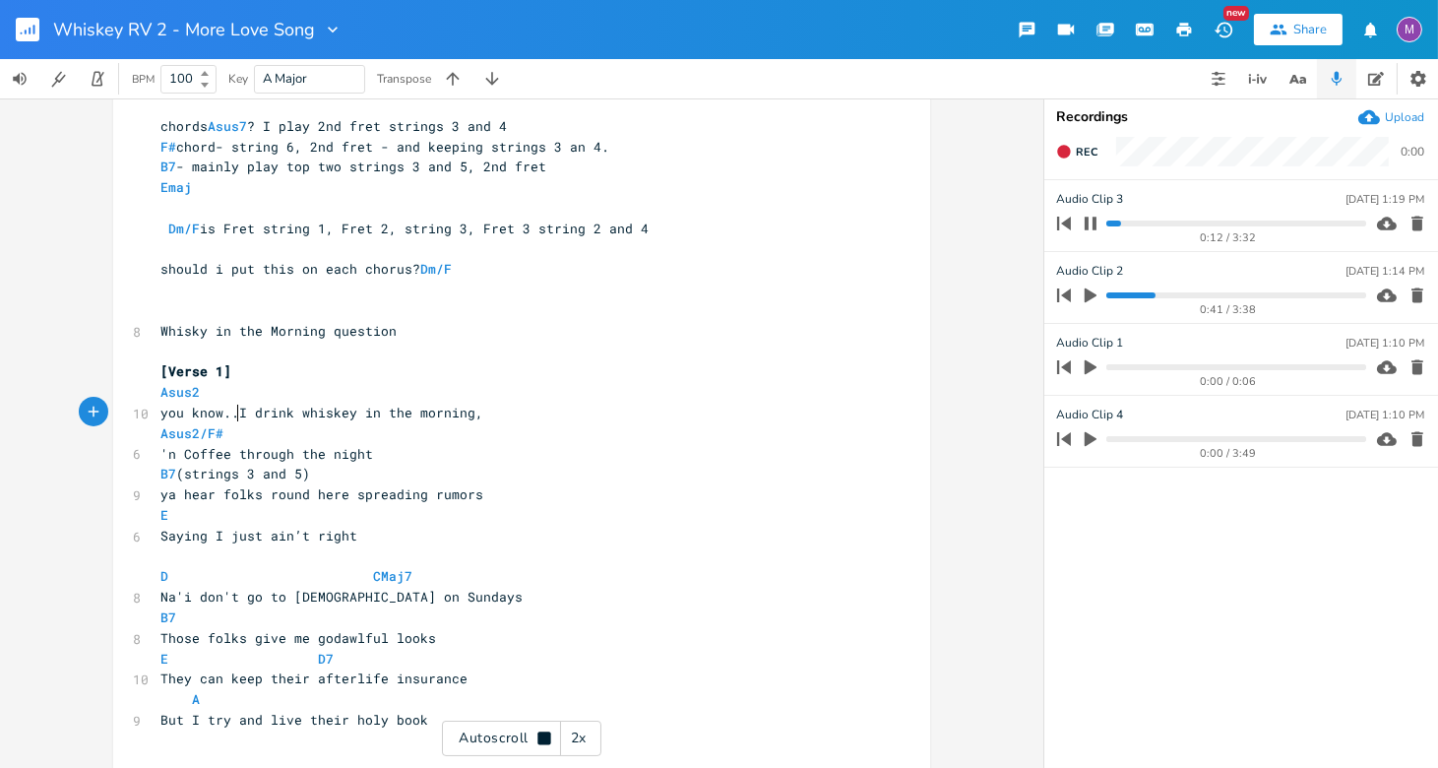
scroll to position [0, 65]
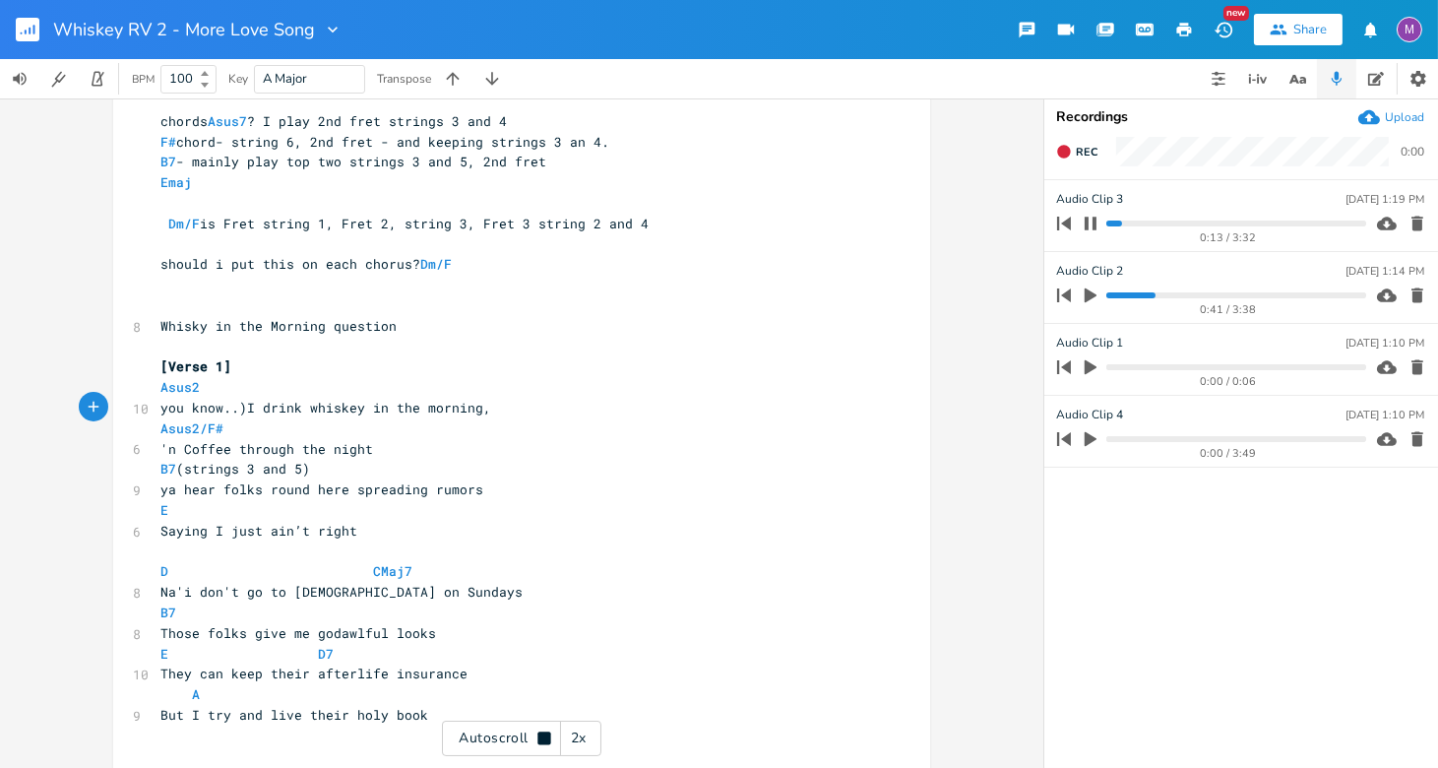
type textarea "you know..)"
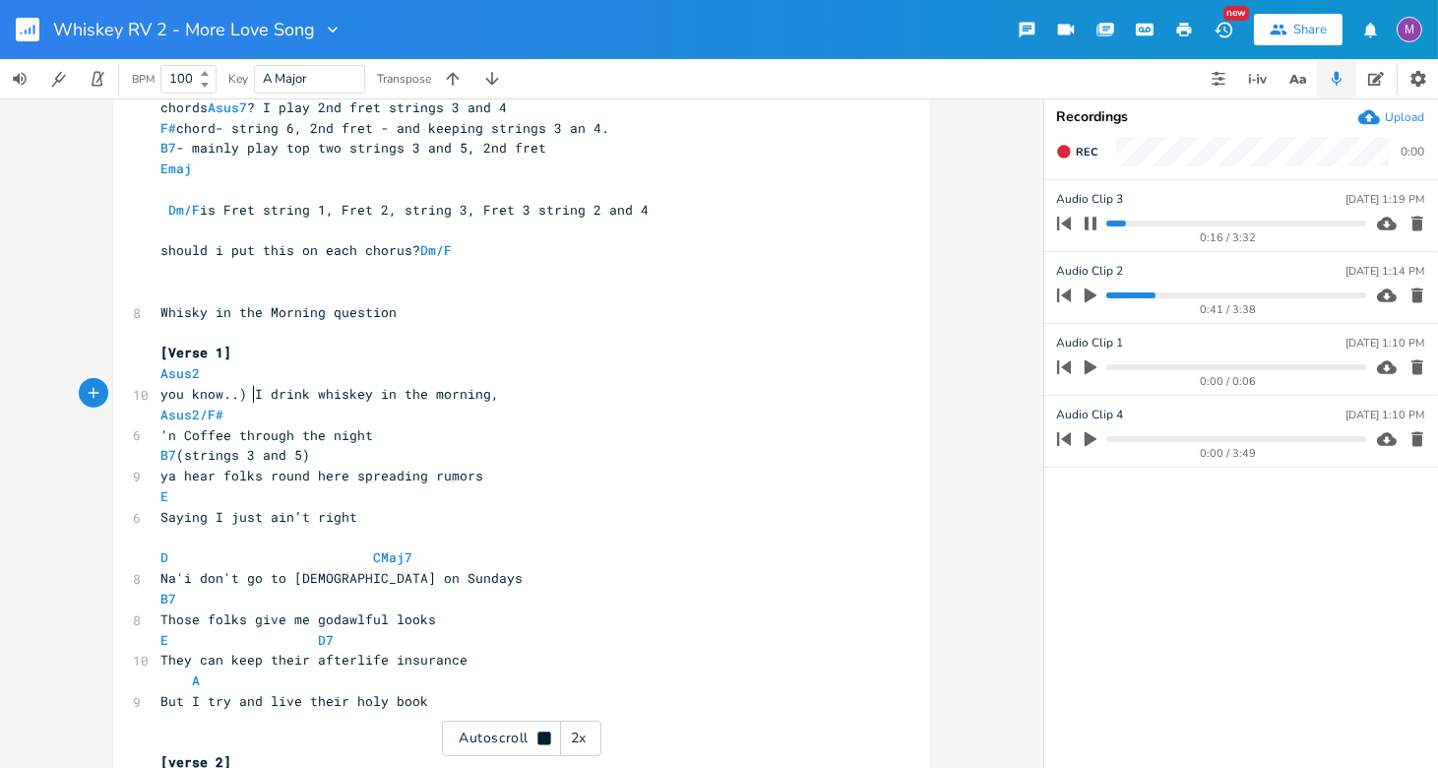
click at [160, 396] on span "you know..) I drink whiskey in the morning," at bounding box center [329, 394] width 339 height 18
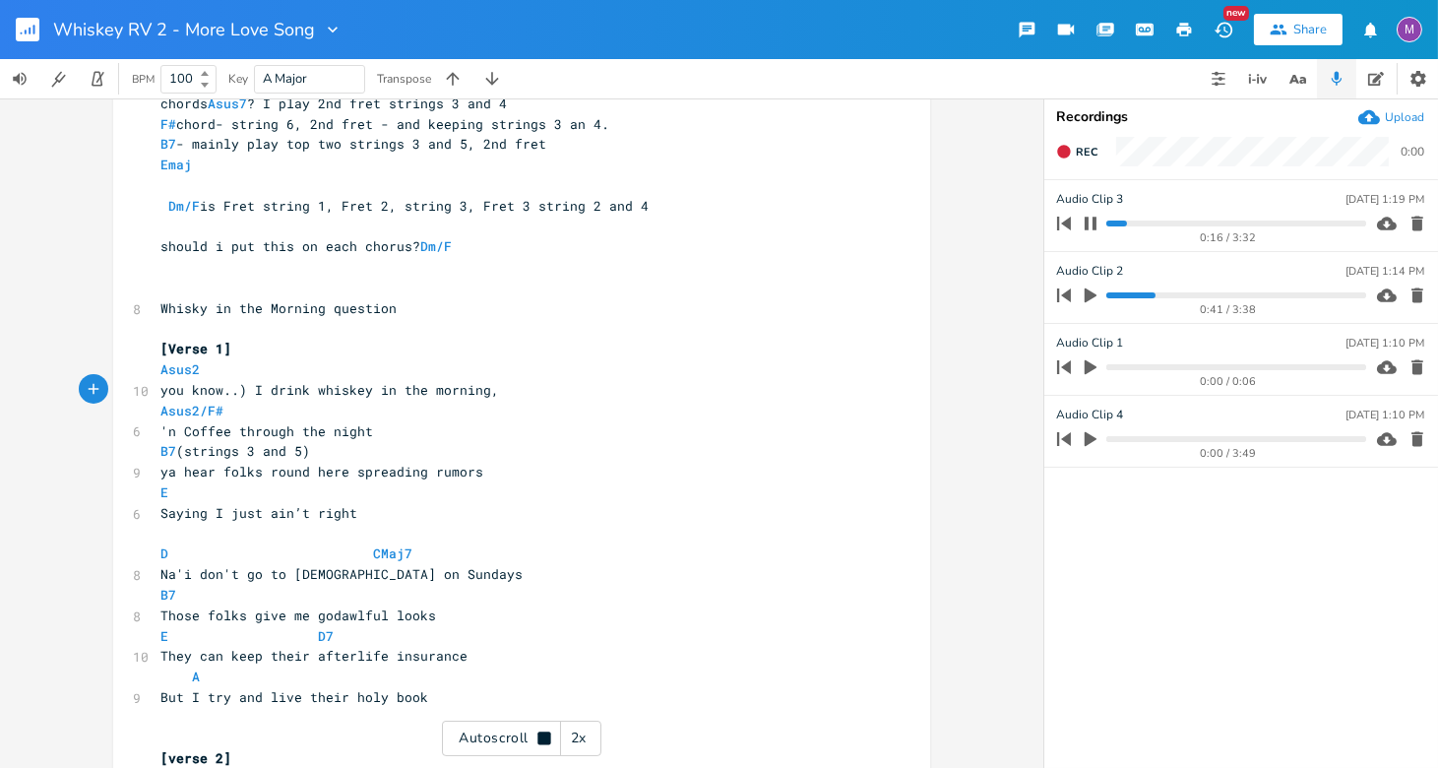
type textarea "("
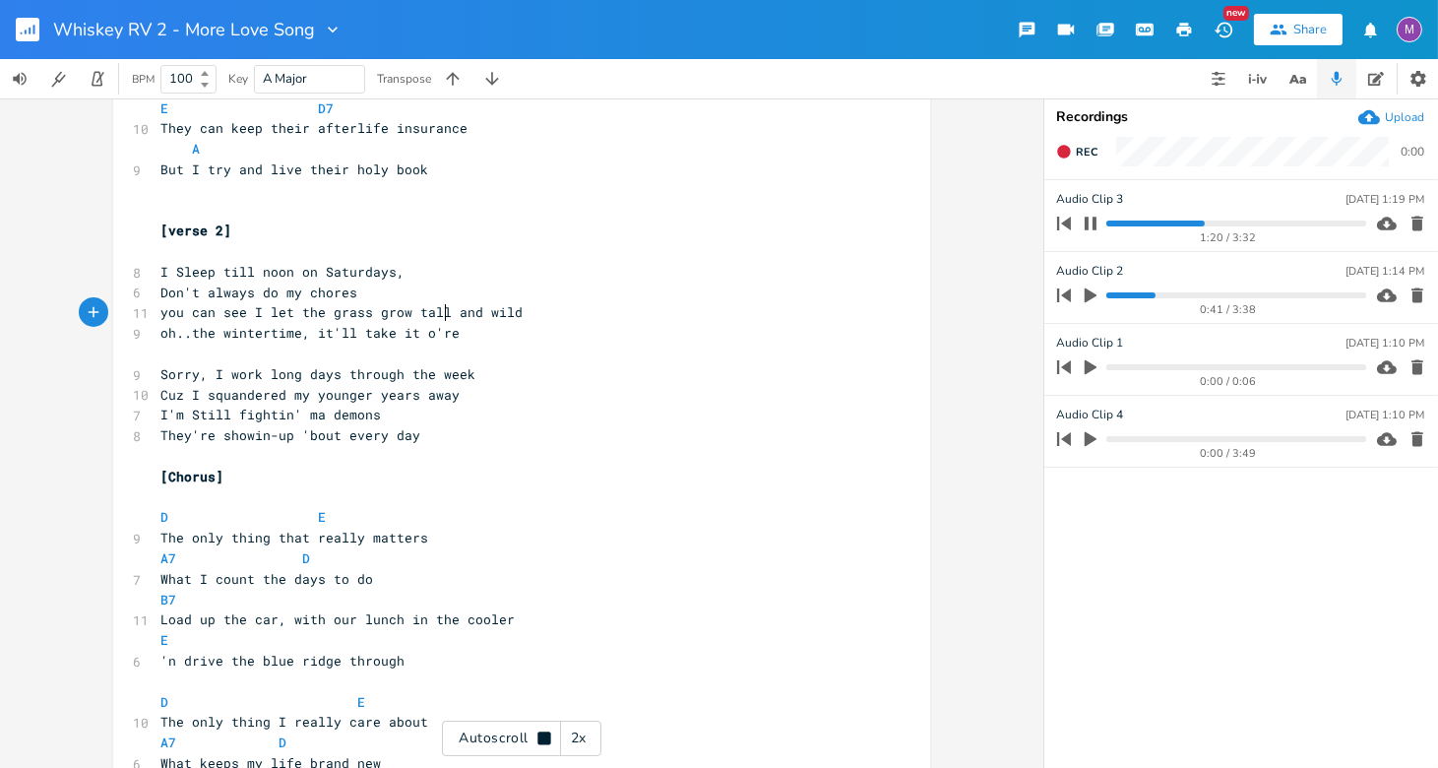
click at [437, 321] on span "you can see I let the grass grow tall and wild" at bounding box center [341, 312] width 362 height 18
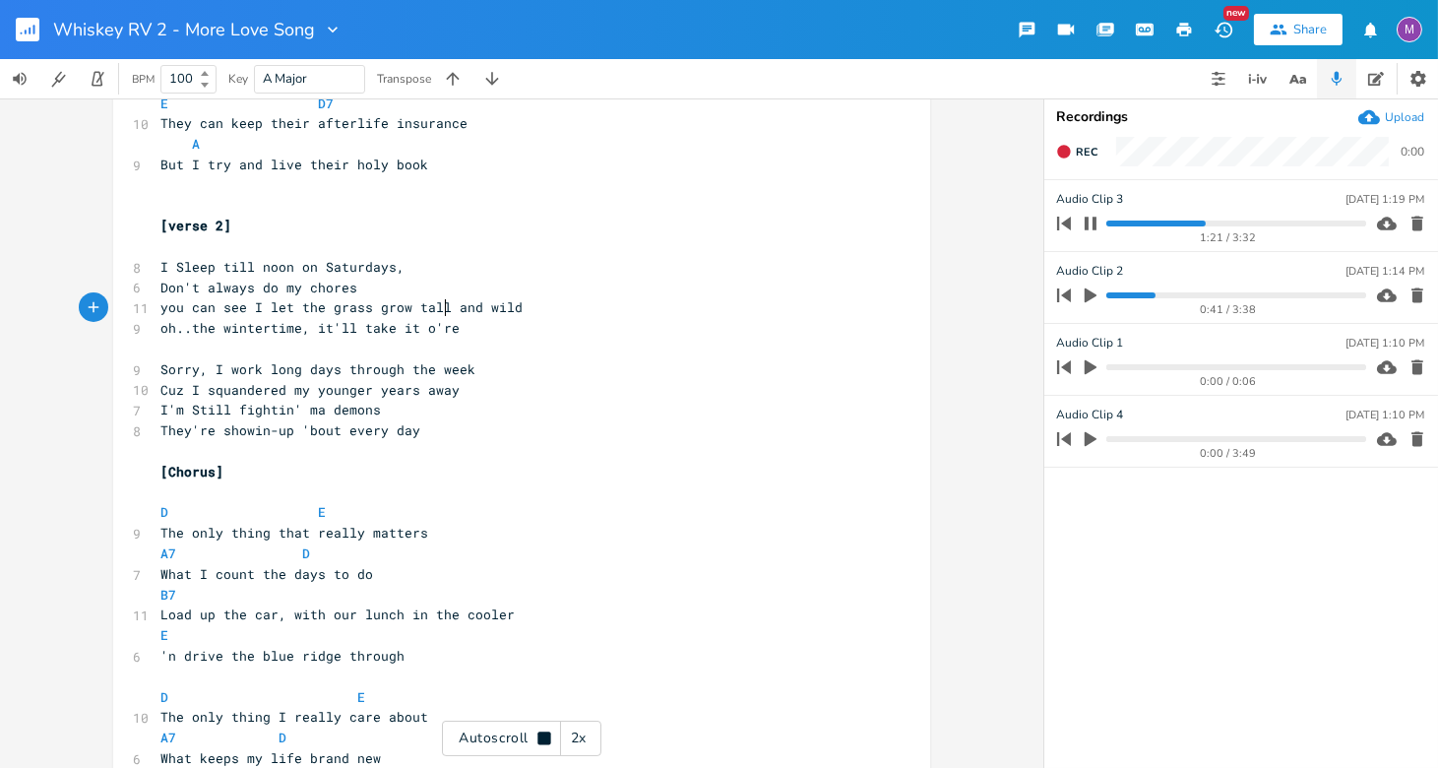
scroll to position [606, 0]
type textarea ">"
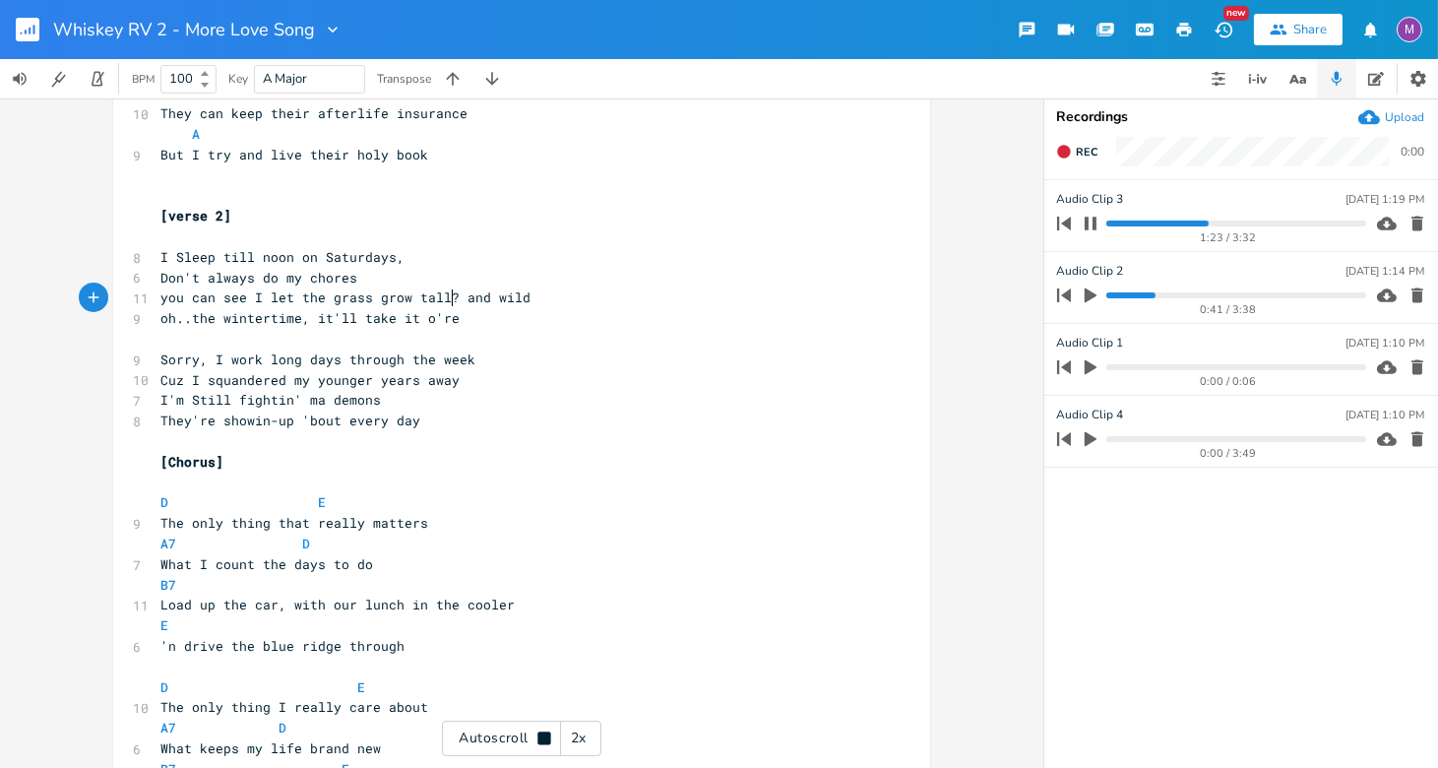
scroll to position [616, 0]
type textarea "??"
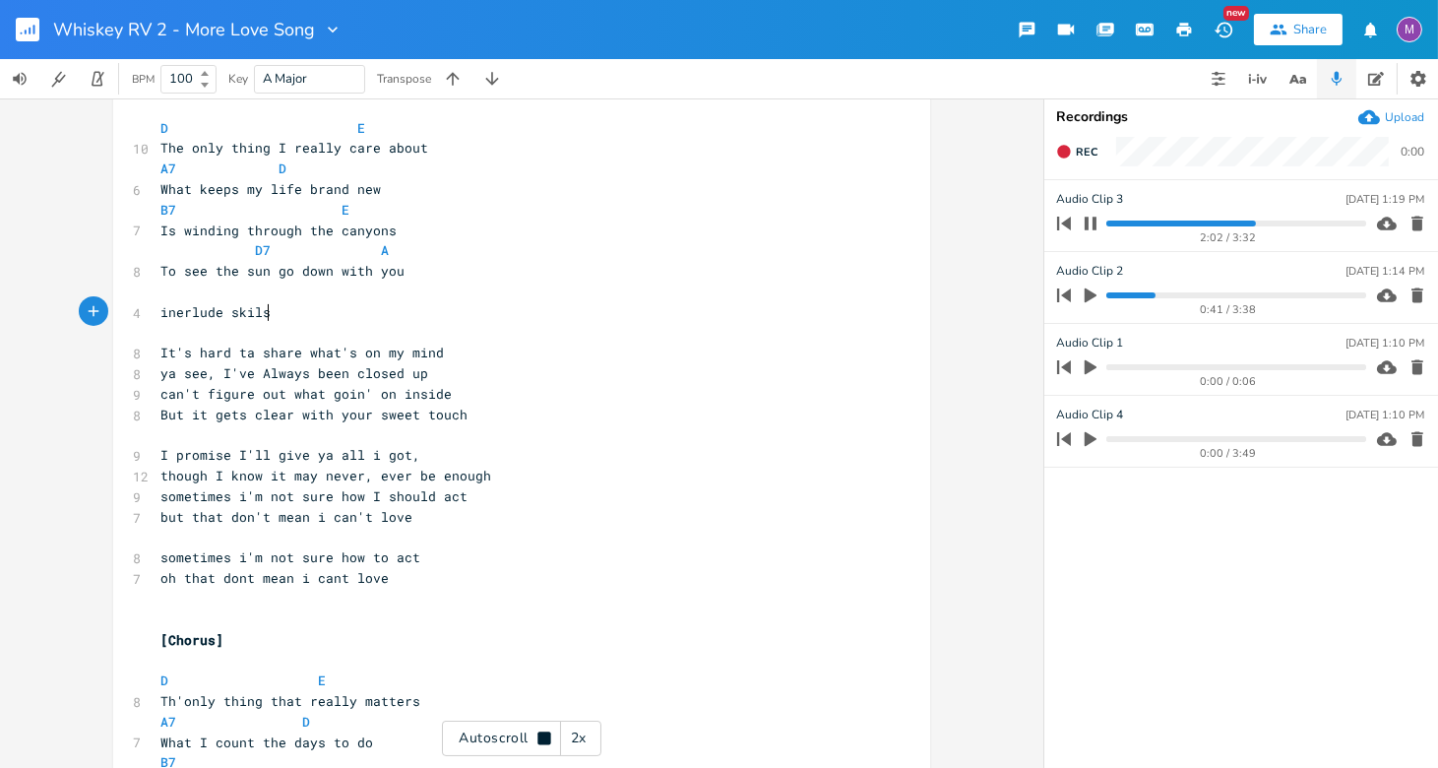
click at [260, 323] on pre "​" at bounding box center [511, 333] width 711 height 21
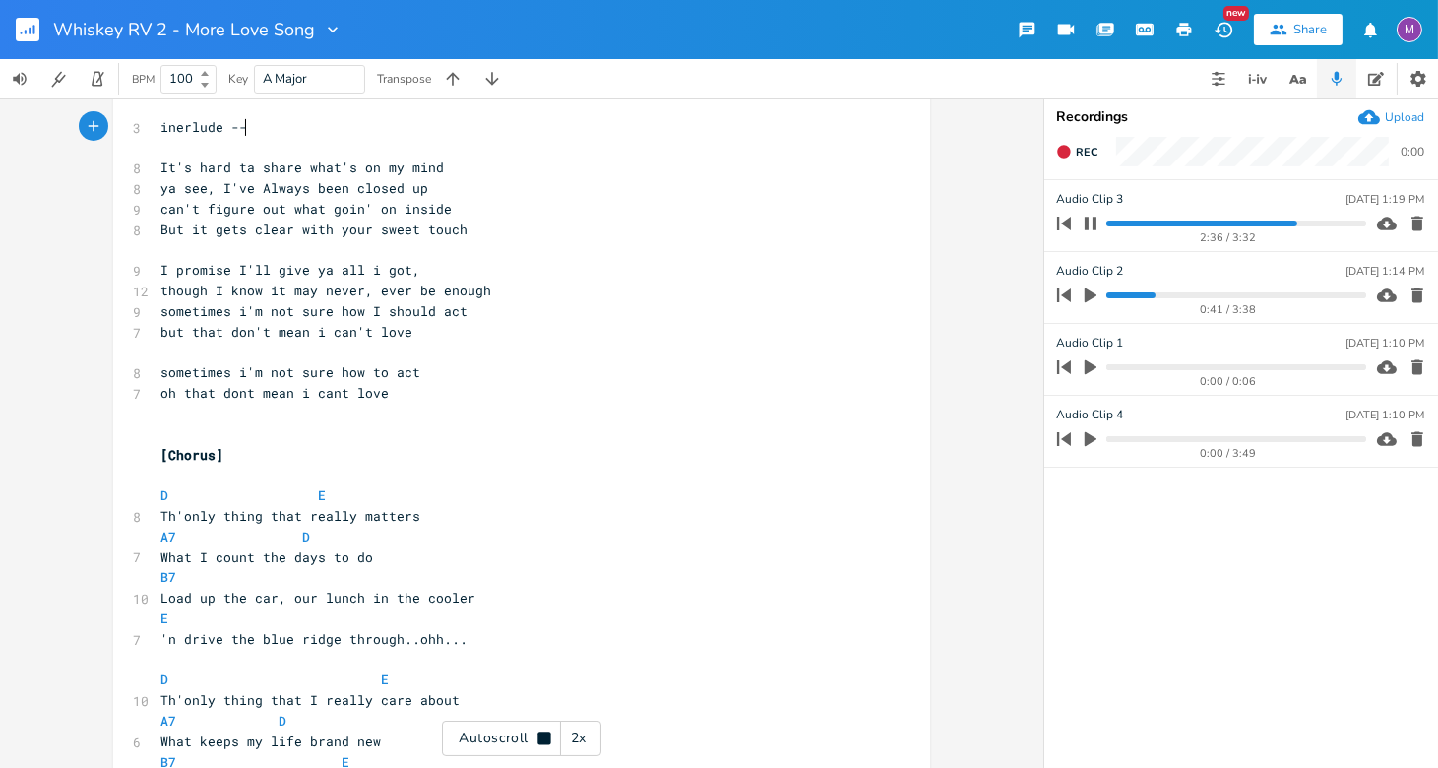
type textarea "--"
click at [950, 224] on icon "button" at bounding box center [1091, 224] width 16 height 16
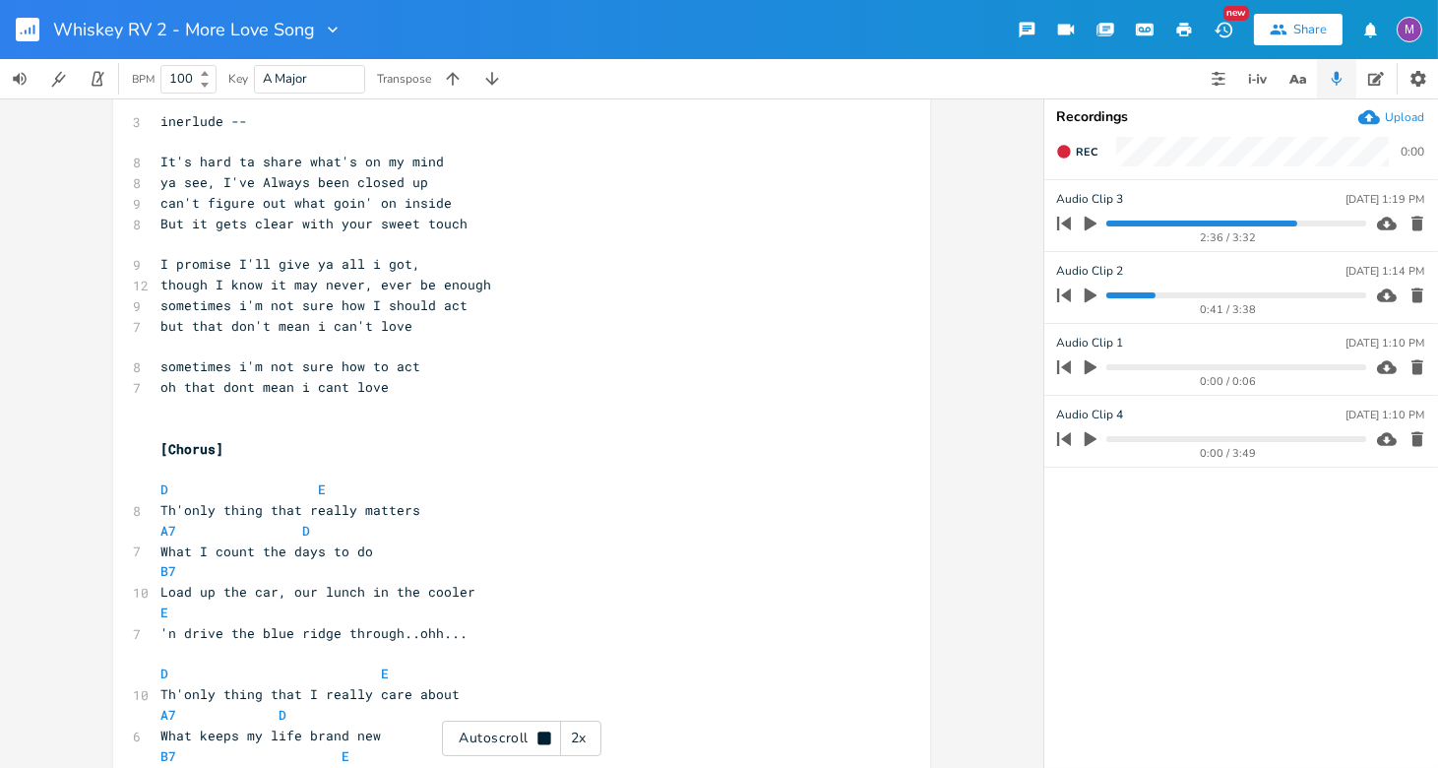
scroll to position [1366, 0]
click at [950, 438] on icon "button" at bounding box center [1417, 439] width 12 height 15
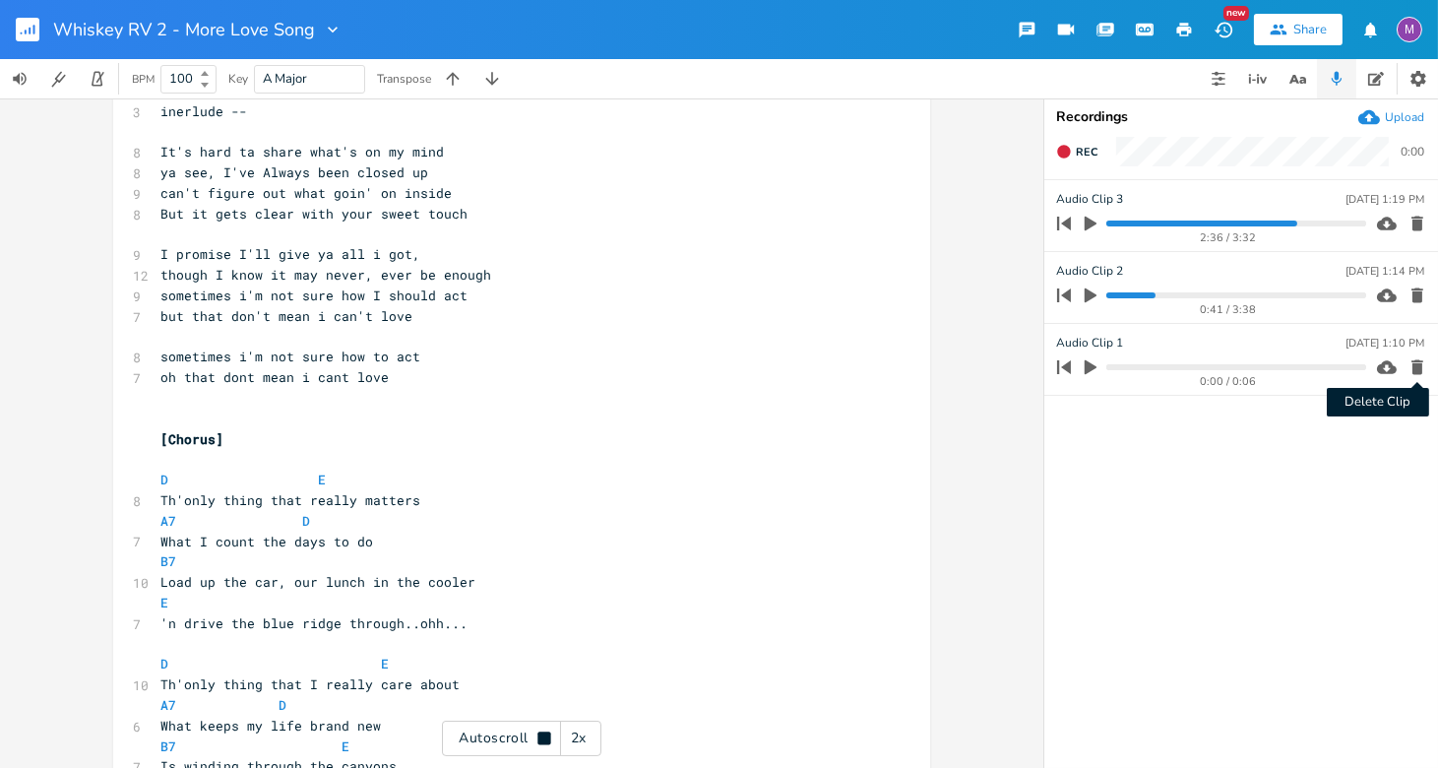
scroll to position [1376, 0]
click at [950, 364] on icon "button" at bounding box center [1417, 367] width 12 height 15
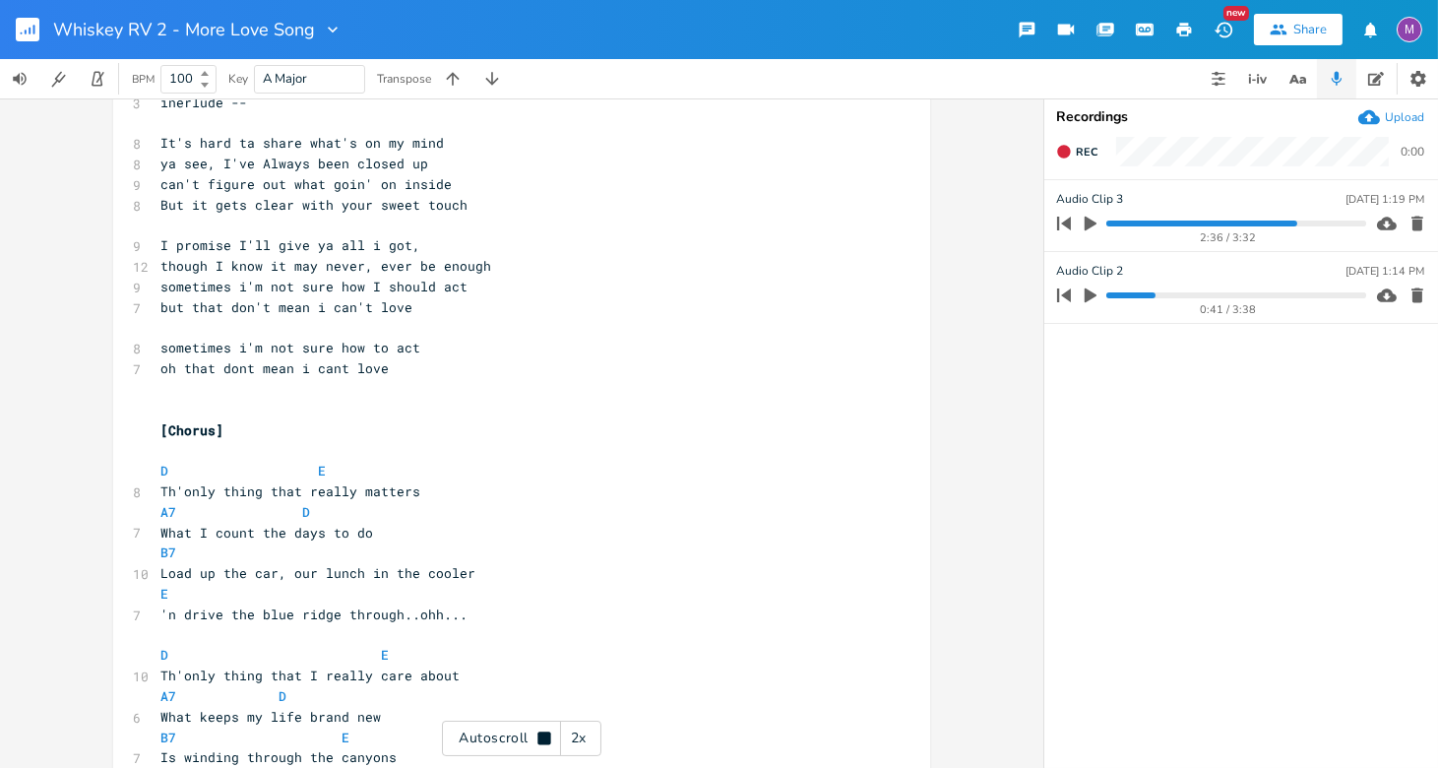
scroll to position [1385, 0]
click at [950, 297] on icon "button" at bounding box center [1417, 295] width 12 height 15
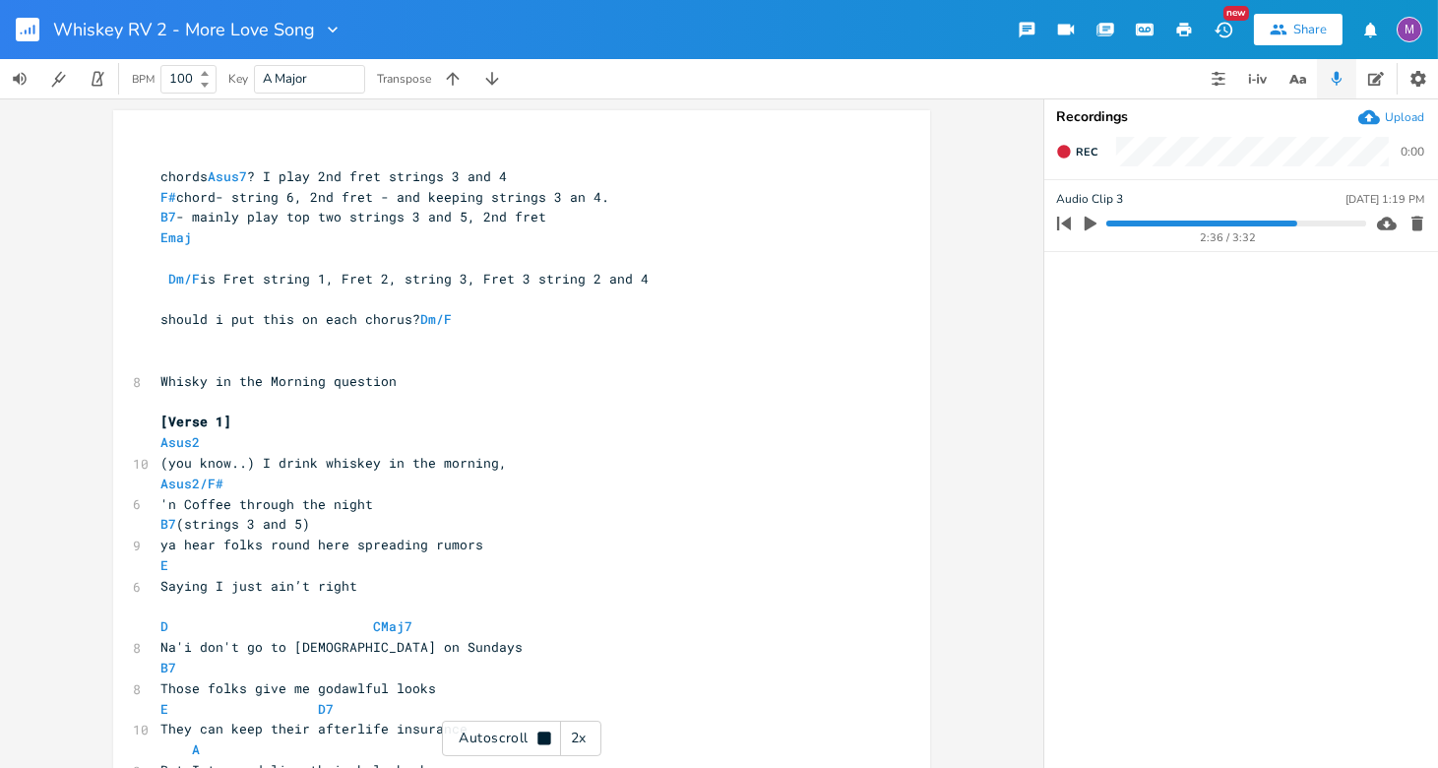
scroll to position [0, 0]
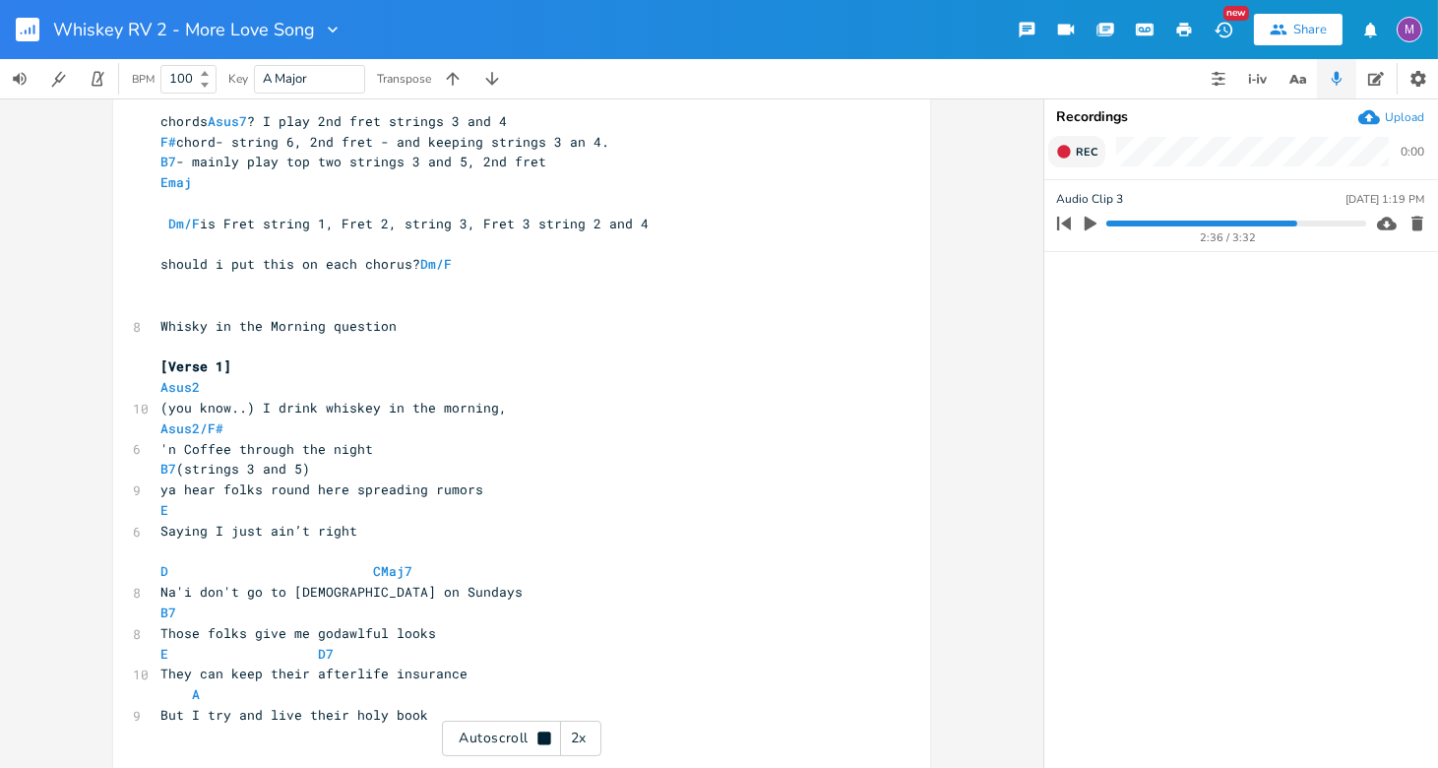
click at [950, 141] on button "Rec" at bounding box center [1076, 151] width 57 height 31
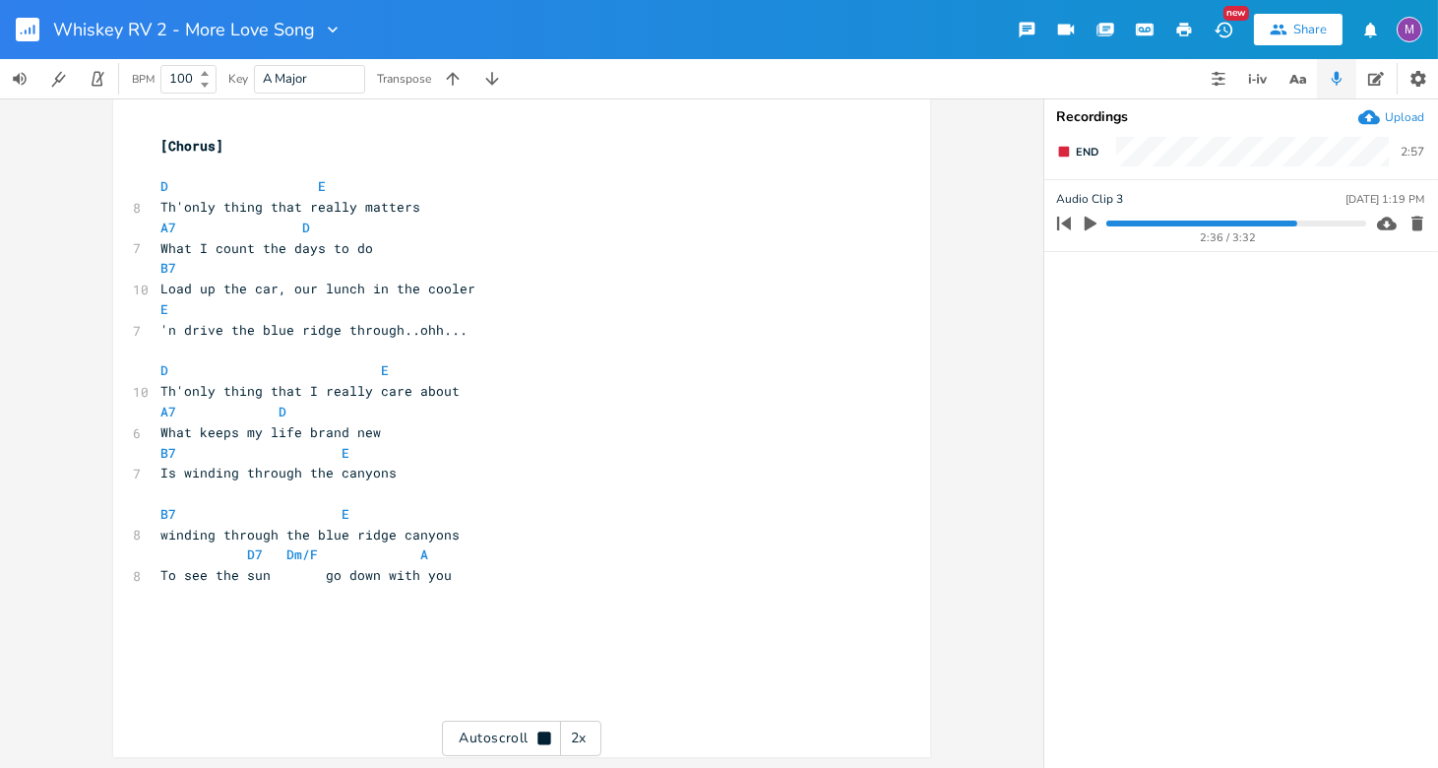
scroll to position [1669, 0]
click at [950, 154] on icon "button" at bounding box center [1064, 152] width 16 height 16
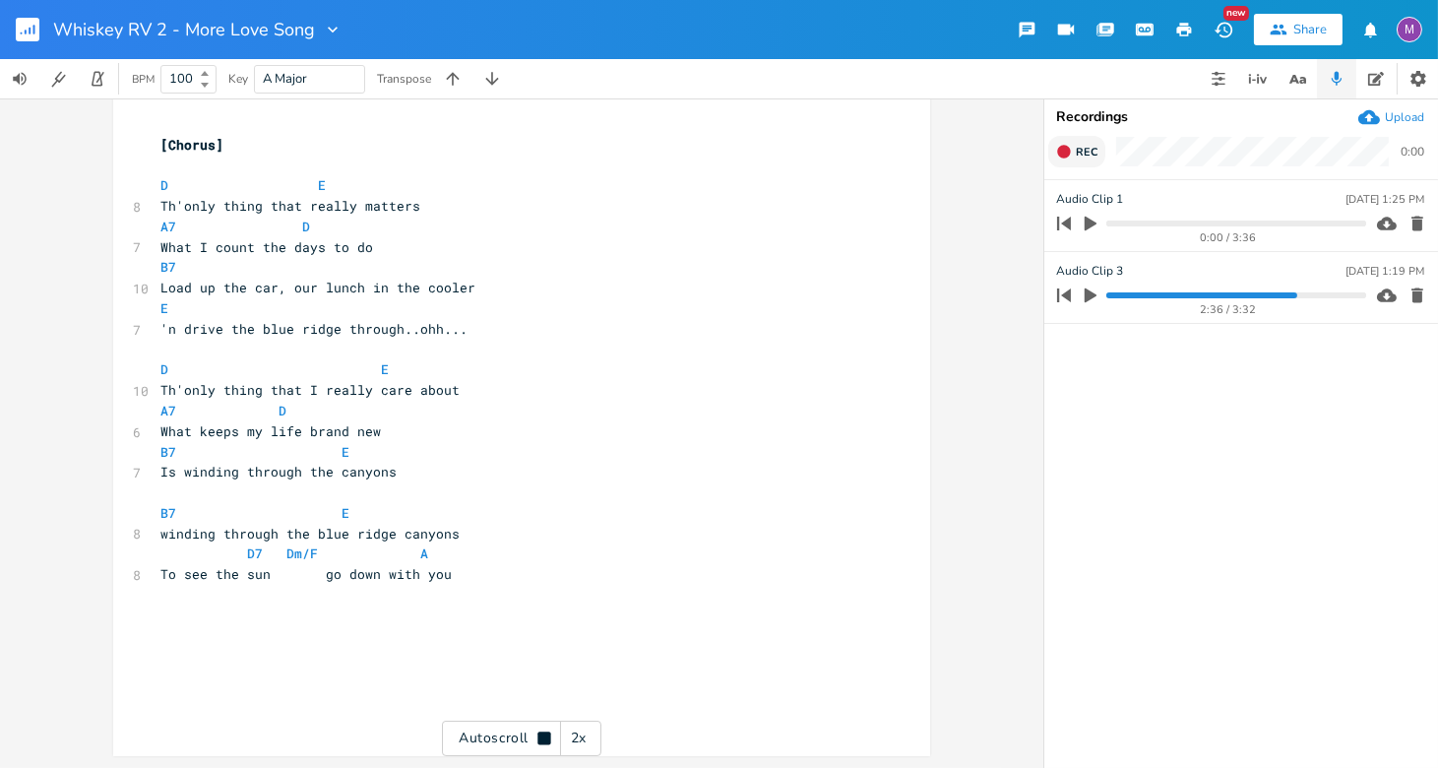
click at [950, 228] on icon "button" at bounding box center [1091, 224] width 18 height 18
click at [950, 220] on icon "button" at bounding box center [1064, 224] width 28 height 28
click at [950, 294] on icon "button" at bounding box center [1417, 295] width 12 height 15
